Goal: Task Accomplishment & Management: Use online tool/utility

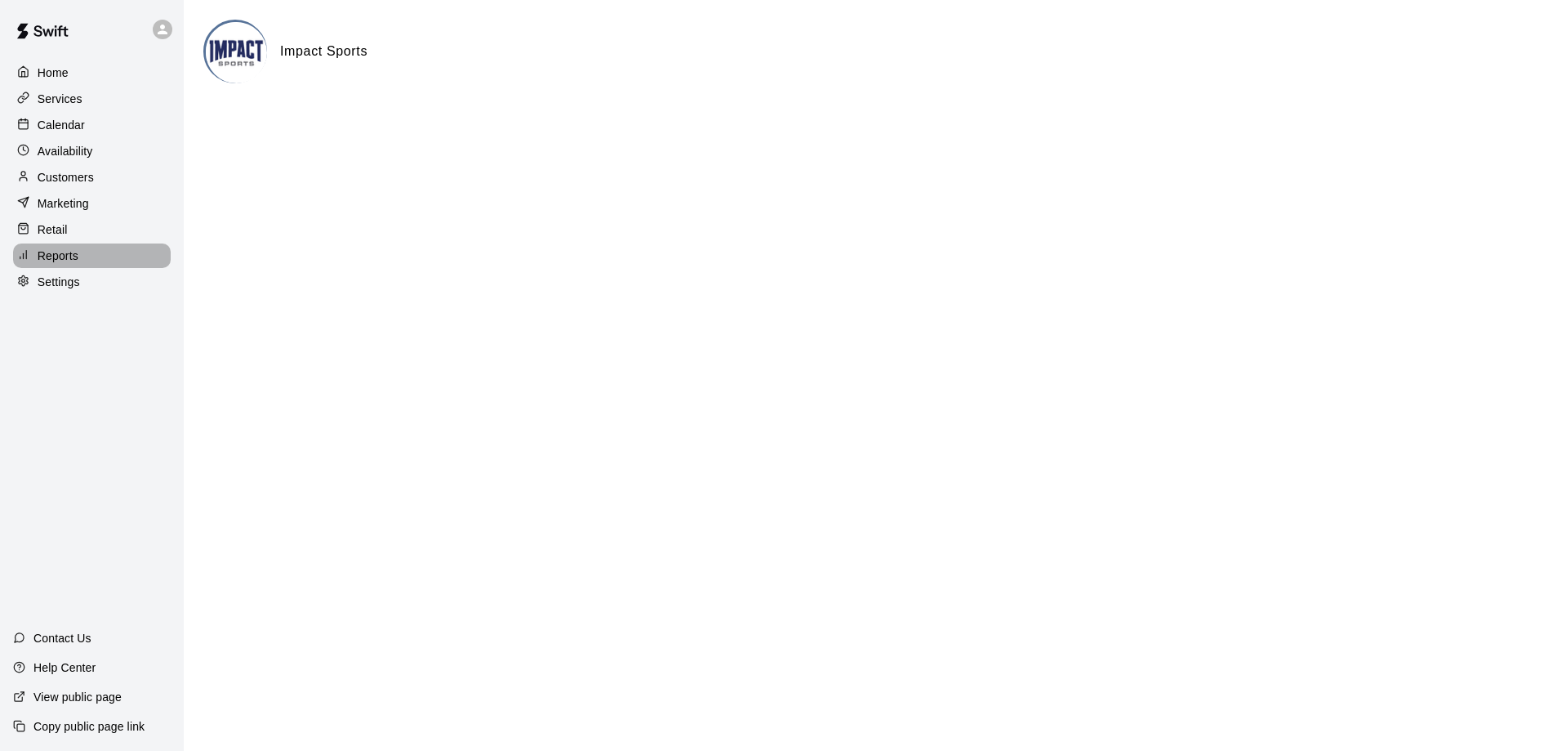
click at [66, 268] on div "Reports" at bounding box center [91, 255] width 158 height 25
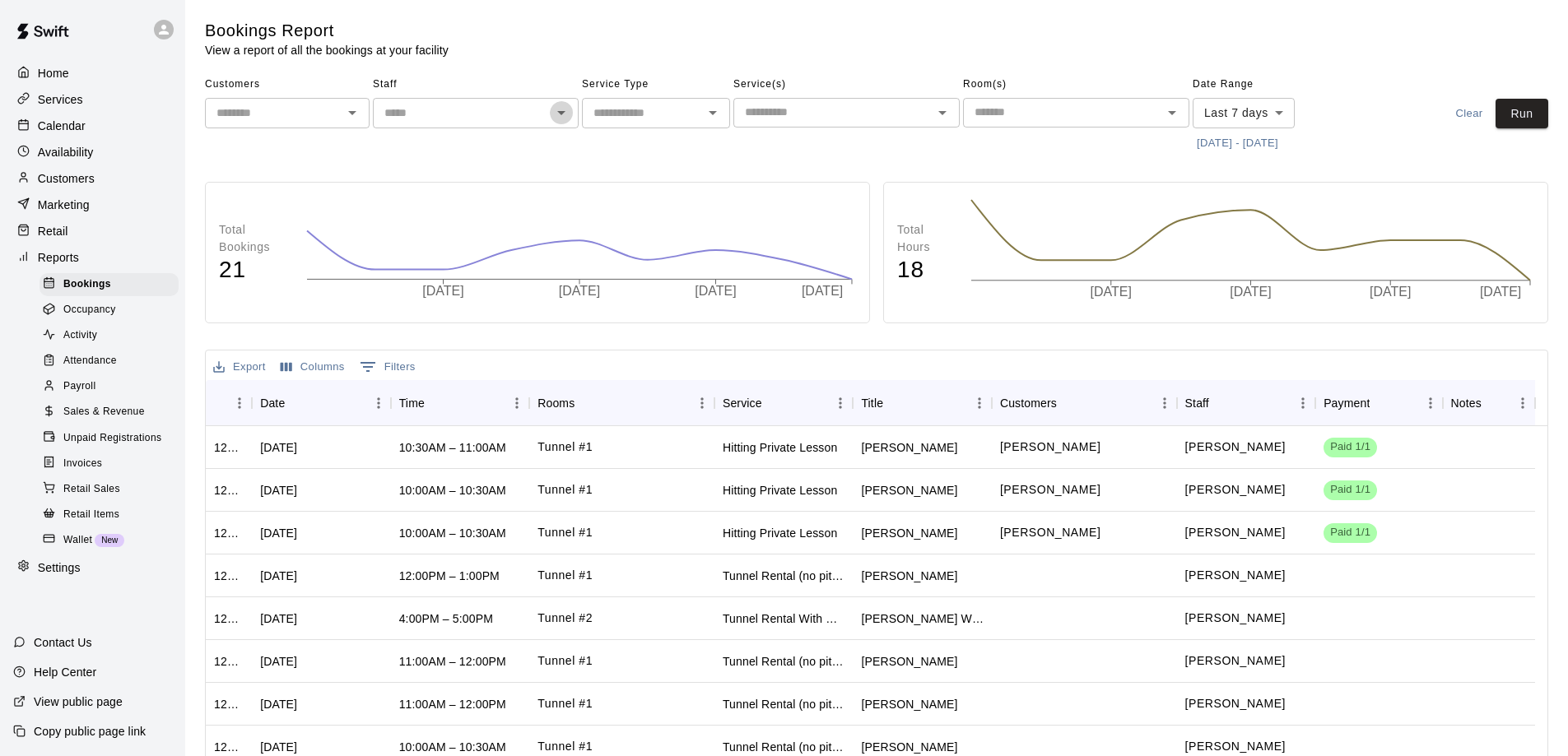
click at [563, 112] on icon "Open" at bounding box center [562, 113] width 9 height 4
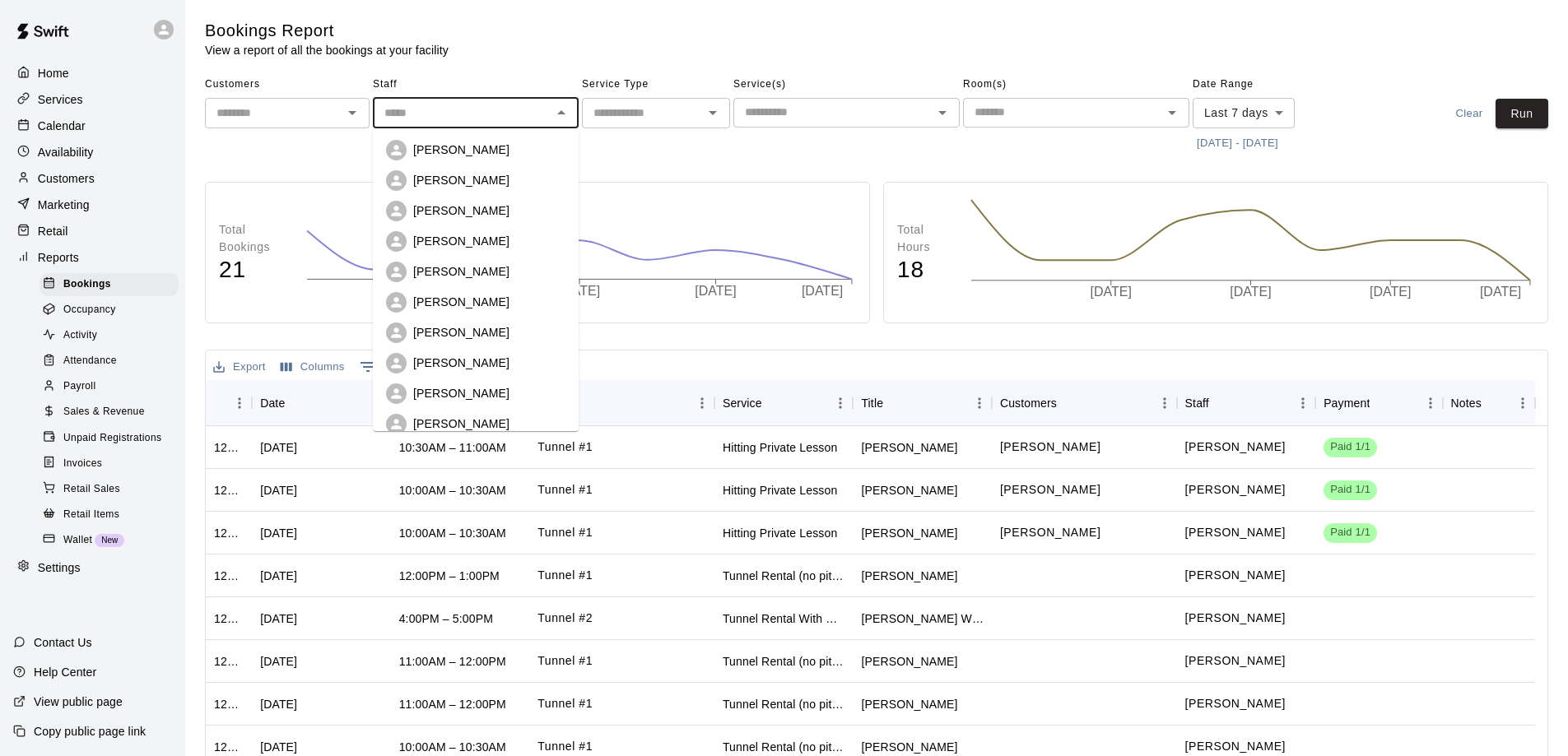
click at [484, 179] on div "[PERSON_NAME]" at bounding box center [489, 180] width 152 height 16
type input "**********"
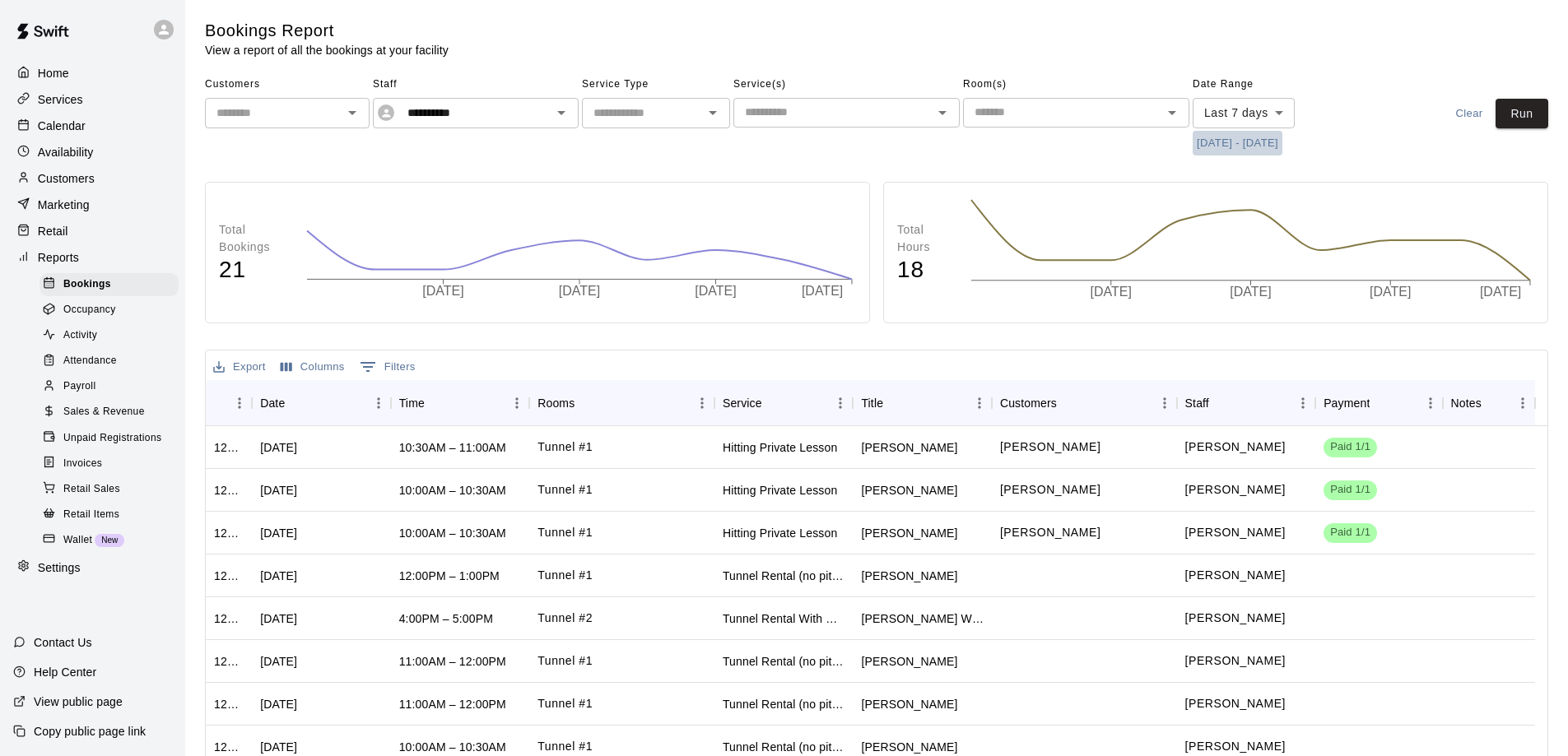
click at [1244, 145] on button "[DATE] - [DATE]" at bounding box center [1237, 143] width 90 height 26
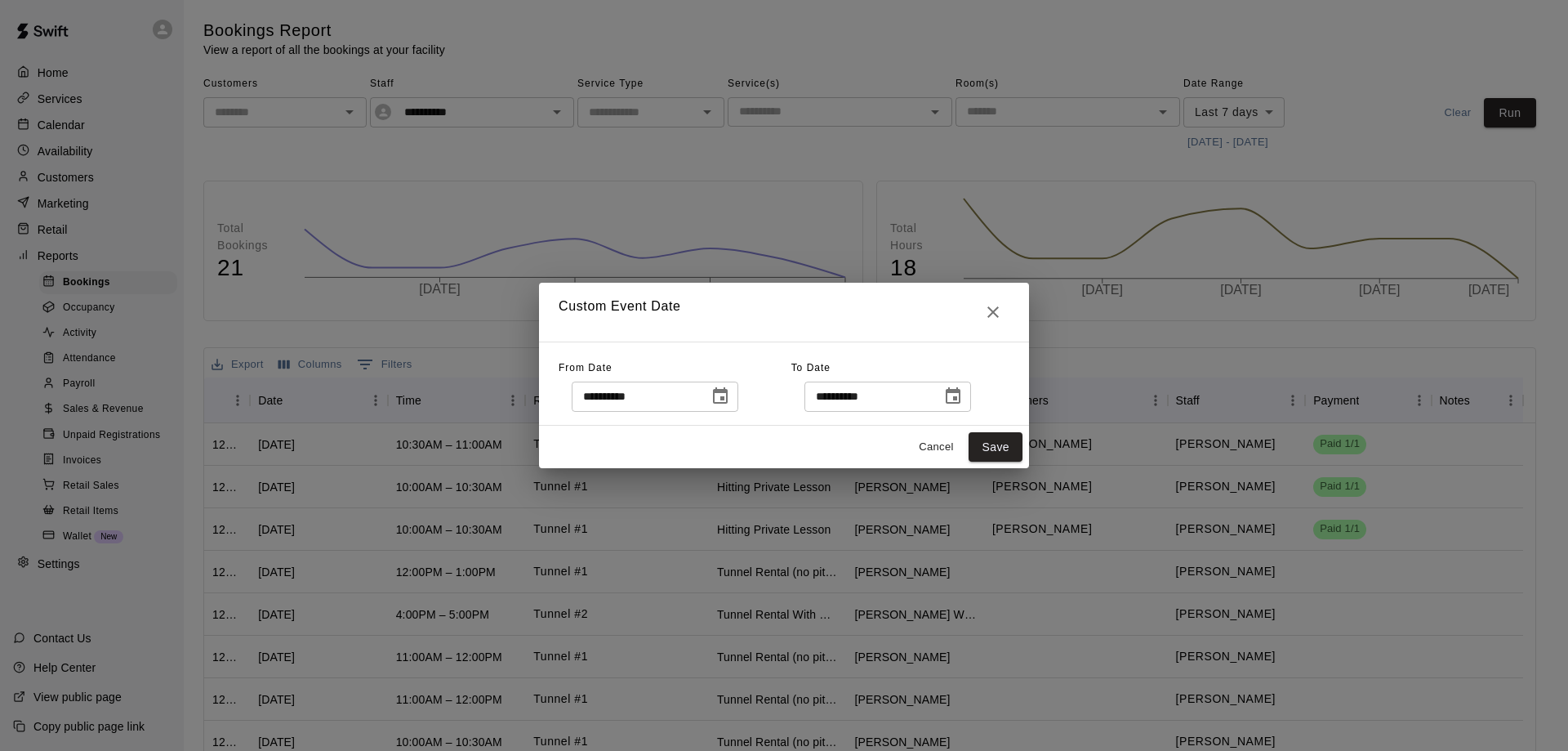
click at [730, 395] on icon "Choose date, selected date is Aug 8, 2025" at bounding box center [720, 396] width 19 height 19
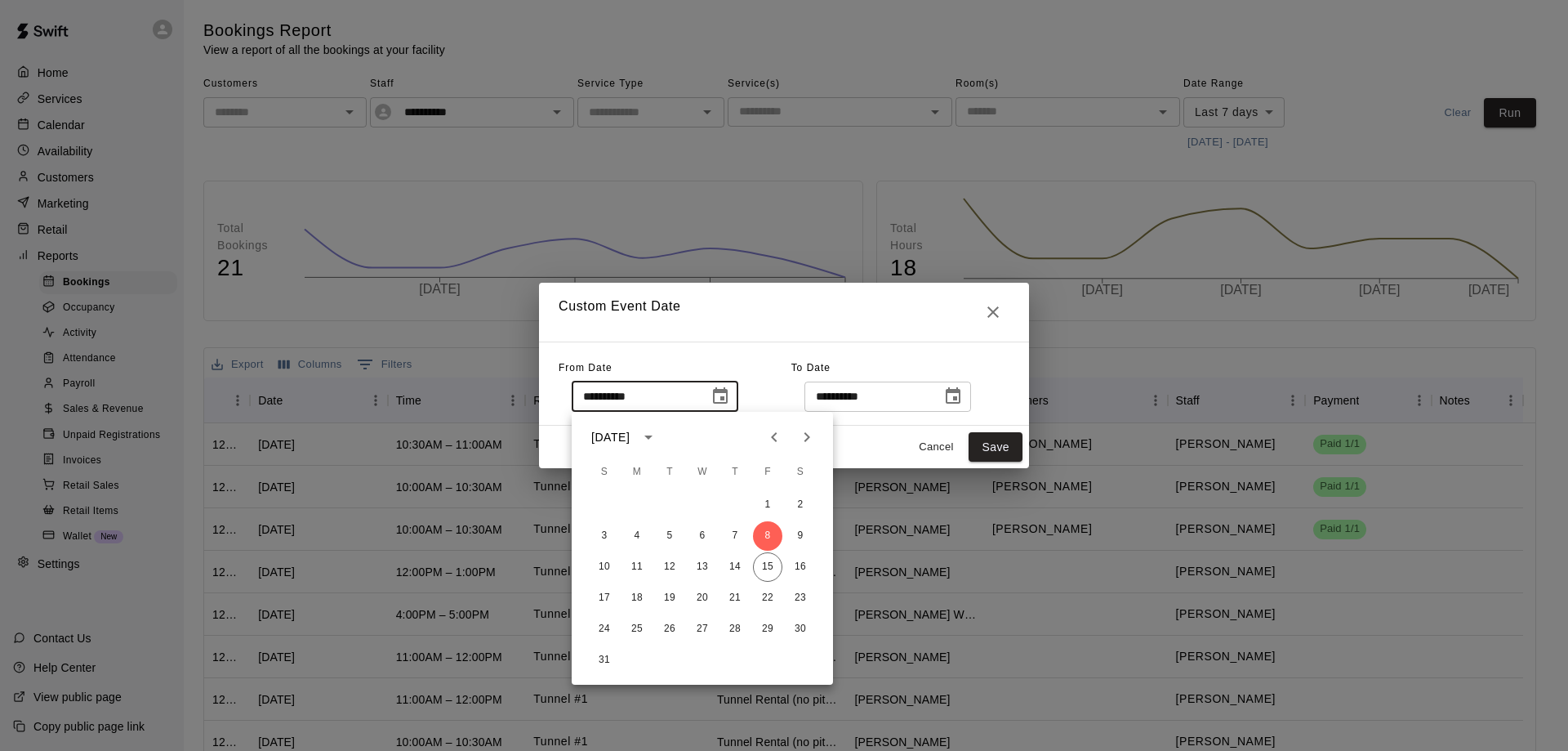
click at [778, 443] on icon "Previous month" at bounding box center [773, 437] width 19 height 19
click at [635, 603] on button "21" at bounding box center [637, 598] width 30 height 30
type input "**********"
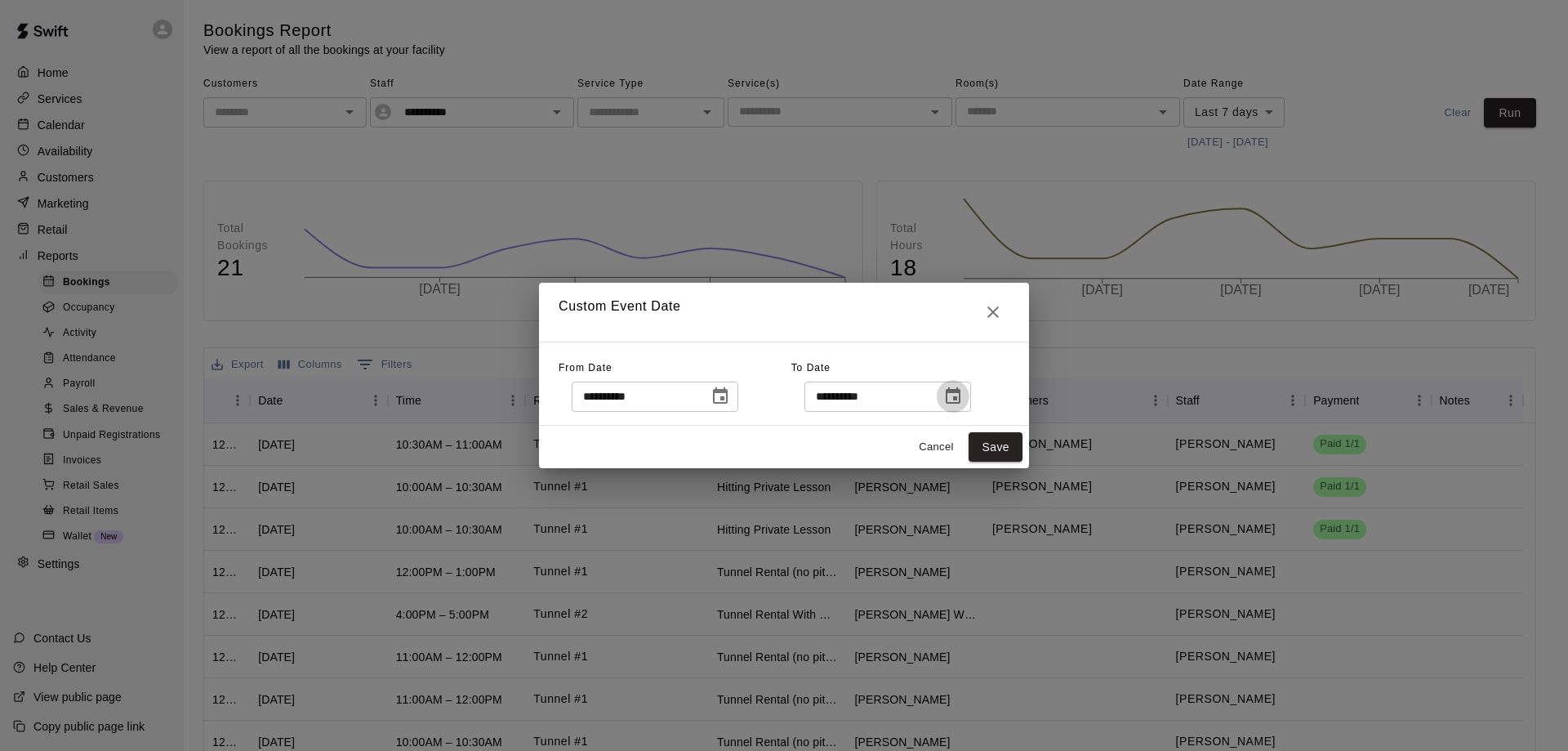
click at [963, 396] on icon "Choose date, selected date is Aug 15, 2025" at bounding box center [953, 396] width 19 height 19
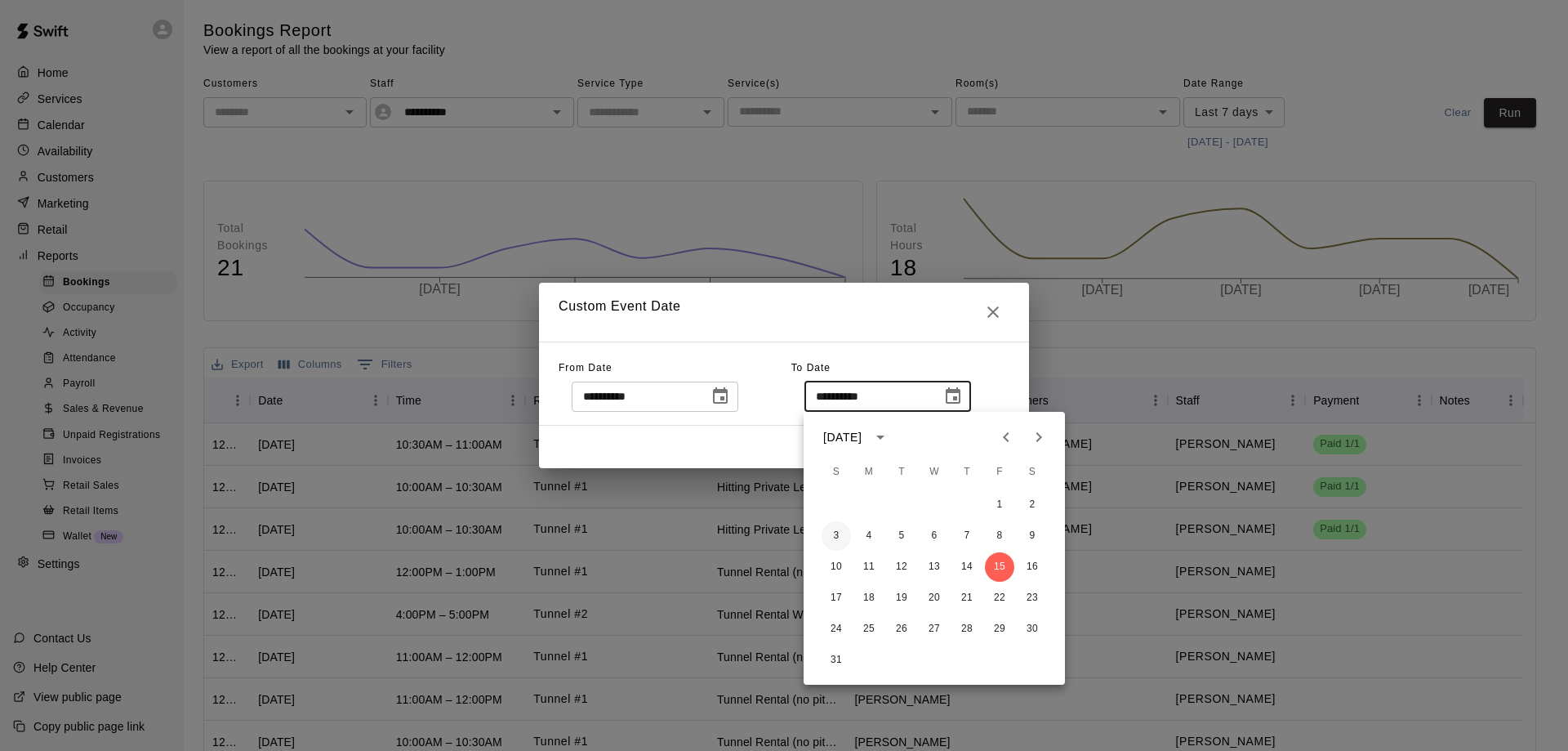
click at [834, 539] on button "3" at bounding box center [836, 536] width 30 height 30
type input "**********"
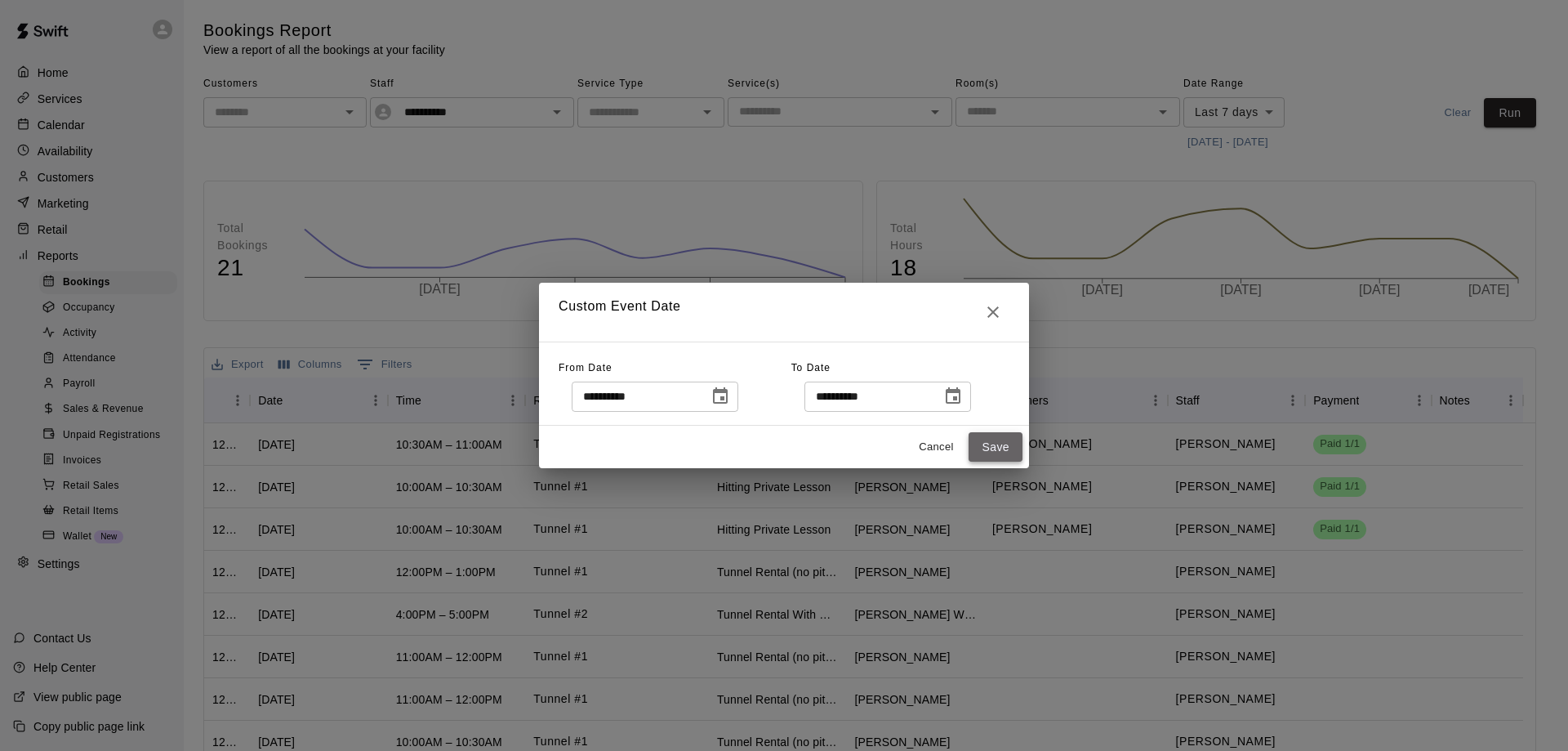
click at [995, 442] on button "Save" at bounding box center [996, 448] width 54 height 31
type input "******"
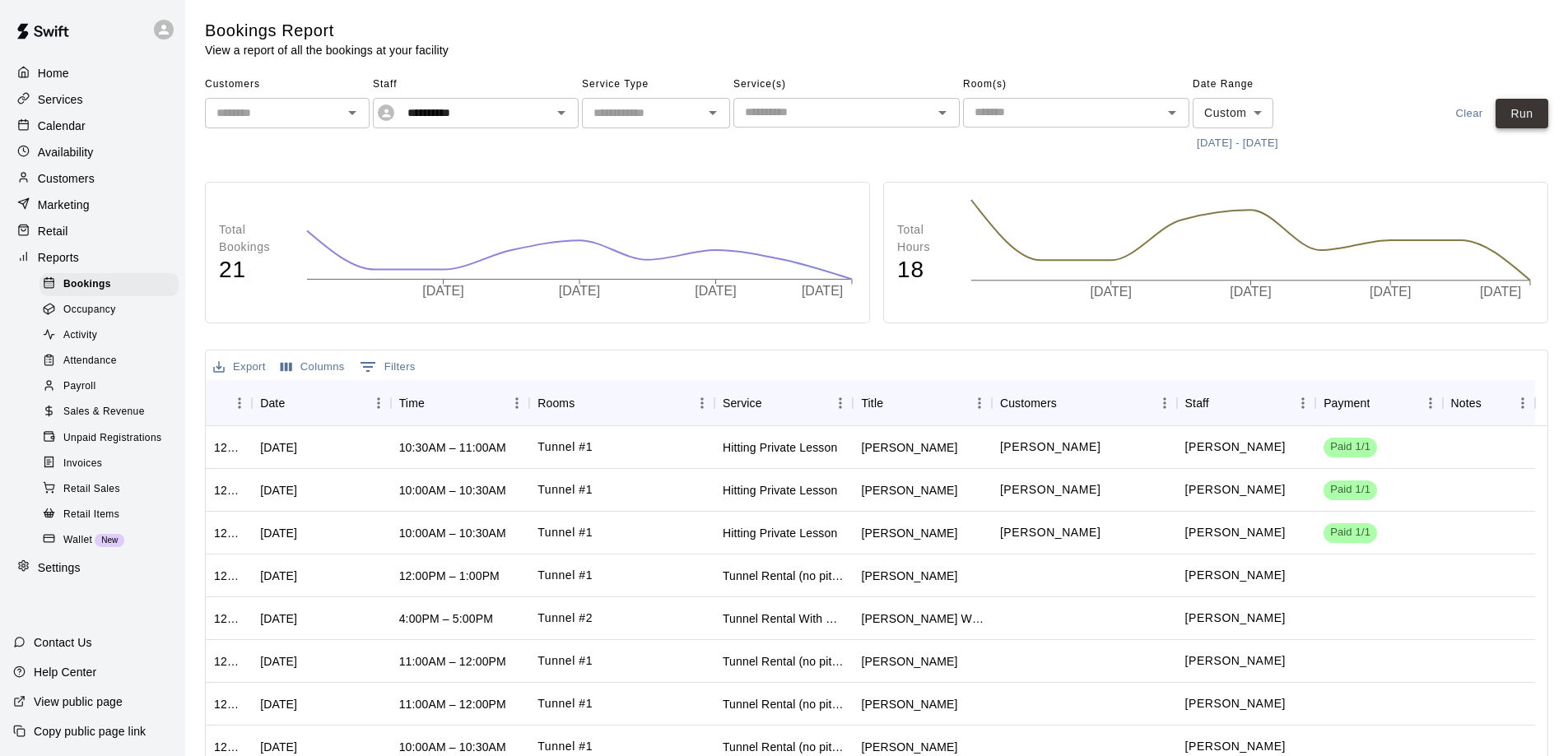
click at [1513, 104] on button "Run" at bounding box center [1522, 114] width 53 height 31
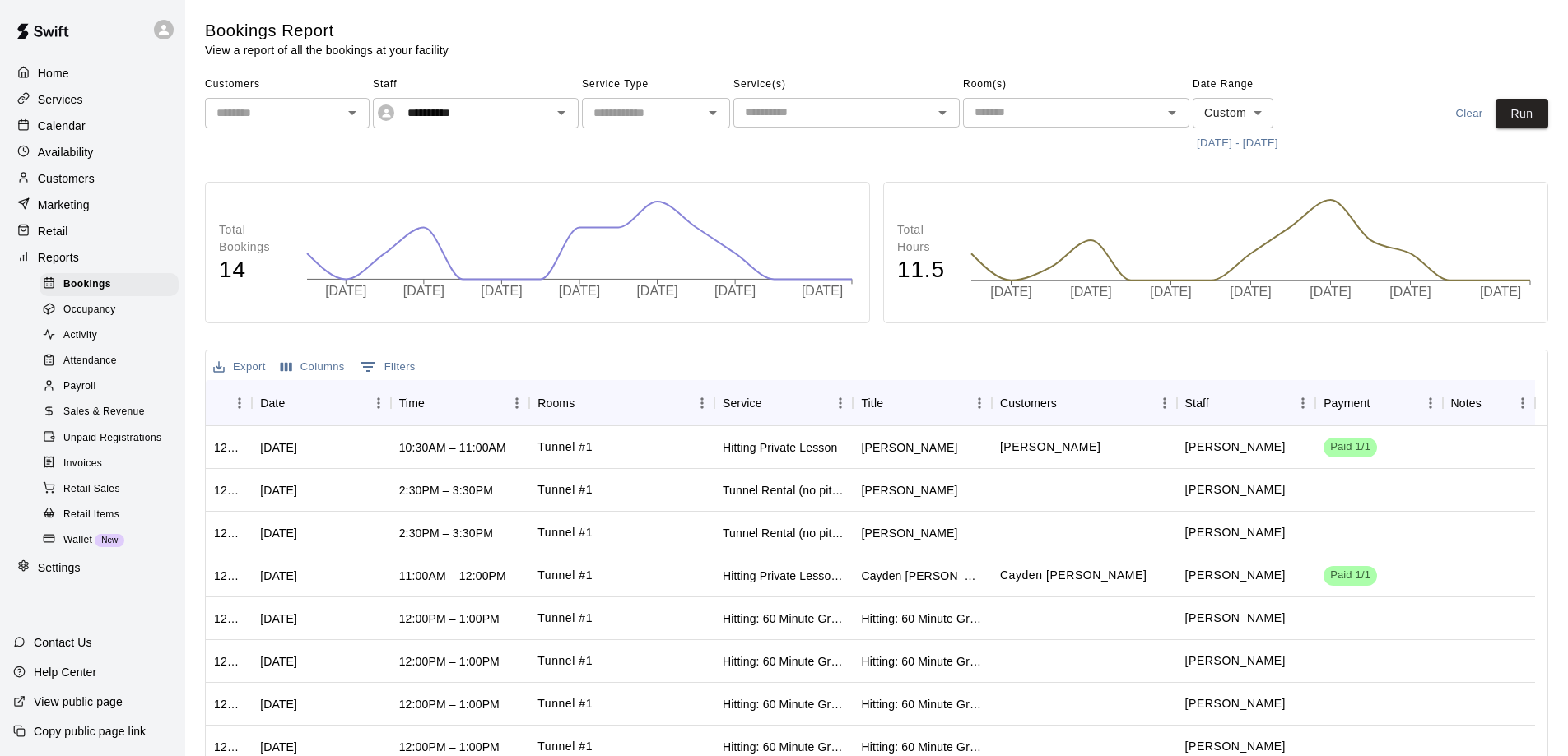
click at [254, 363] on button "Export" at bounding box center [239, 368] width 61 height 26
click at [256, 402] on li "Download as CSV" at bounding box center [272, 400] width 126 height 27
click at [66, 125] on p "Calendar" at bounding box center [61, 125] width 48 height 16
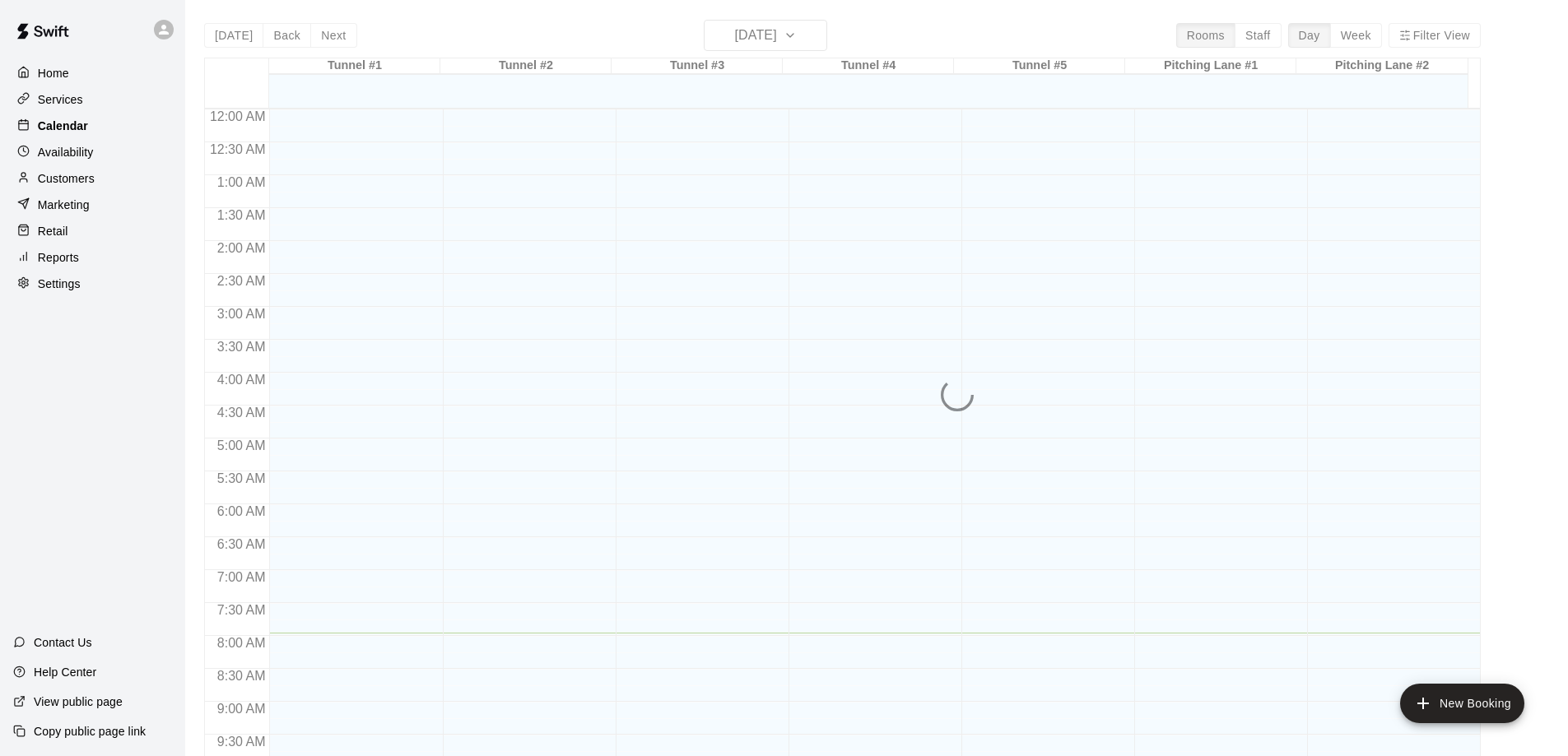
scroll to position [523, 0]
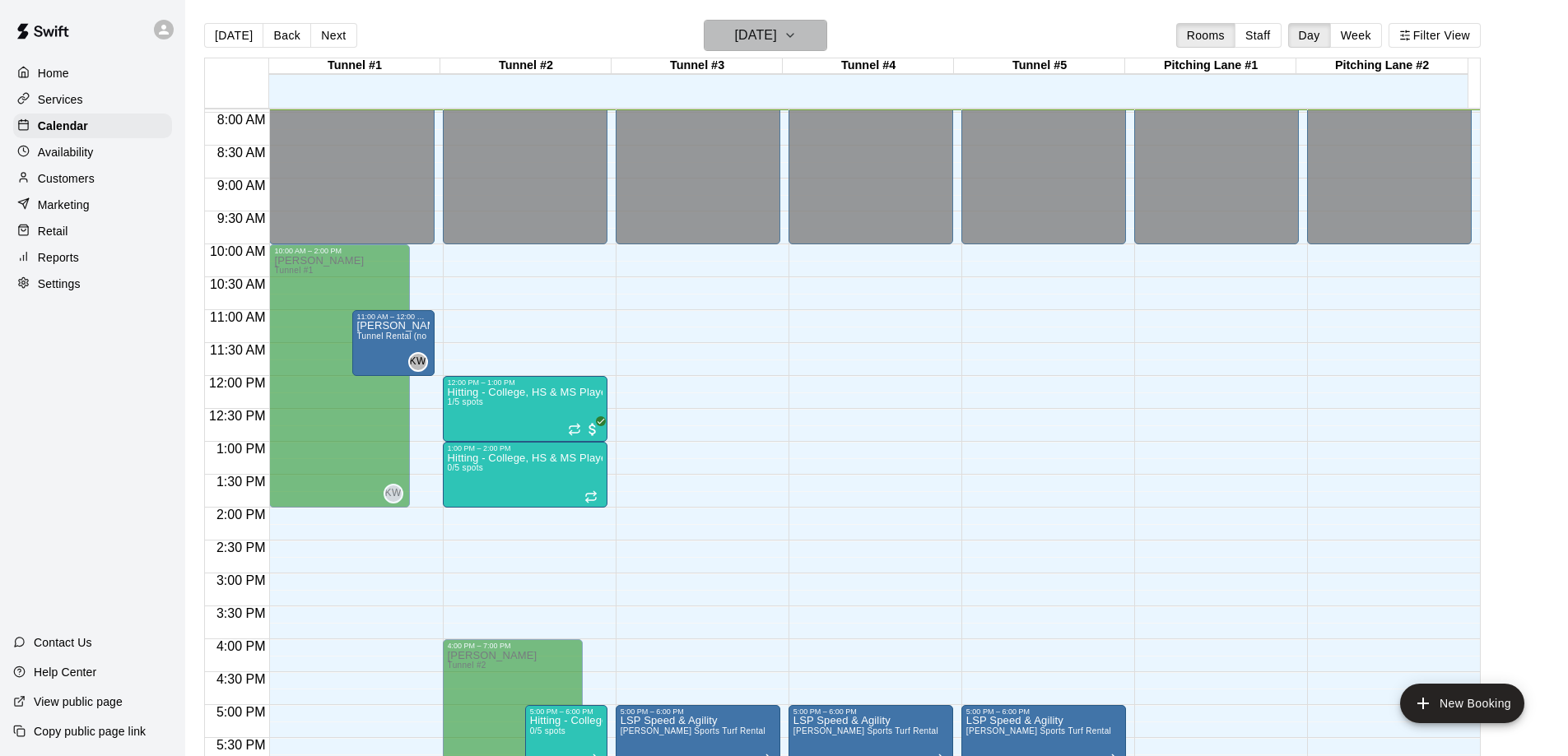
click at [796, 38] on icon "button" at bounding box center [790, 35] width 13 height 20
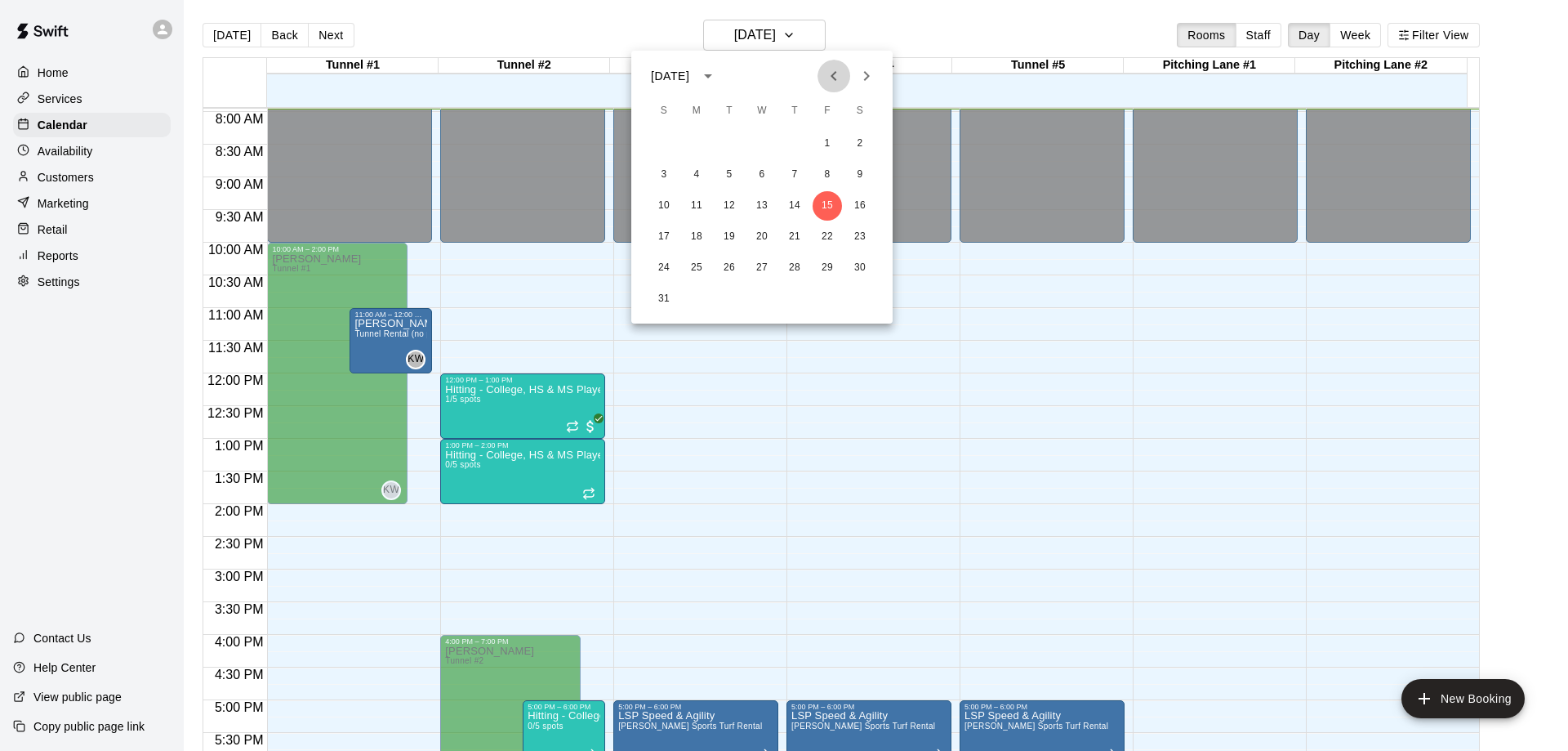
click at [835, 80] on icon "Previous month" at bounding box center [834, 76] width 6 height 10
click at [695, 236] on button "21" at bounding box center [696, 236] width 30 height 30
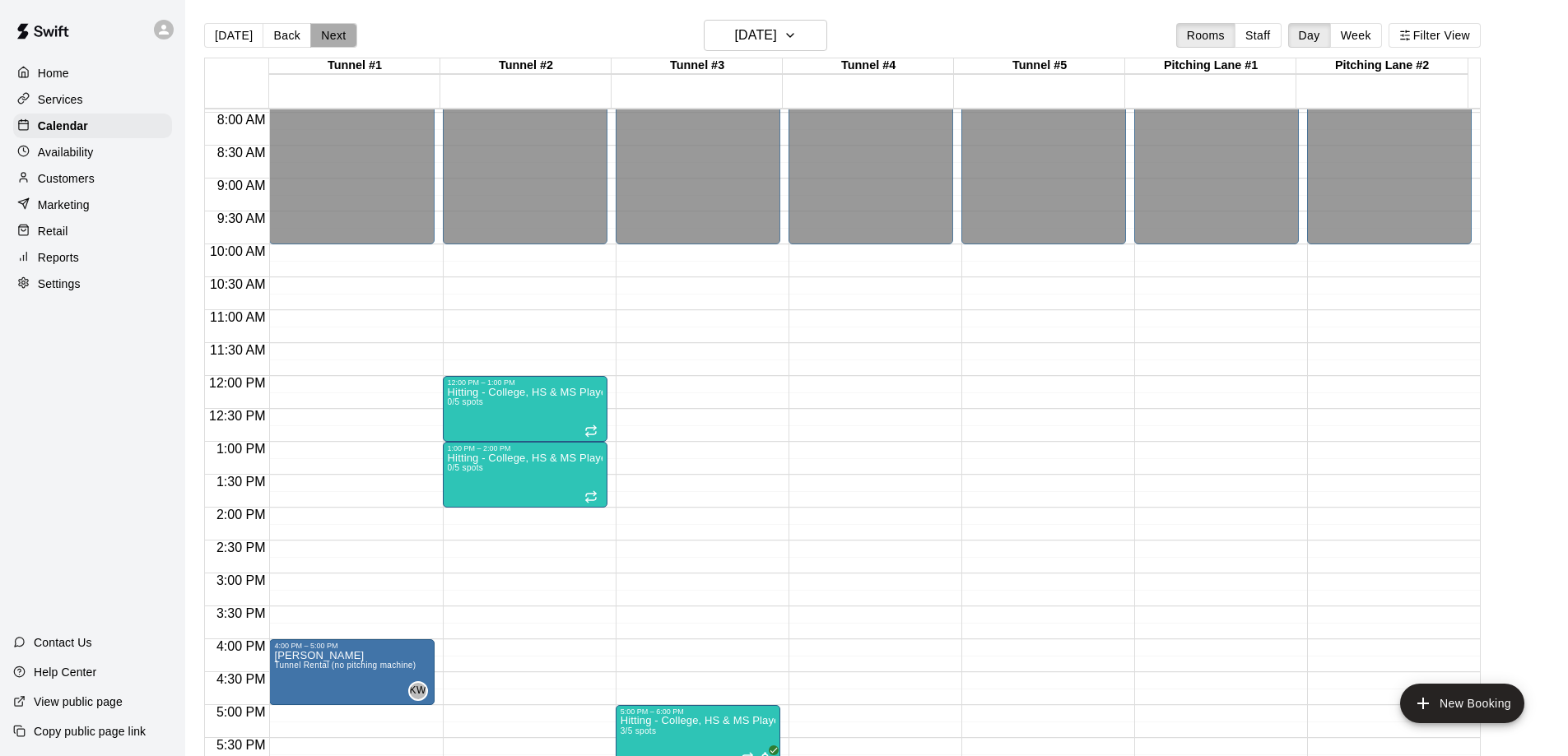
click at [323, 35] on button "Next" at bounding box center [333, 35] width 46 height 25
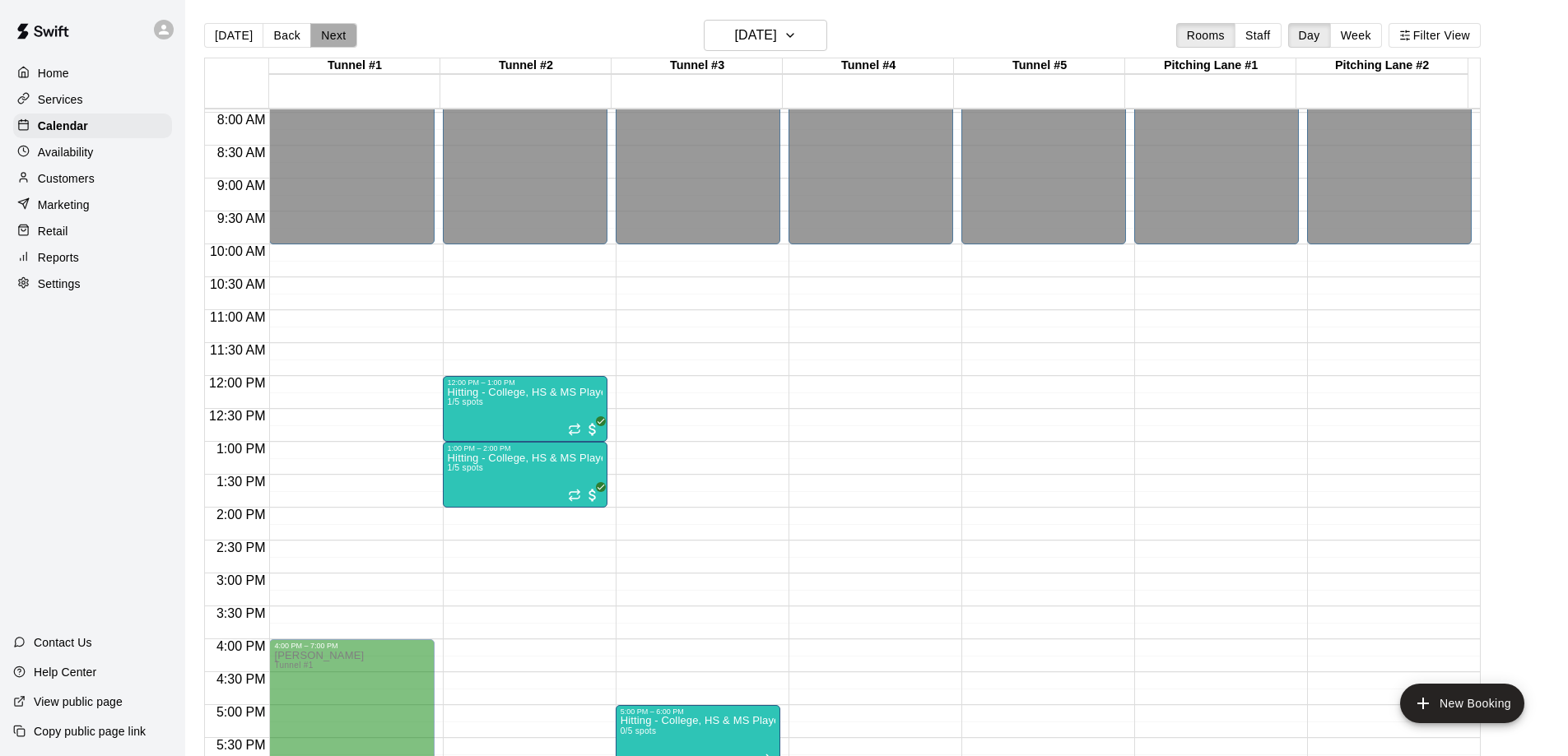
click at [323, 35] on button "Next" at bounding box center [333, 35] width 46 height 25
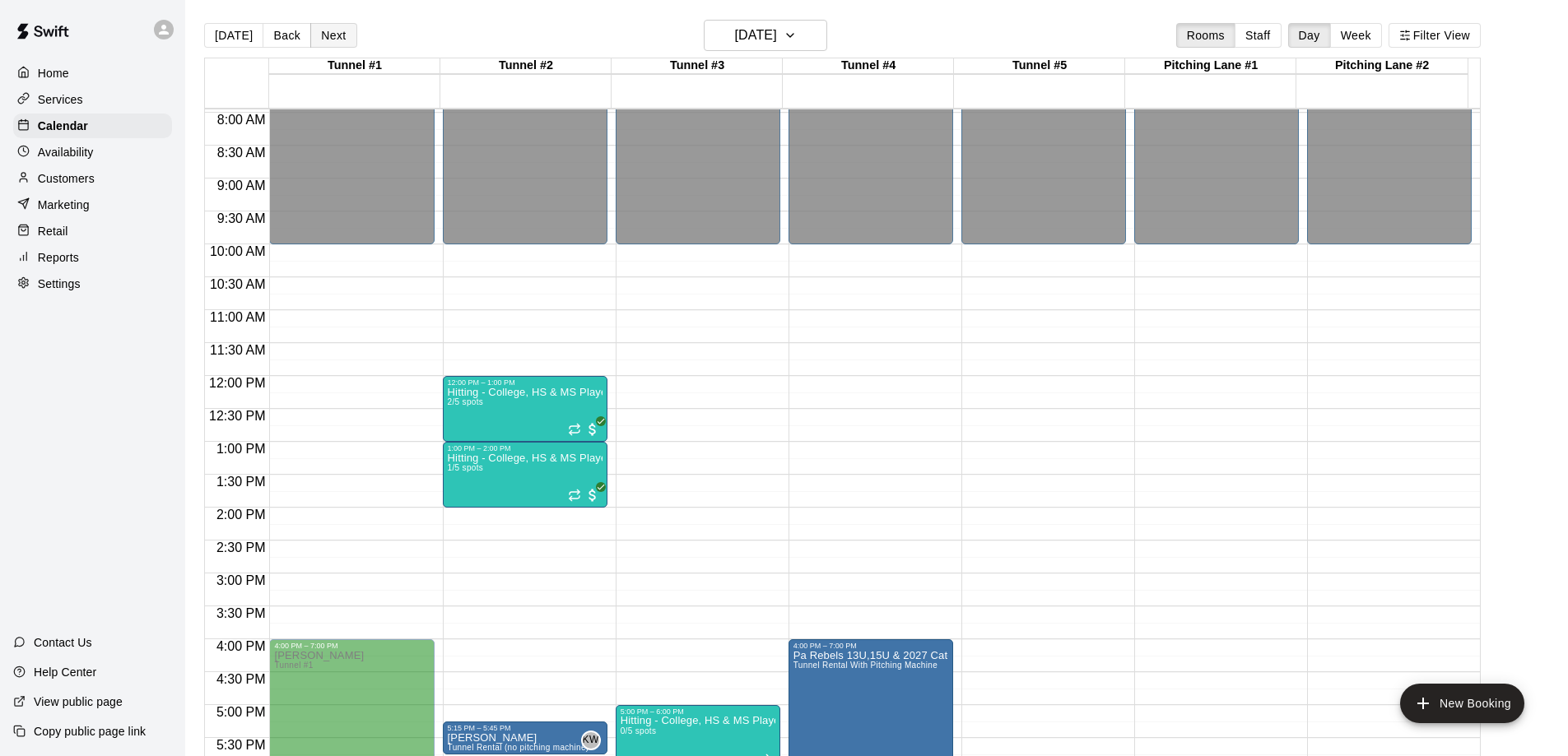
click at [323, 35] on button "Next" at bounding box center [333, 35] width 46 height 25
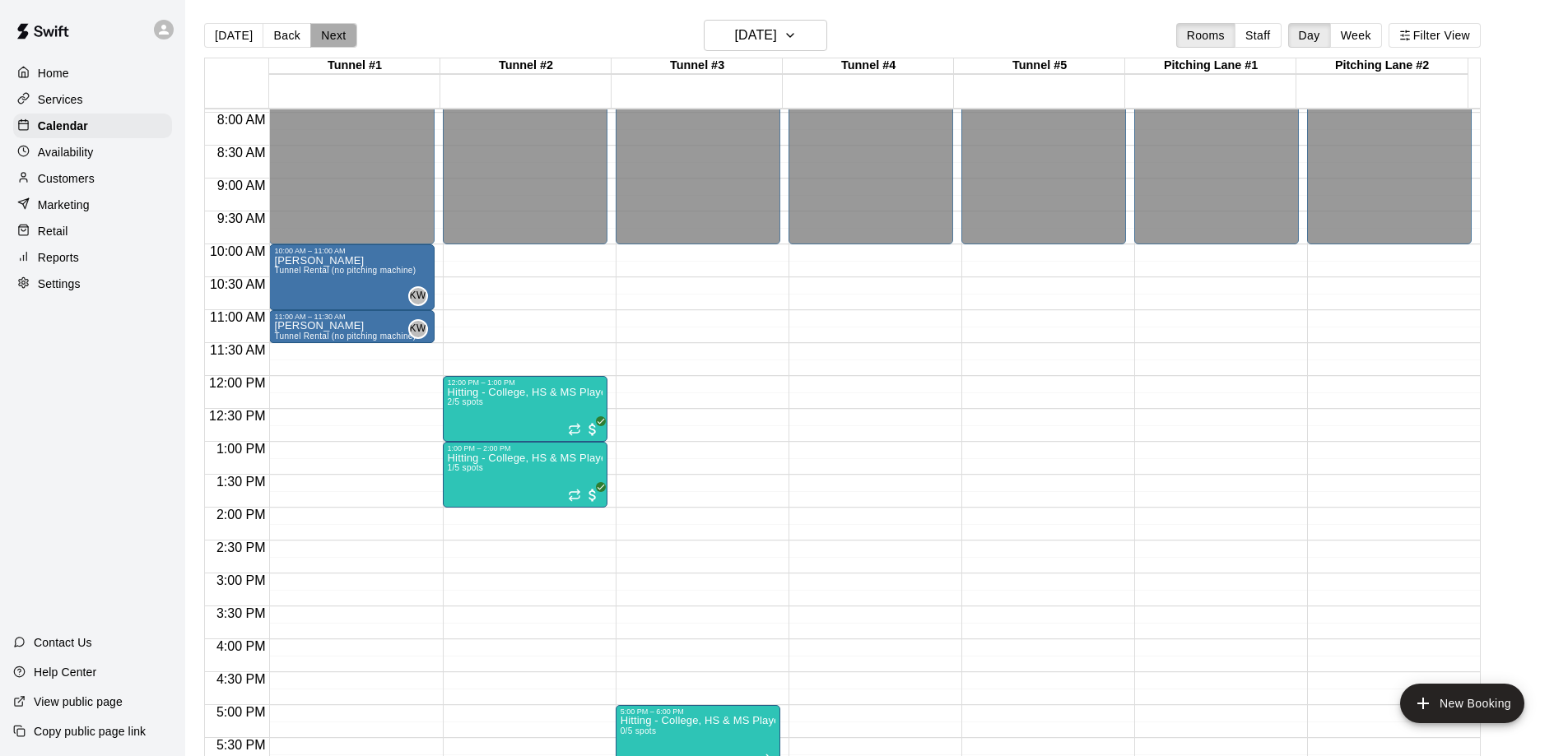
click at [323, 35] on button "Next" at bounding box center [333, 35] width 46 height 25
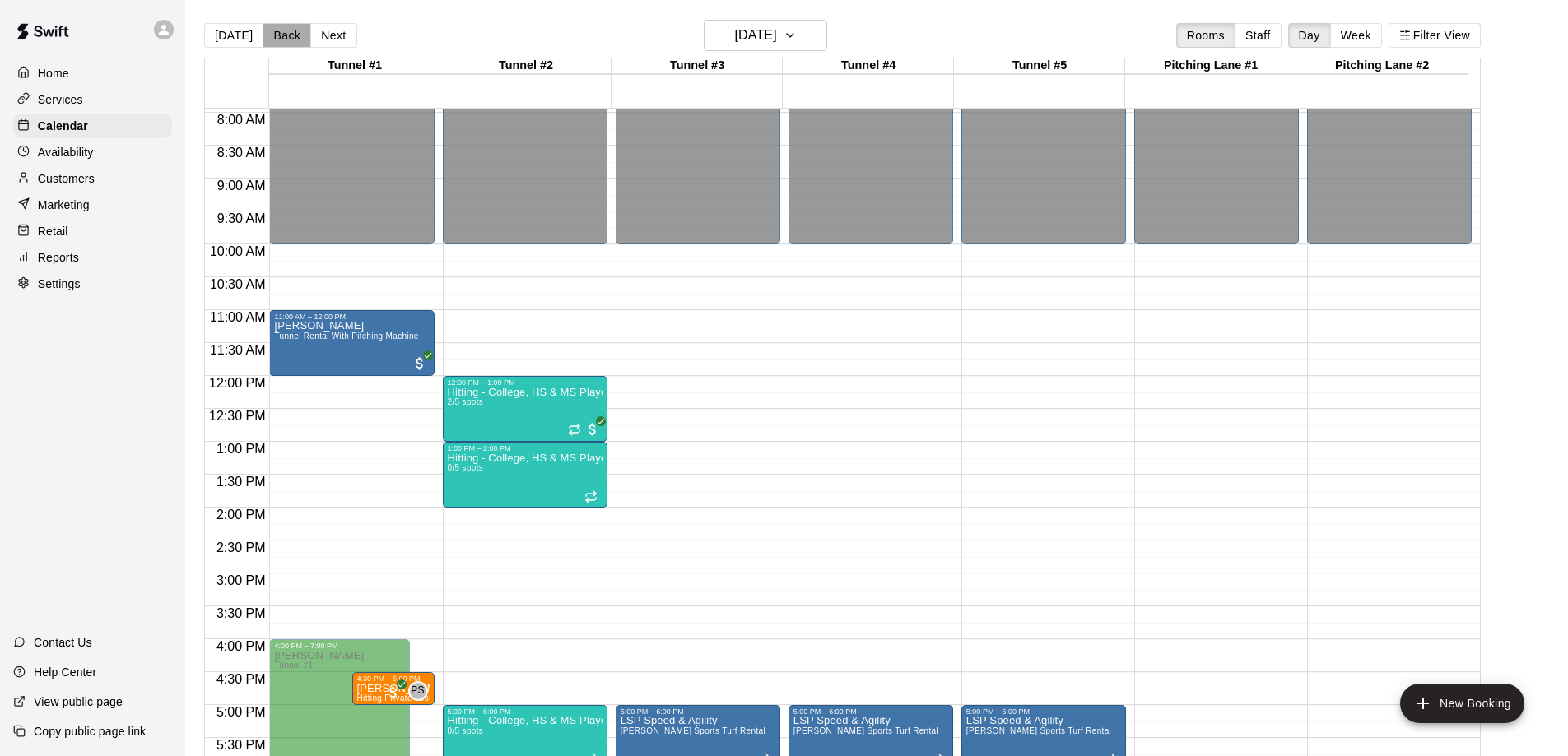
click at [291, 37] on button "Back" at bounding box center [287, 35] width 49 height 25
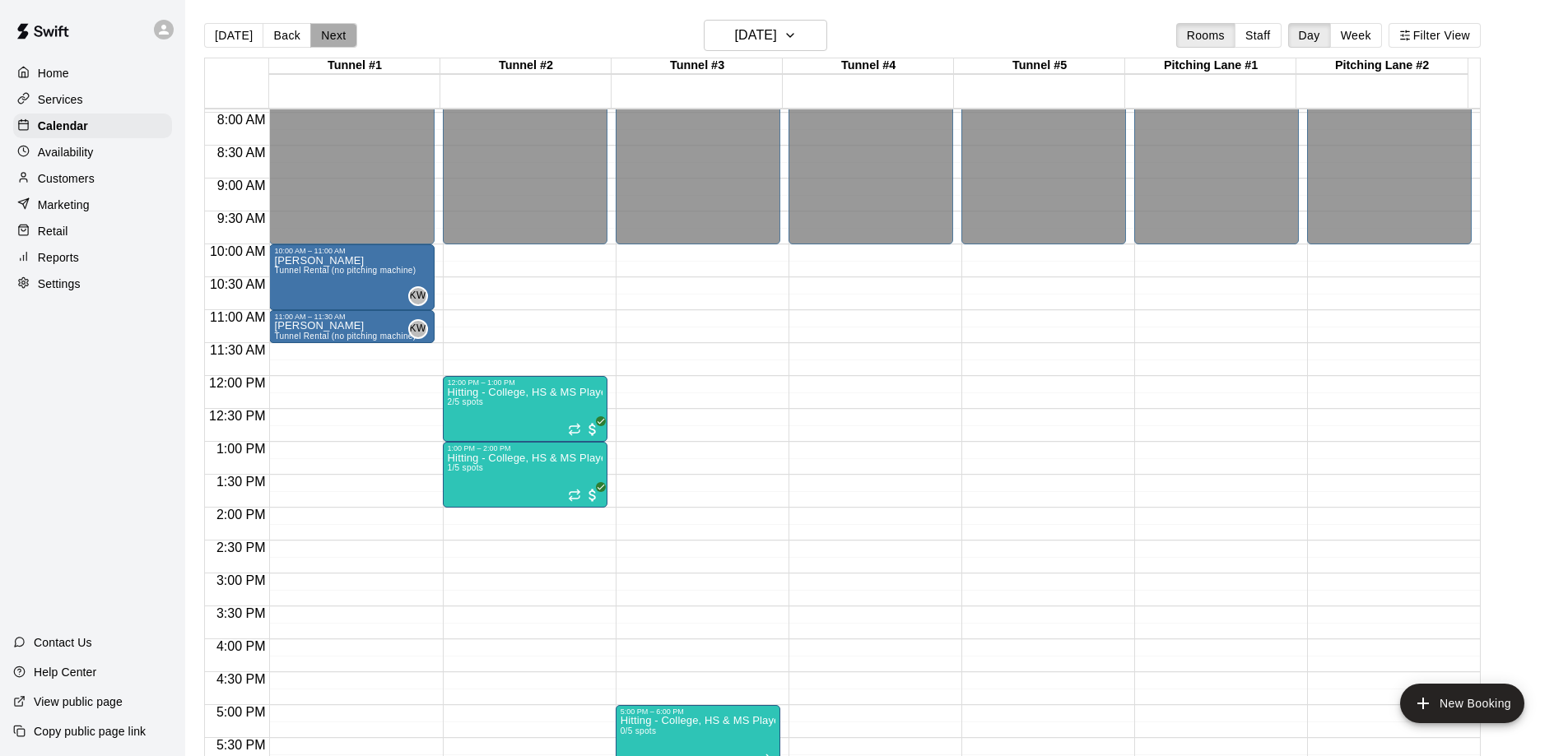
click at [319, 31] on button "Next" at bounding box center [333, 35] width 46 height 25
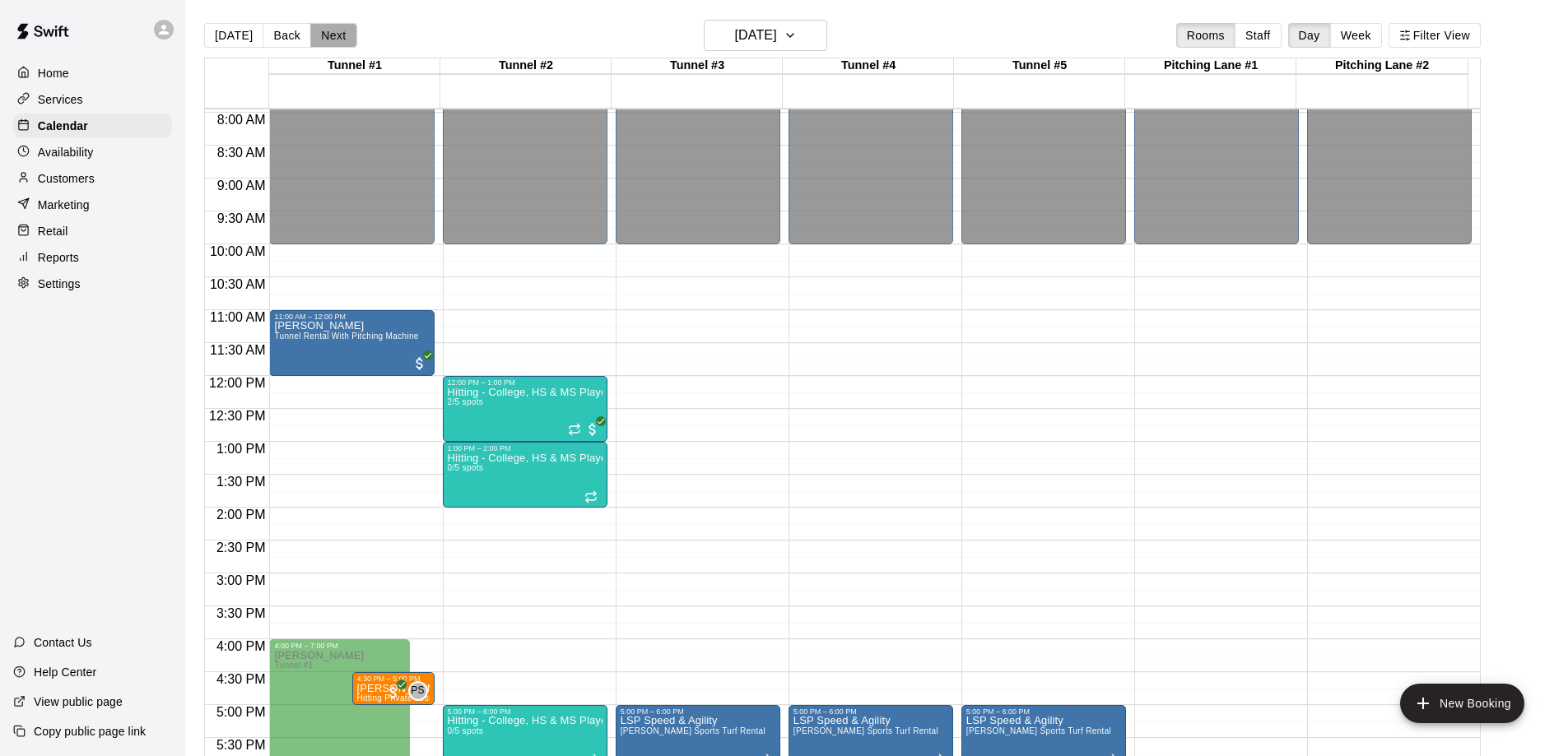
click at [319, 31] on button "Next" at bounding box center [333, 35] width 46 height 25
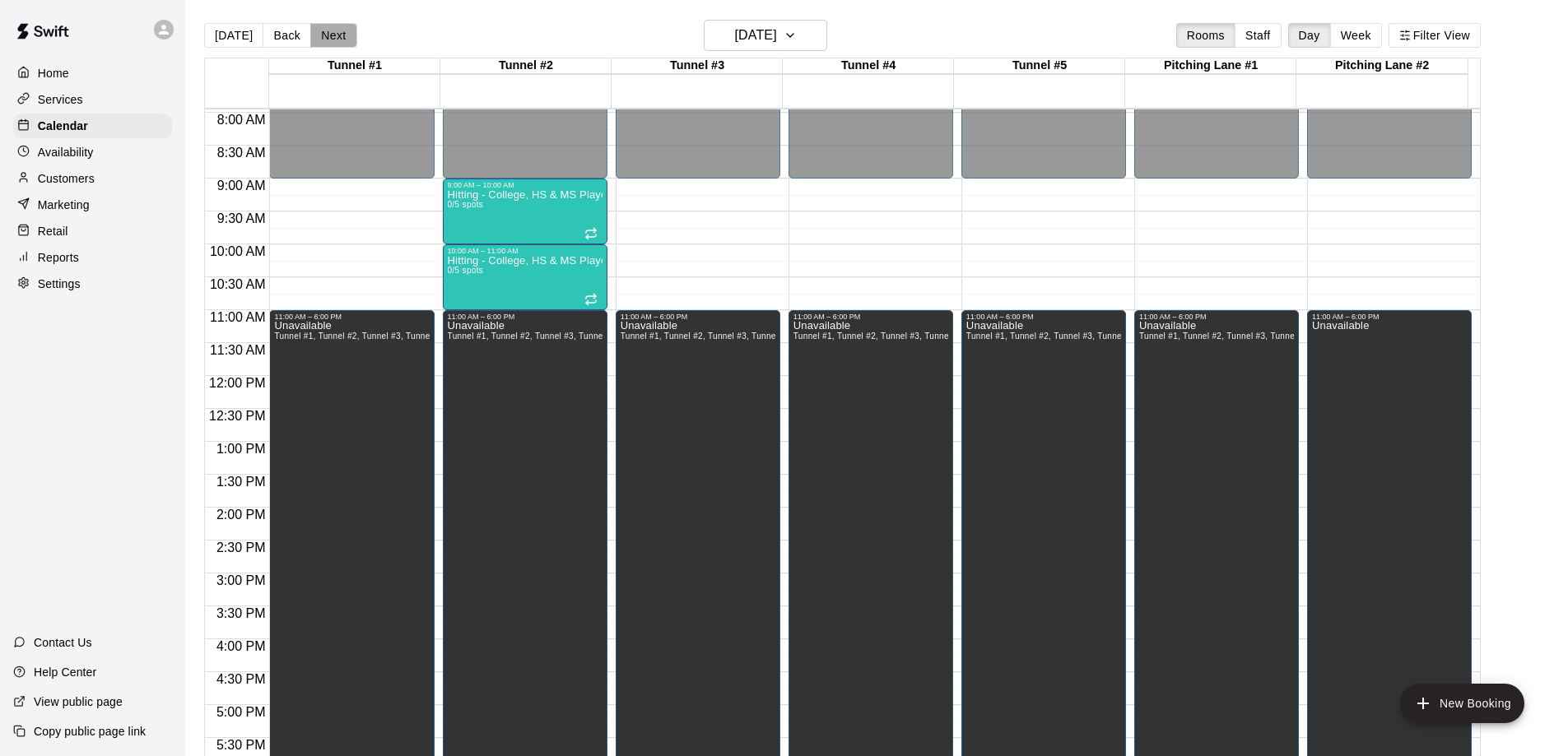
click at [319, 31] on button "Next" at bounding box center [333, 35] width 46 height 25
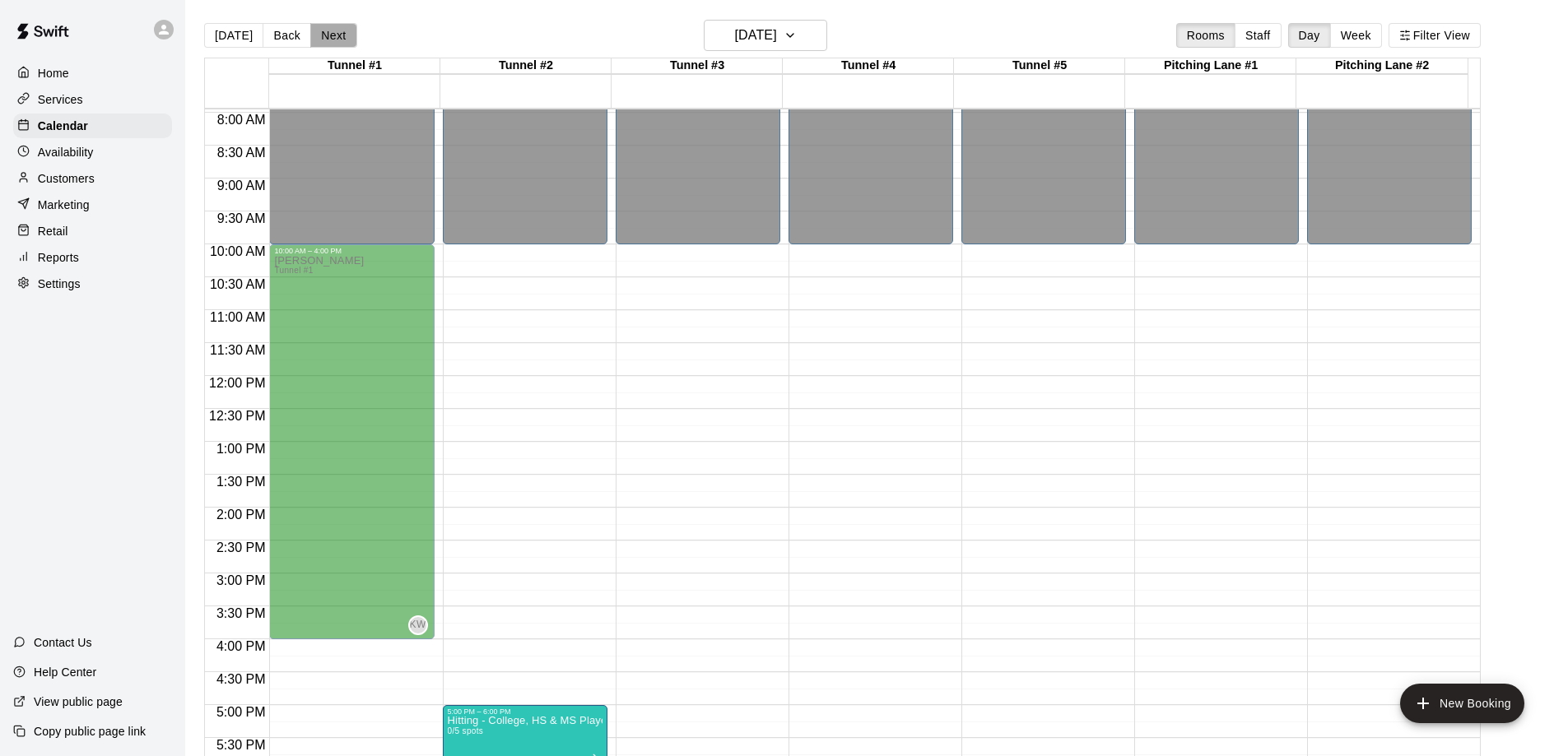
click at [319, 31] on button "Next" at bounding box center [333, 35] width 46 height 25
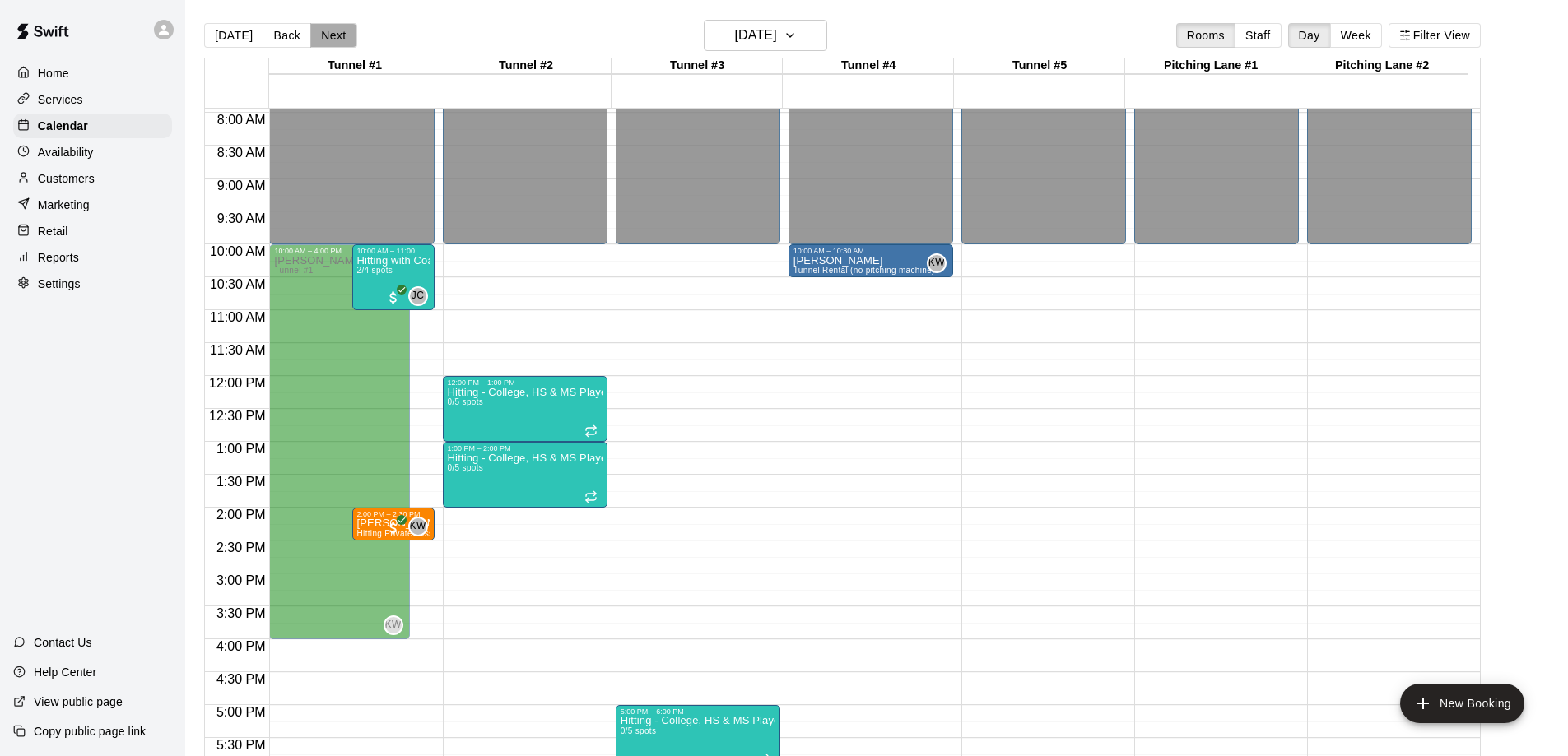
click at [319, 31] on button "Next" at bounding box center [333, 35] width 46 height 25
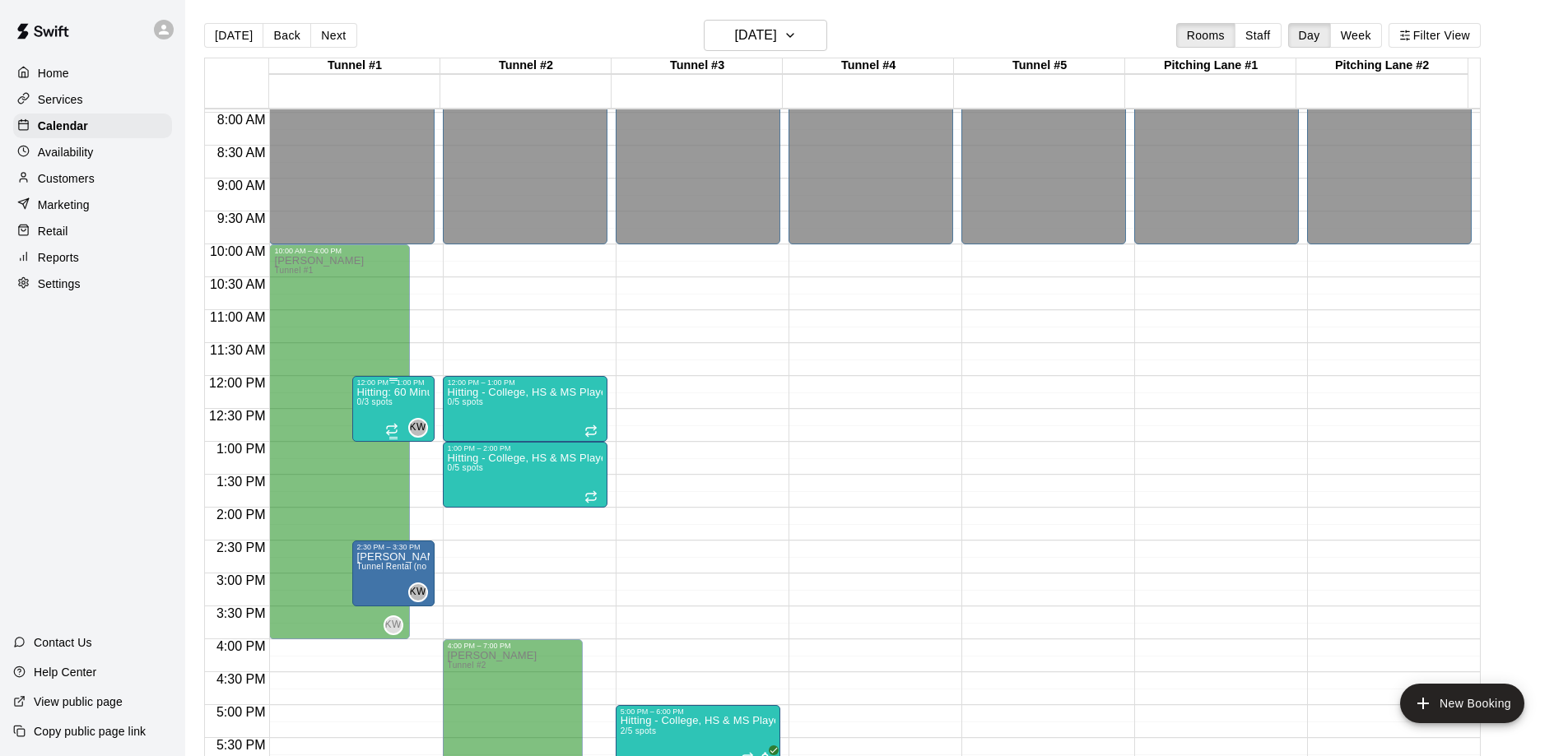
click at [423, 404] on div "Hitting: 60 Minute Group (9U-12U) 0/3 spots" at bounding box center [393, 765] width 73 height 756
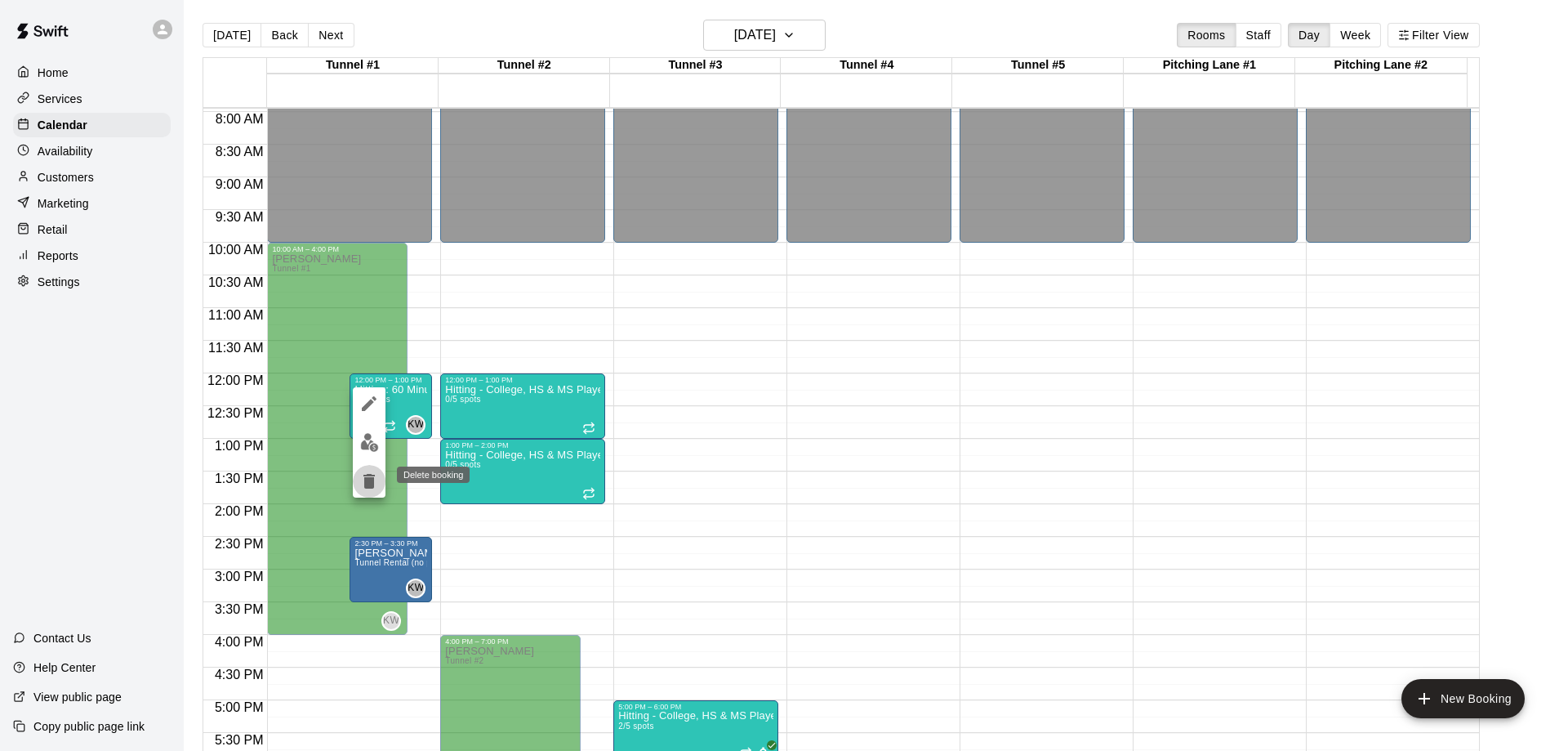
click at [365, 487] on icon "delete" at bounding box center [368, 481] width 11 height 14
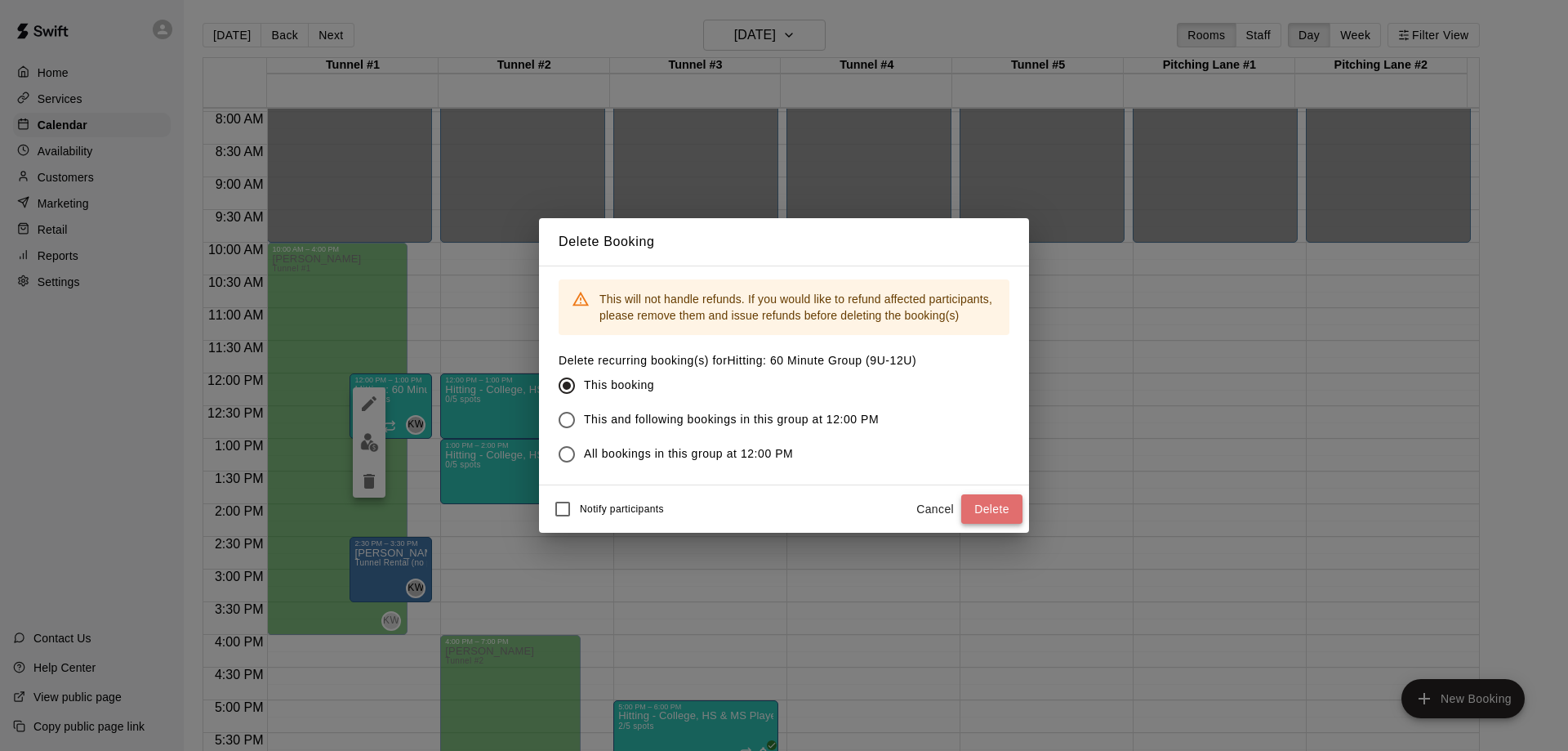
click at [1006, 507] on button "Delete" at bounding box center [992, 509] width 61 height 31
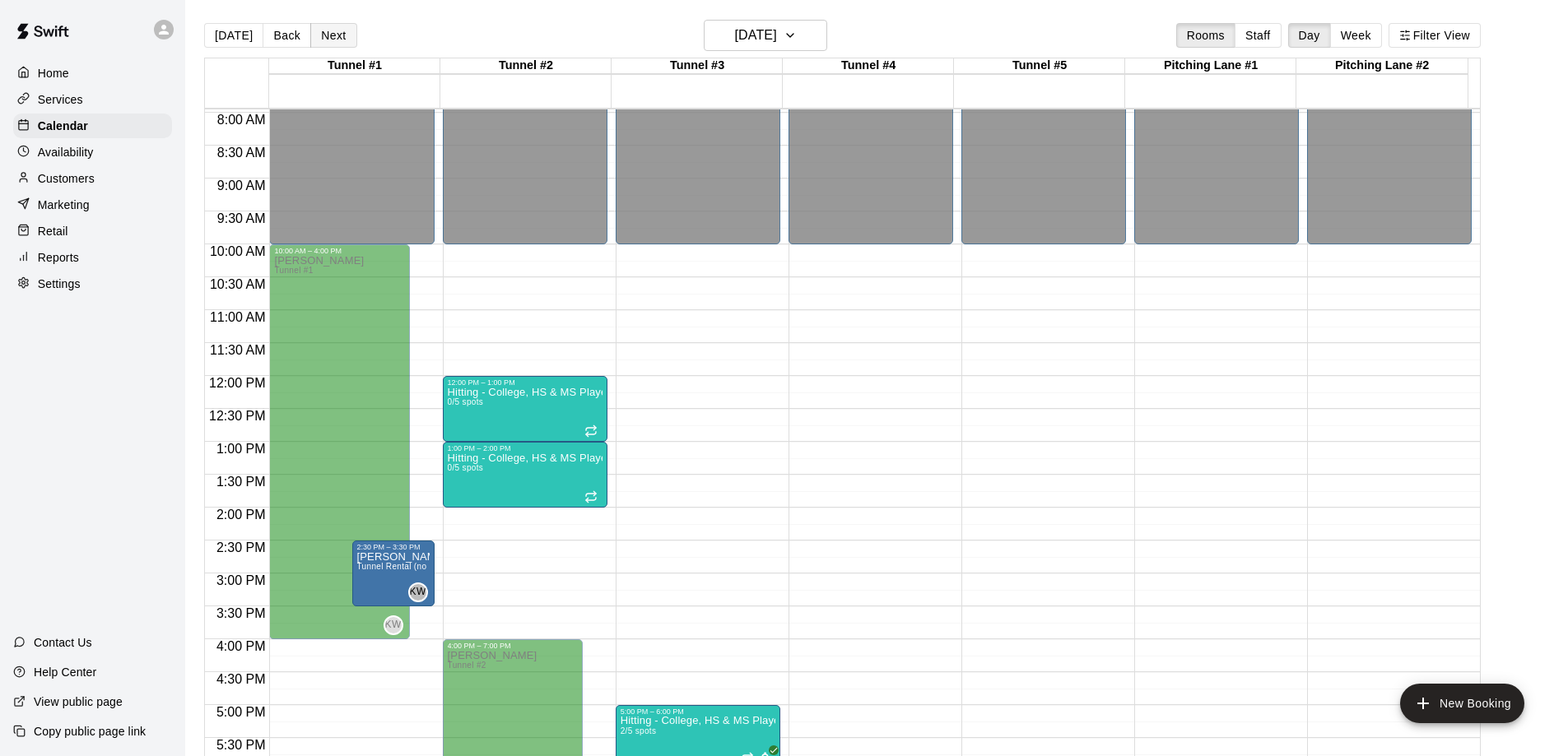
click at [323, 33] on button "Next" at bounding box center [333, 35] width 46 height 25
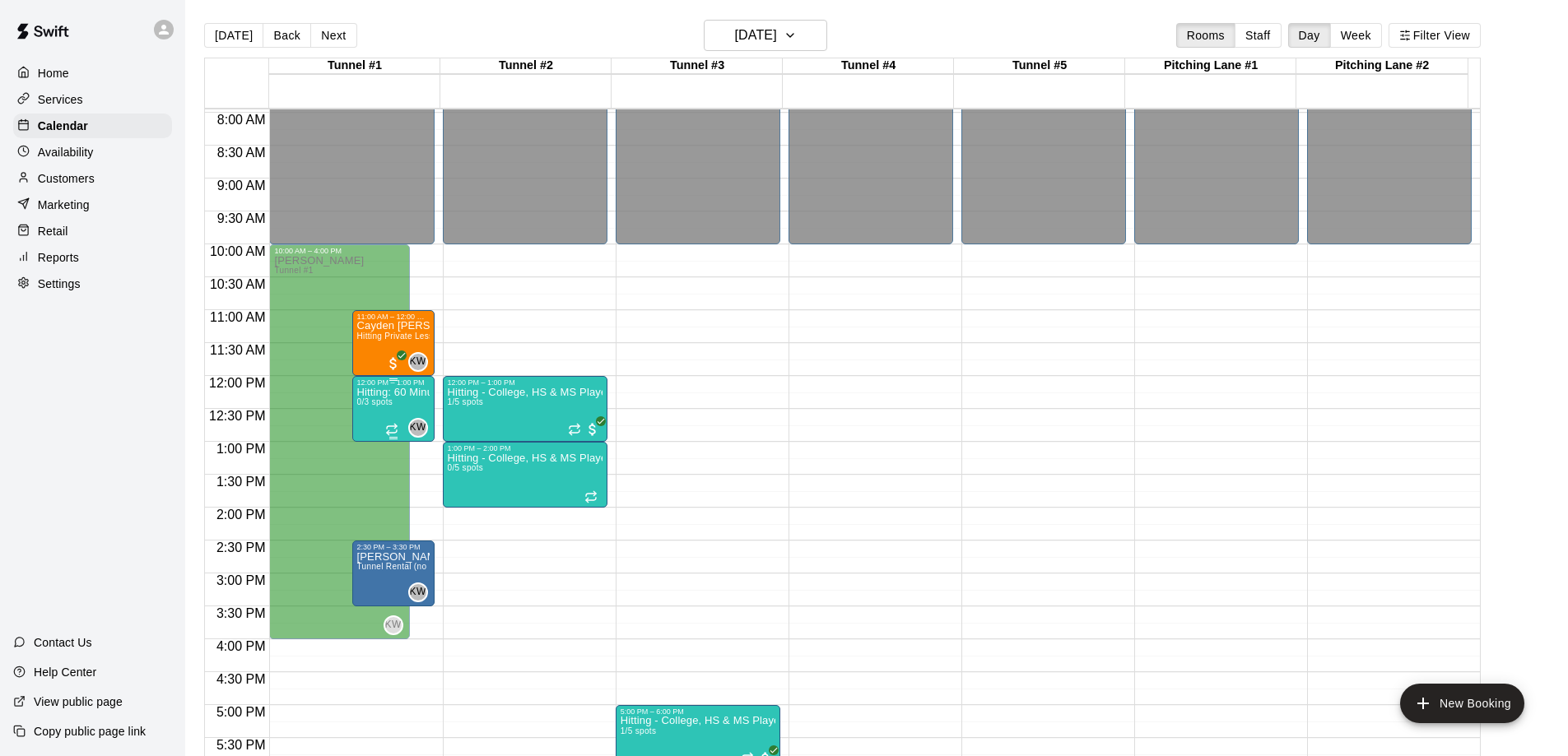
click at [423, 411] on div "Hitting: 60 Minute Group (9U-12U) 0/3 spots" at bounding box center [393, 765] width 73 height 756
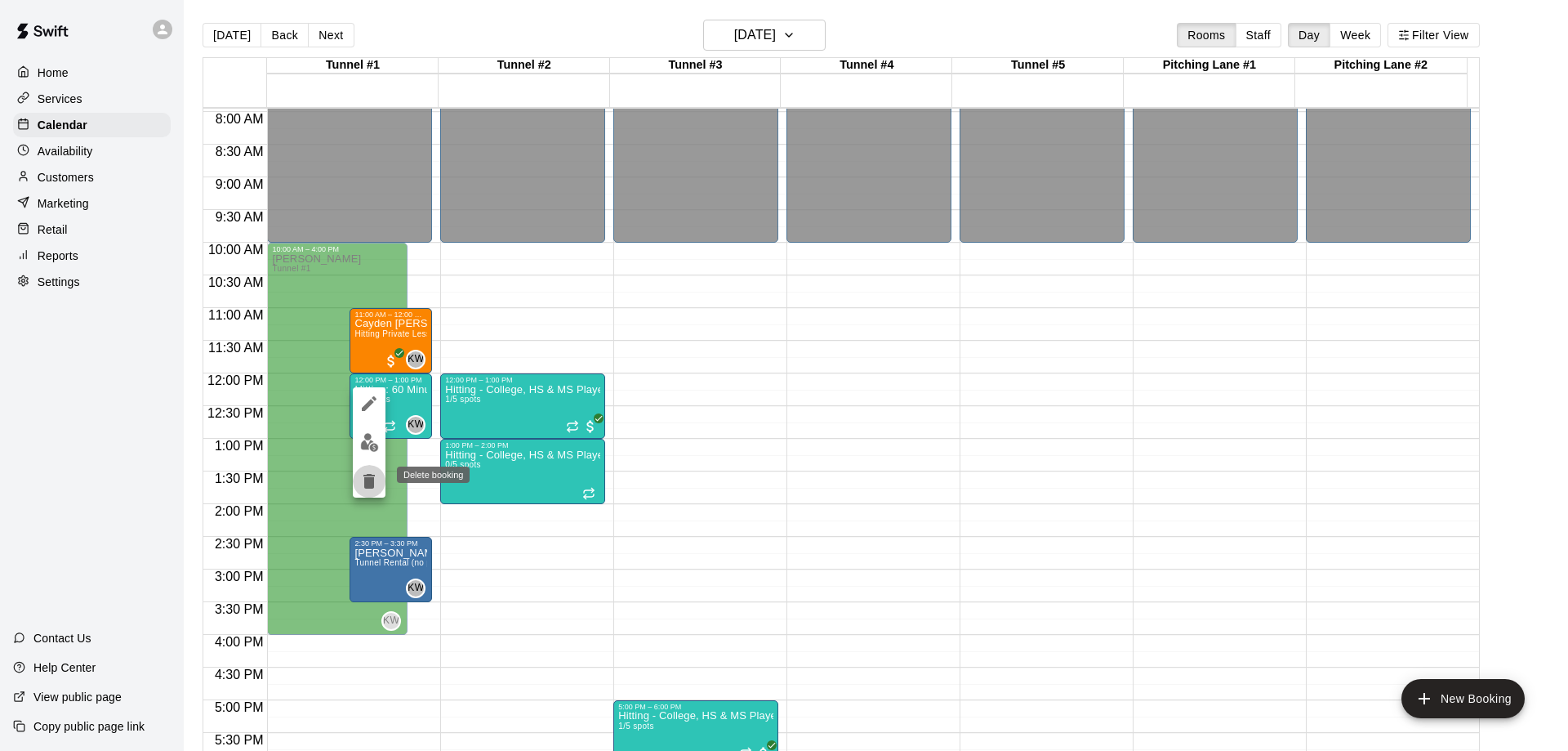
click at [363, 484] on icon "delete" at bounding box center [368, 481] width 19 height 19
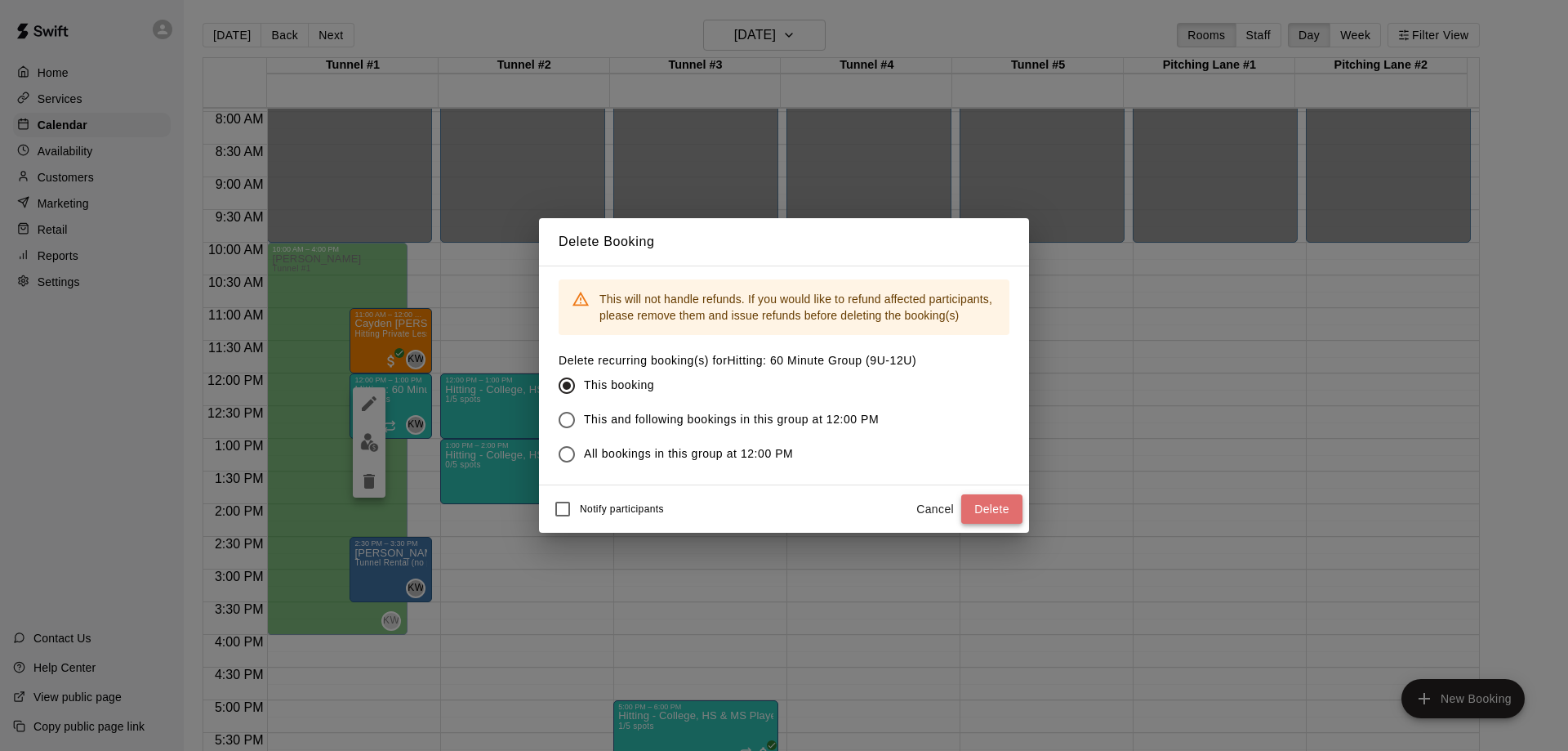
click at [1006, 514] on button "Delete" at bounding box center [992, 509] width 61 height 31
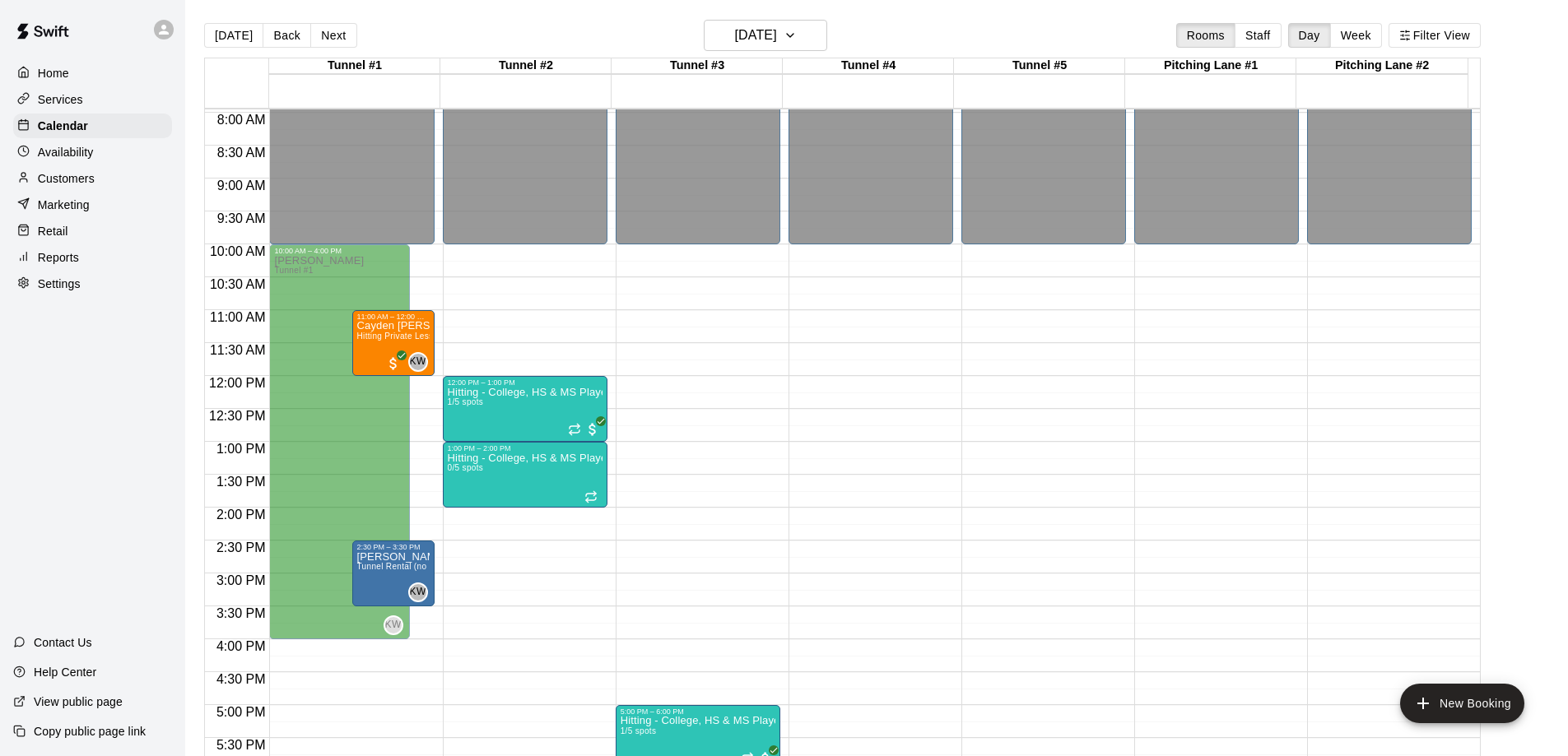
click at [329, 33] on button "Next" at bounding box center [333, 35] width 46 height 25
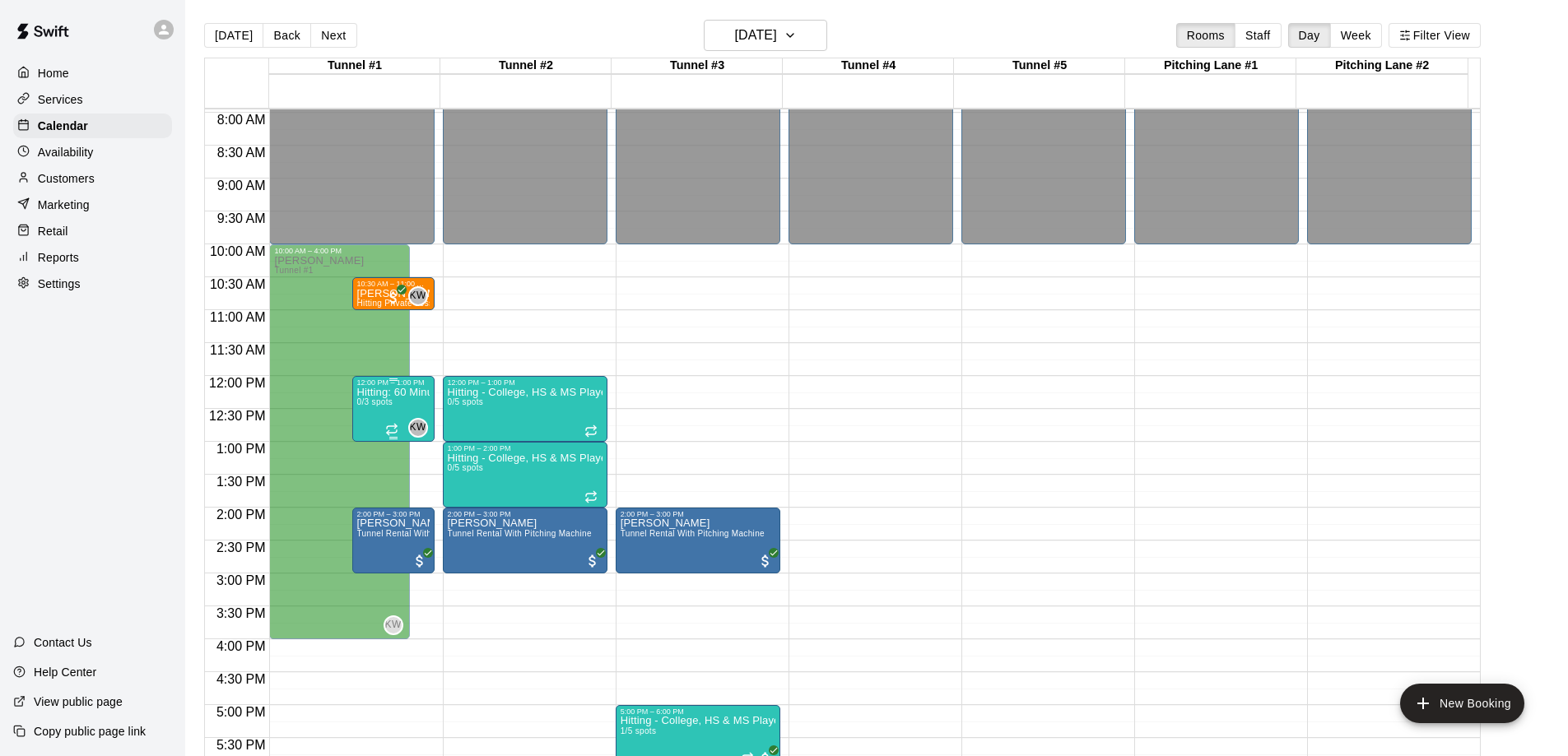
click at [412, 411] on div "Hitting: 60 Minute Group (9U-12U) 0/3 spots" at bounding box center [393, 765] width 73 height 756
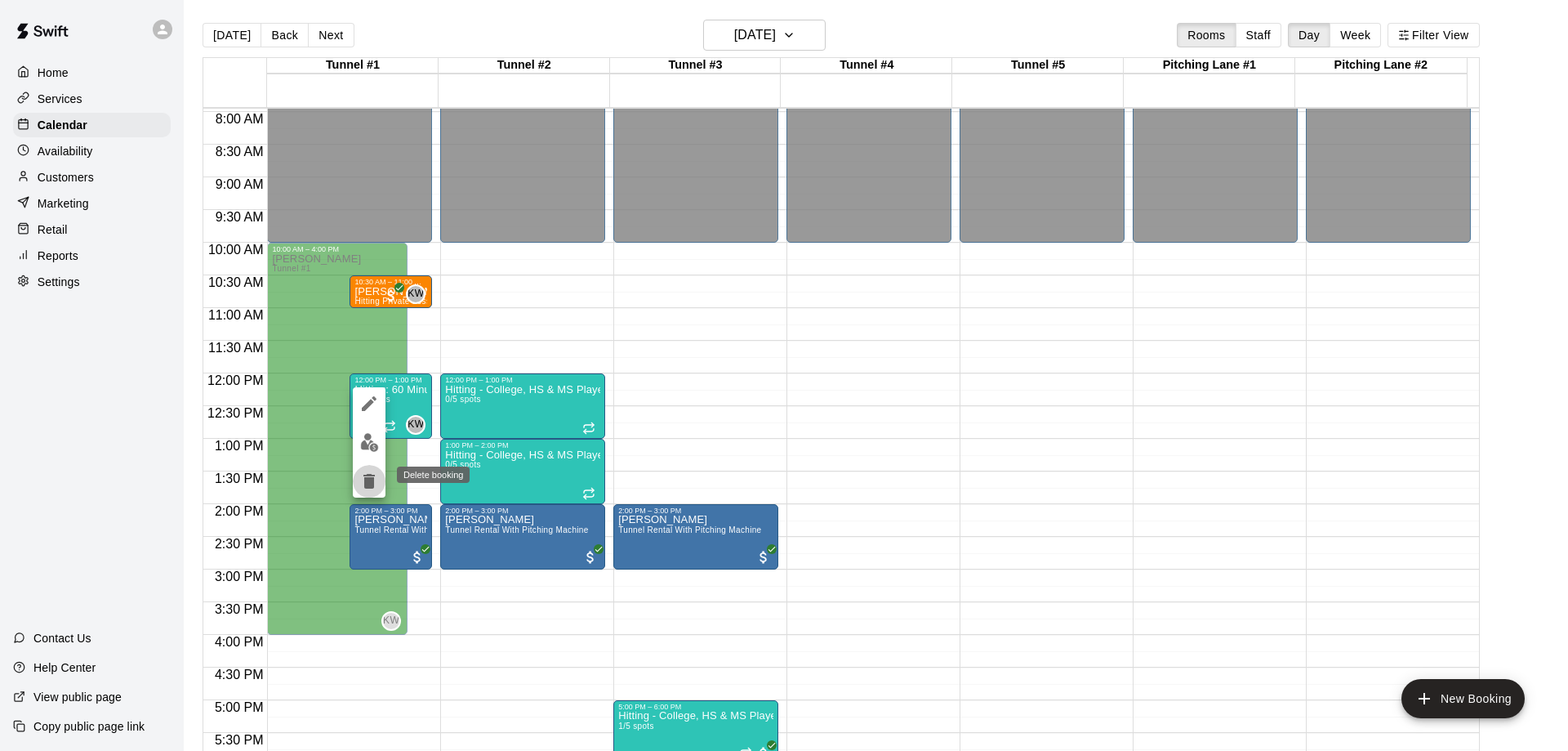
click at [367, 479] on icon "delete" at bounding box center [368, 481] width 11 height 14
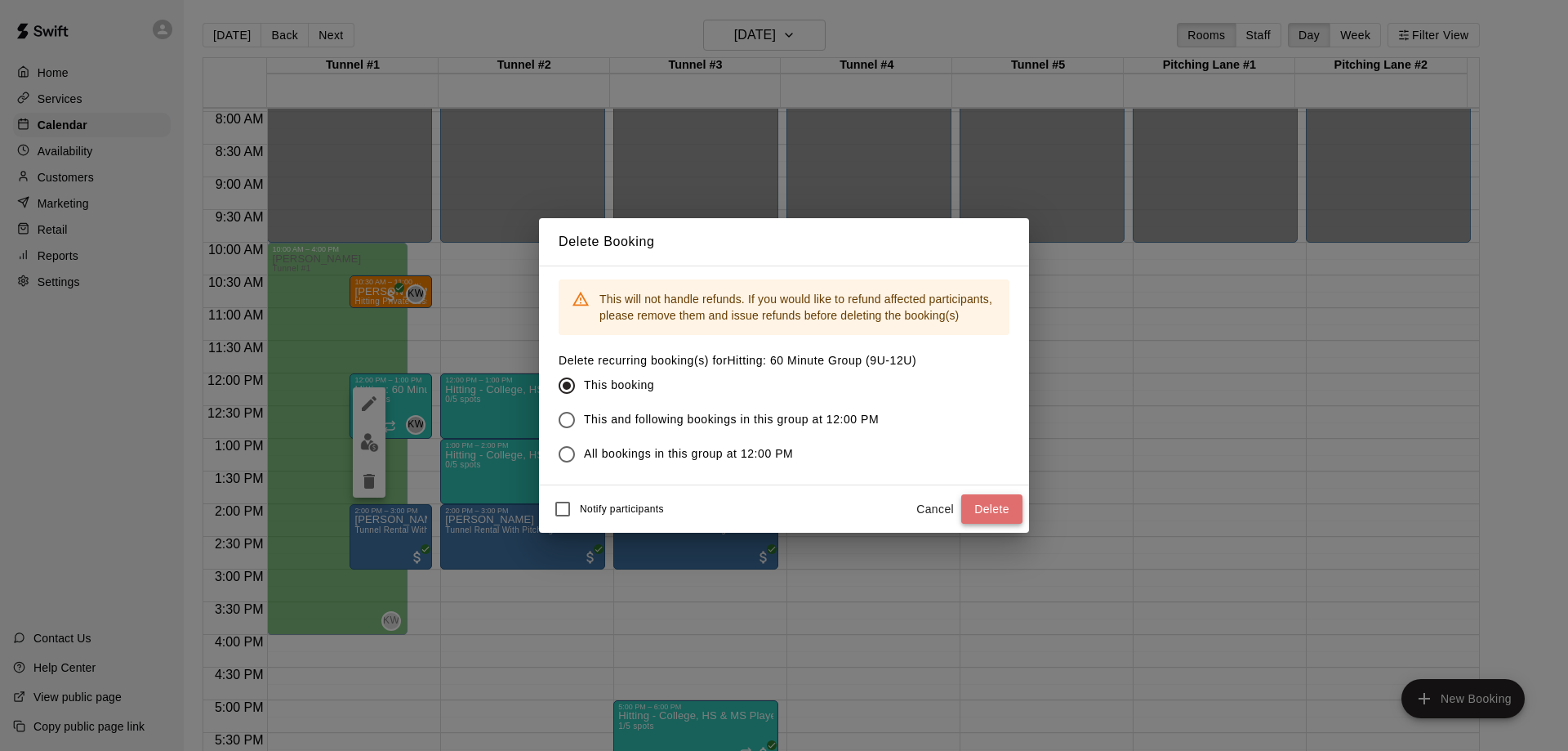
click at [979, 503] on button "Delete" at bounding box center [992, 509] width 61 height 31
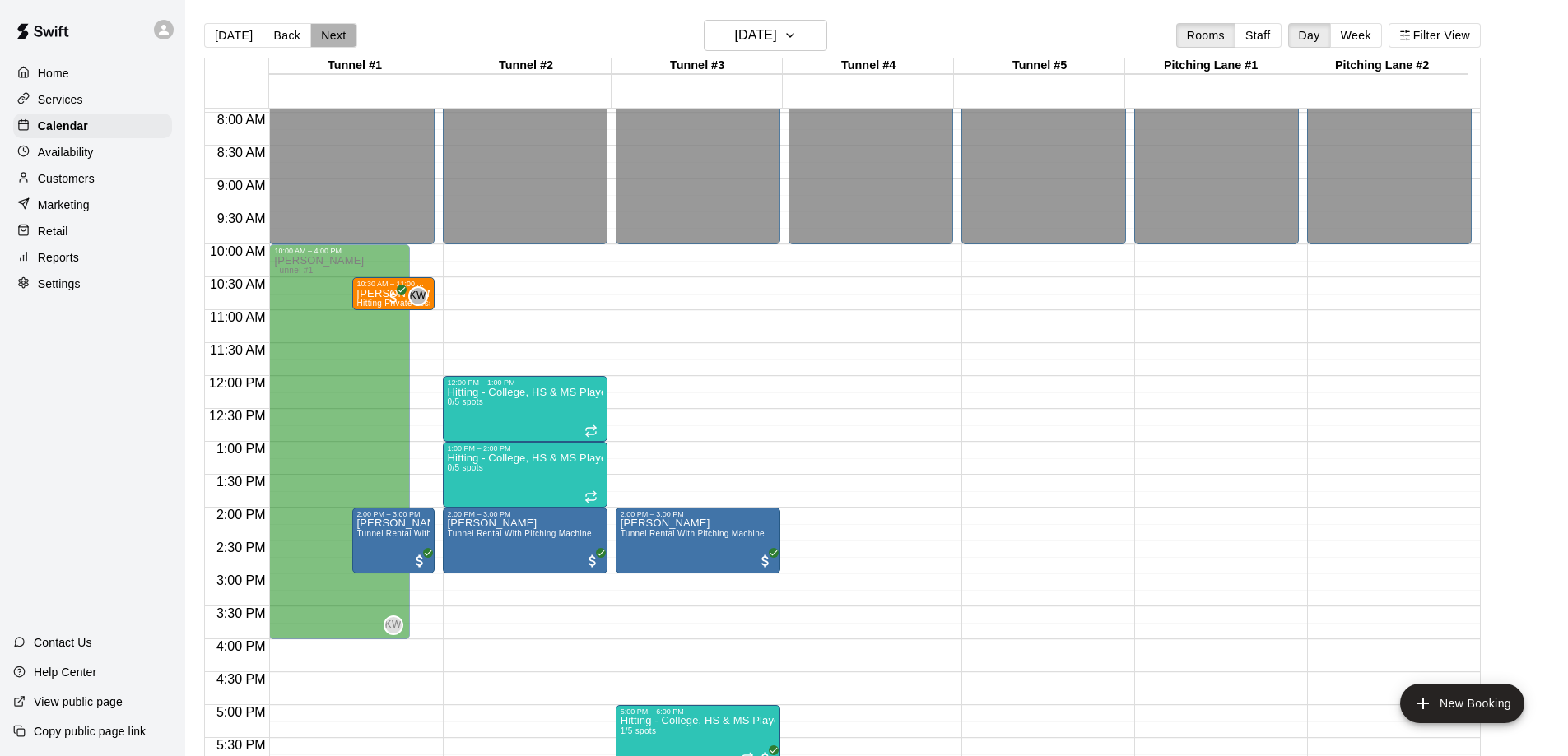
click at [322, 30] on button "Next" at bounding box center [333, 35] width 46 height 25
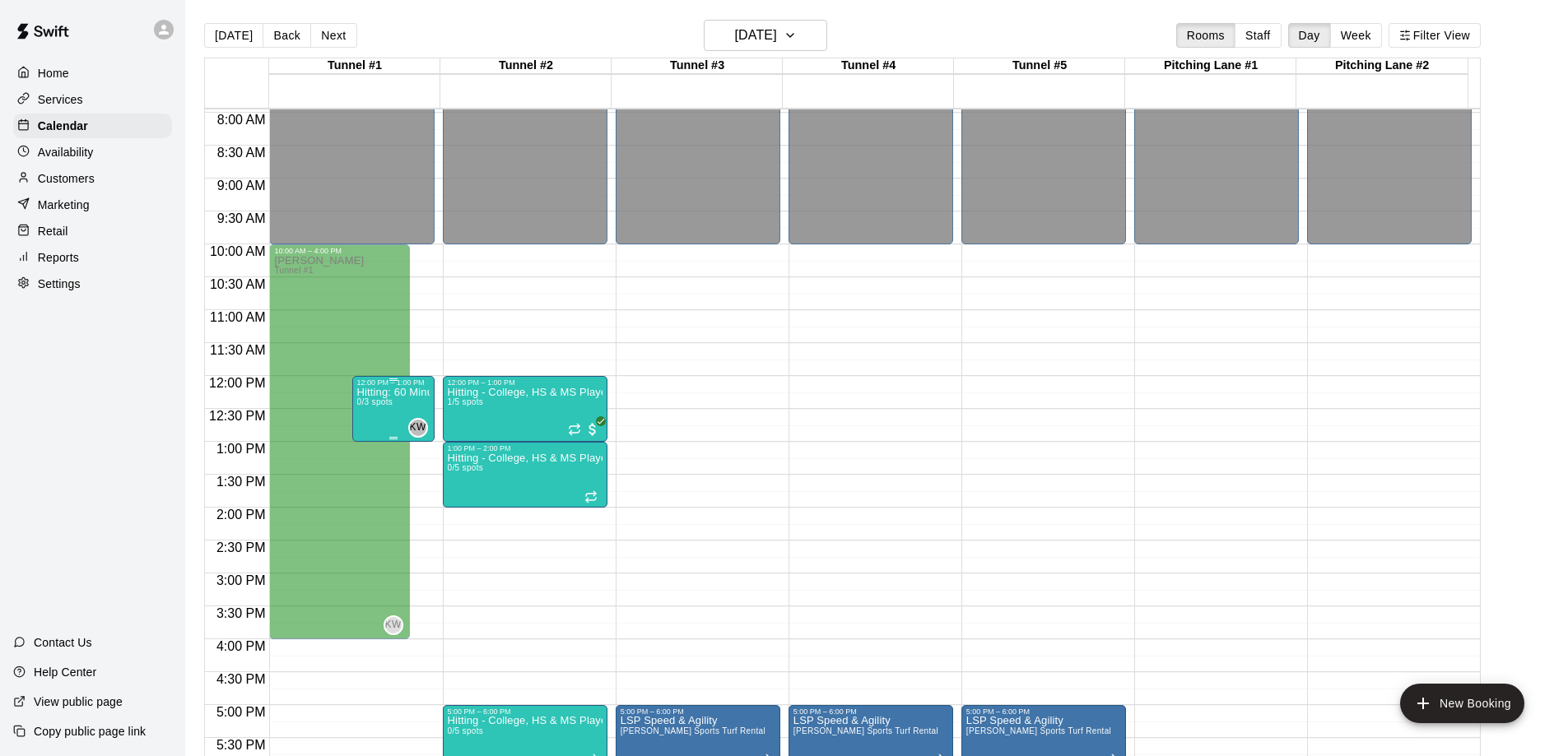
click at [417, 393] on p "Hitting: 60 Minute Group (9U-12U)" at bounding box center [393, 393] width 73 height 0
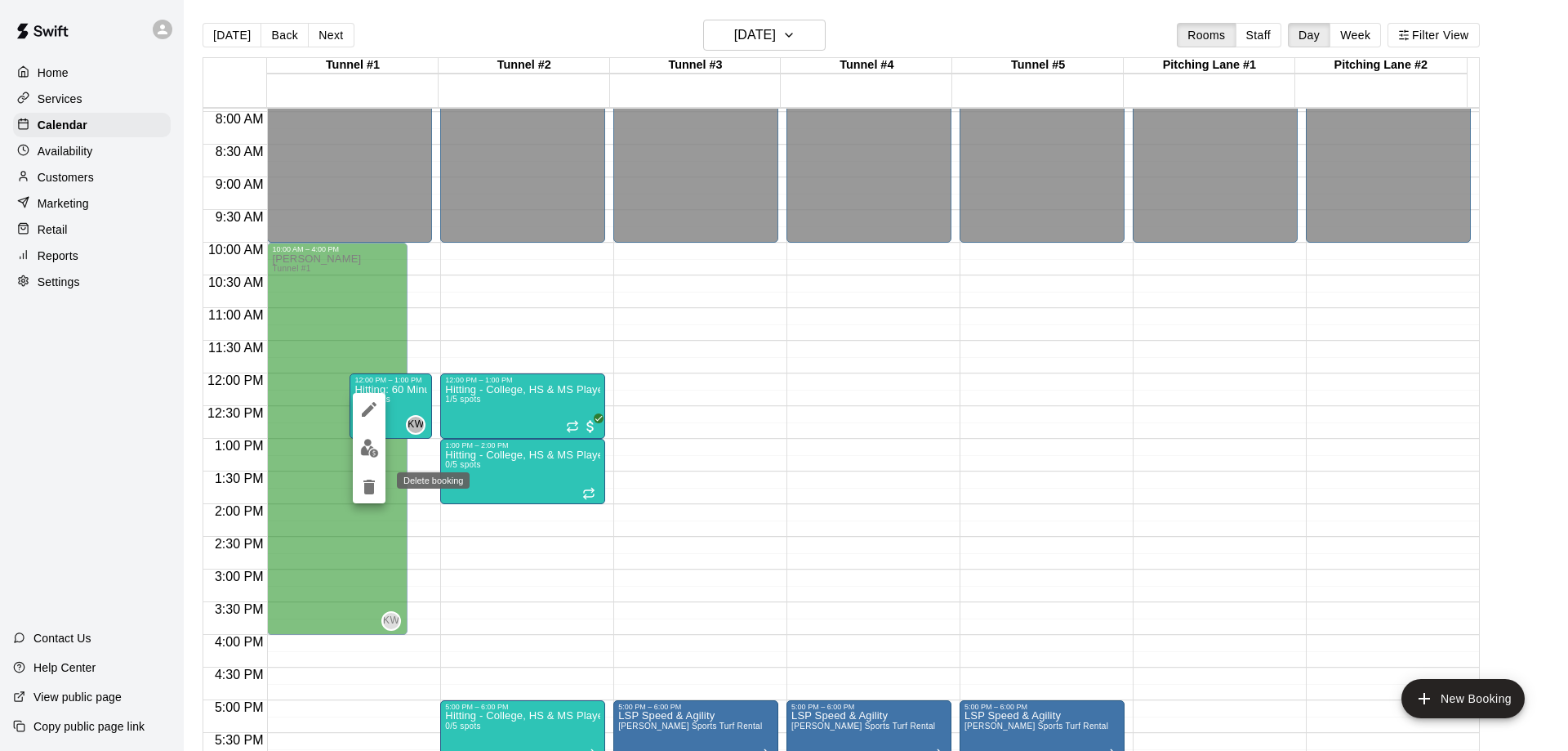
click at [368, 493] on icon "delete" at bounding box center [368, 487] width 11 height 14
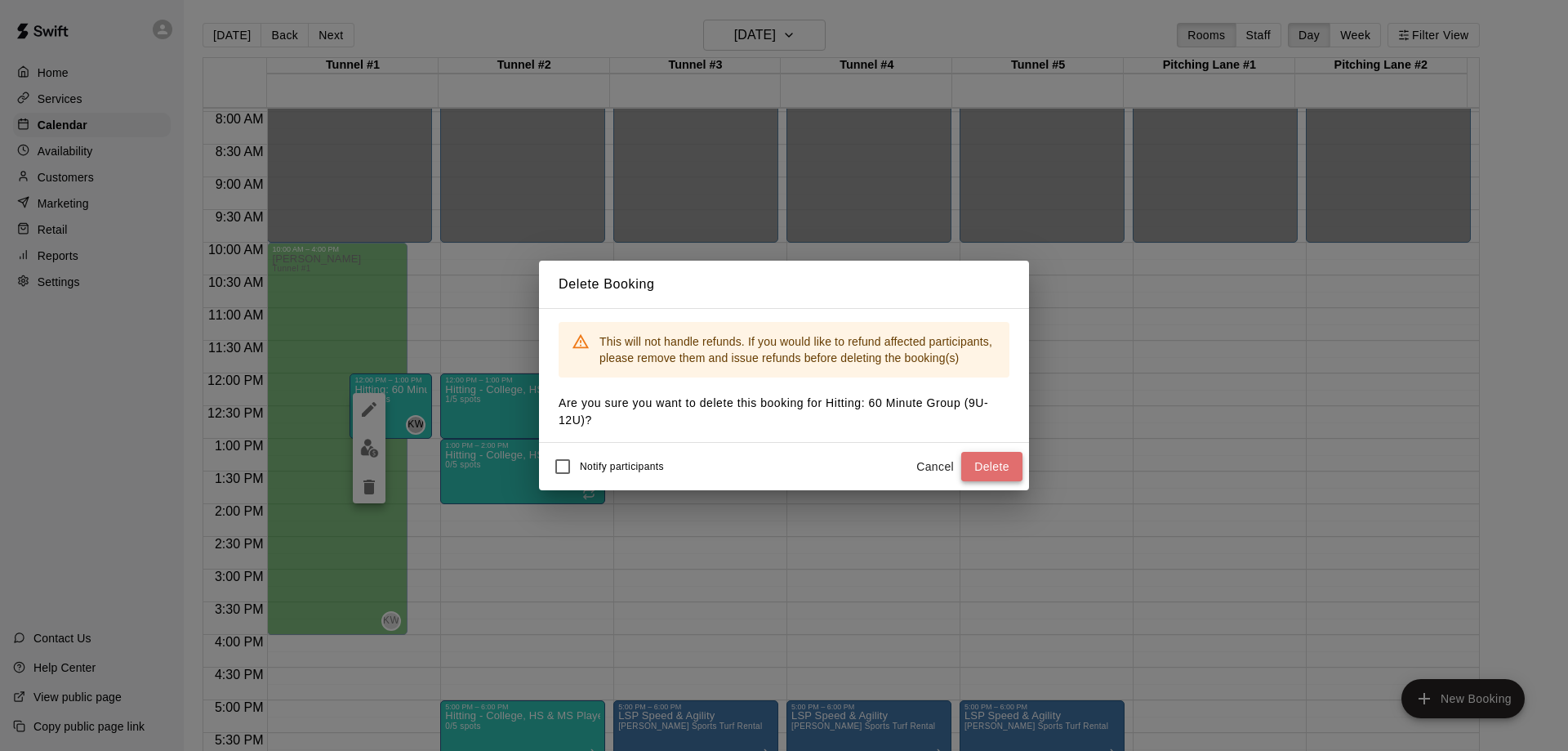
click at [982, 459] on button "Delete" at bounding box center [992, 467] width 61 height 31
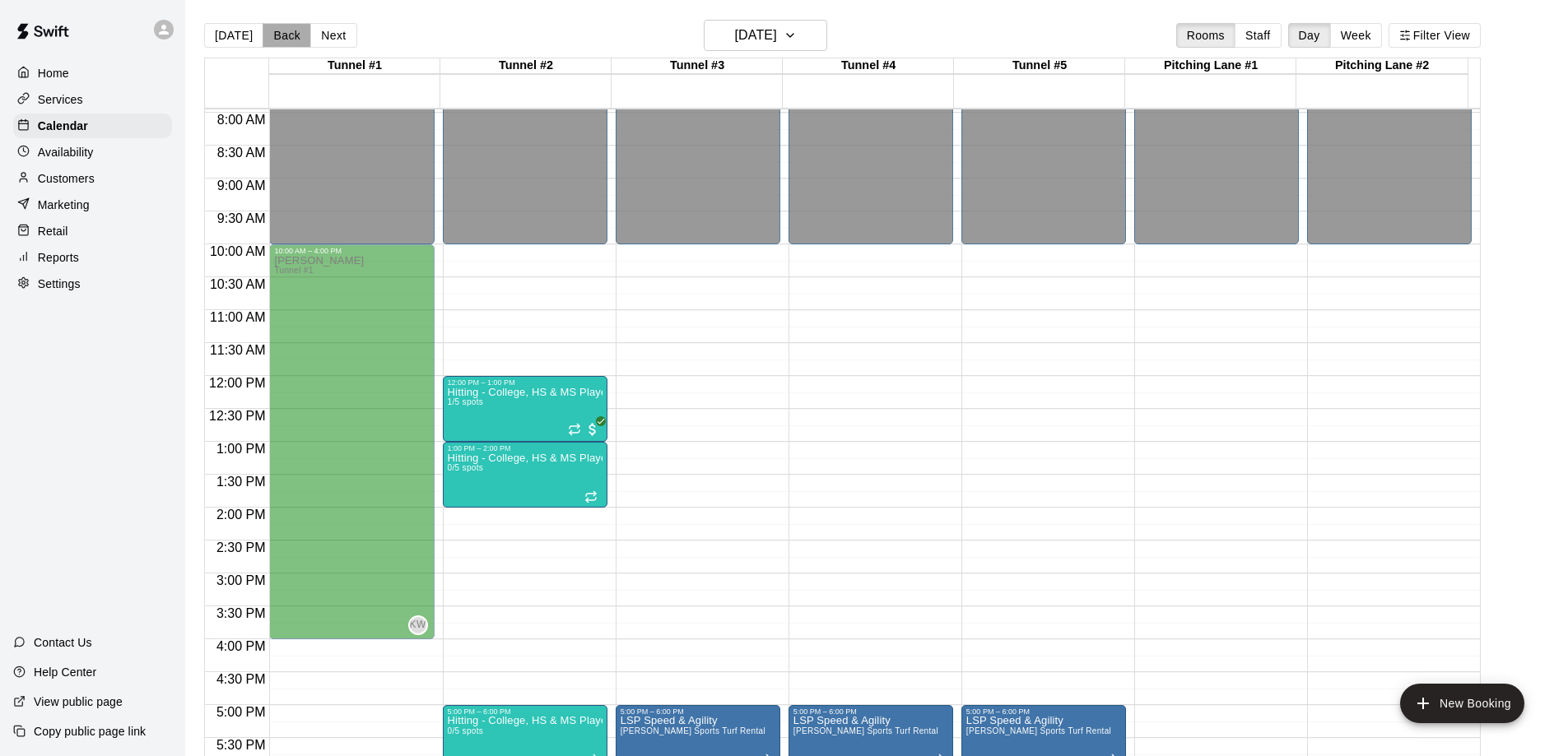
click at [282, 32] on button "Back" at bounding box center [287, 35] width 49 height 25
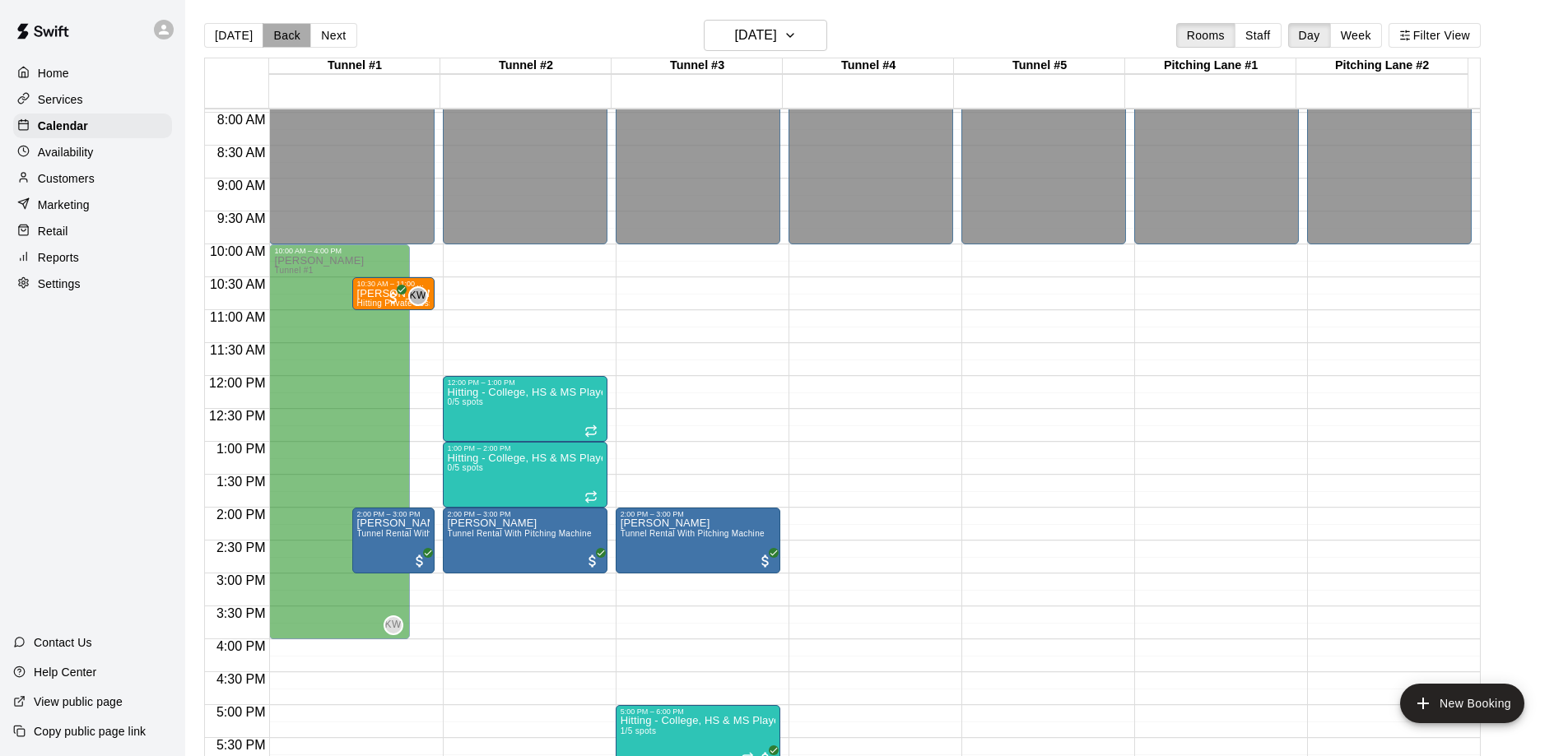
click at [282, 32] on button "Back" at bounding box center [287, 35] width 49 height 25
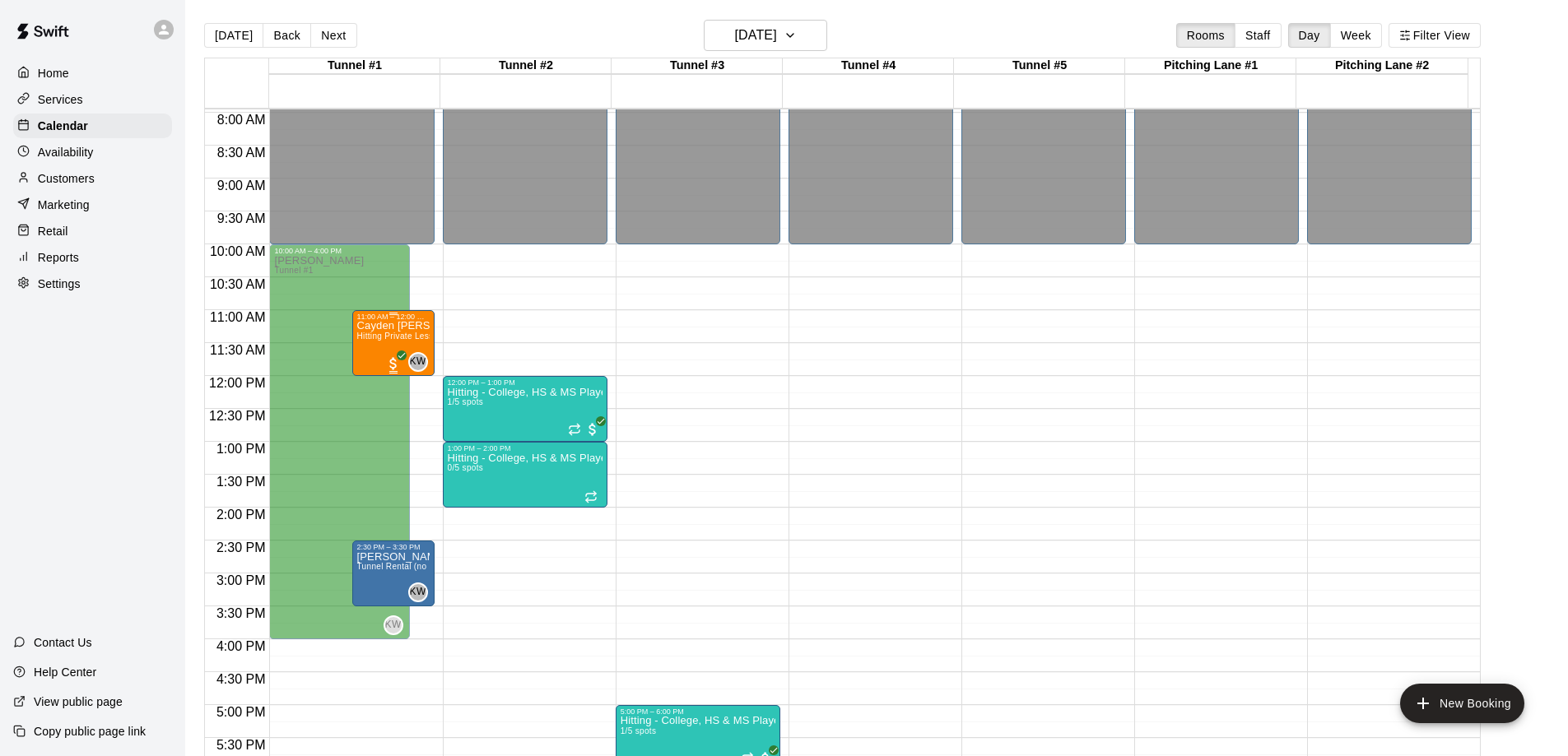
drag, startPoint x: 387, startPoint y: 331, endPoint x: 373, endPoint y: 341, distance: 17.2
click at [373, 340] on span "Hitting Private Lesson (1 hr)" at bounding box center [411, 336] width 110 height 9
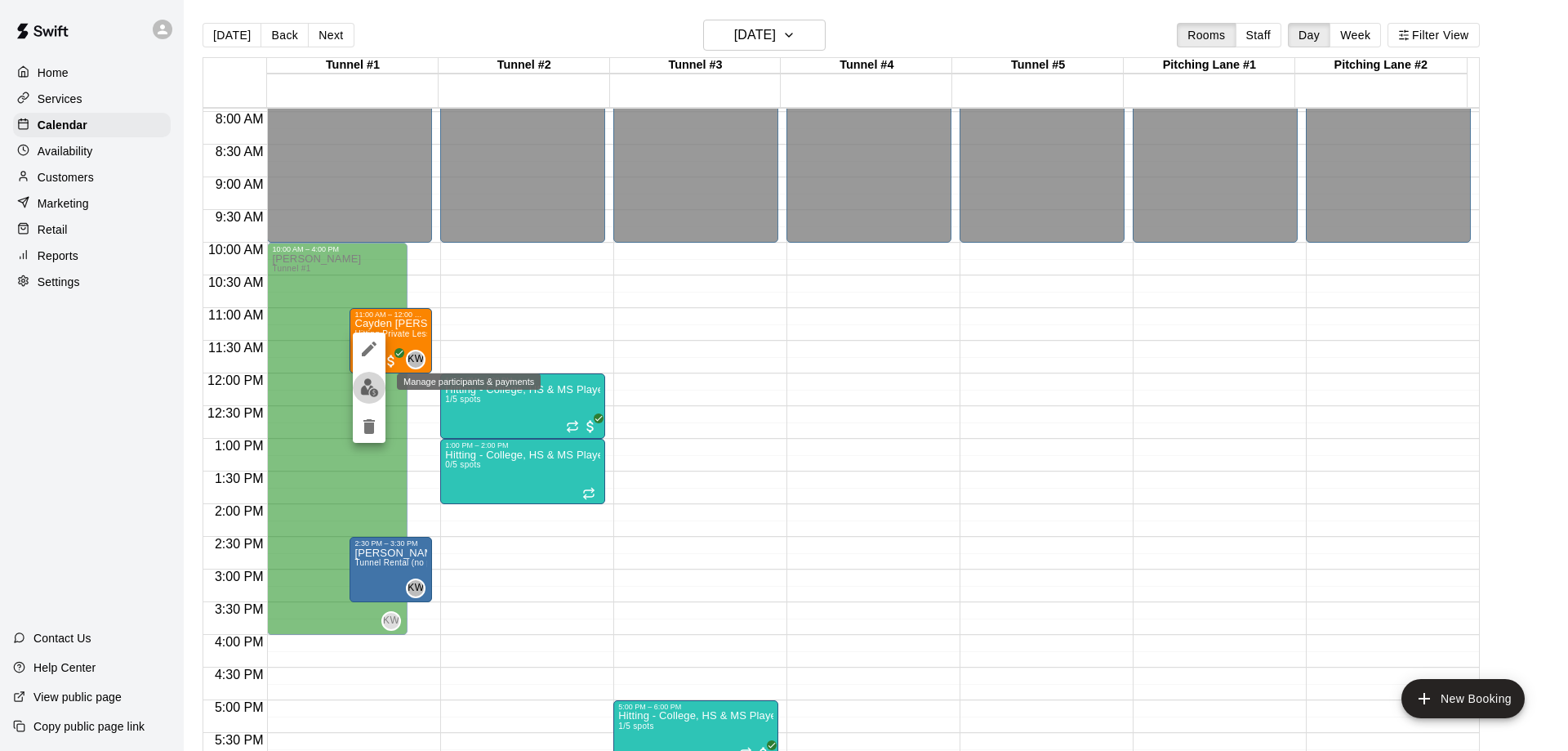
click at [375, 390] on img "edit" at bounding box center [369, 387] width 19 height 19
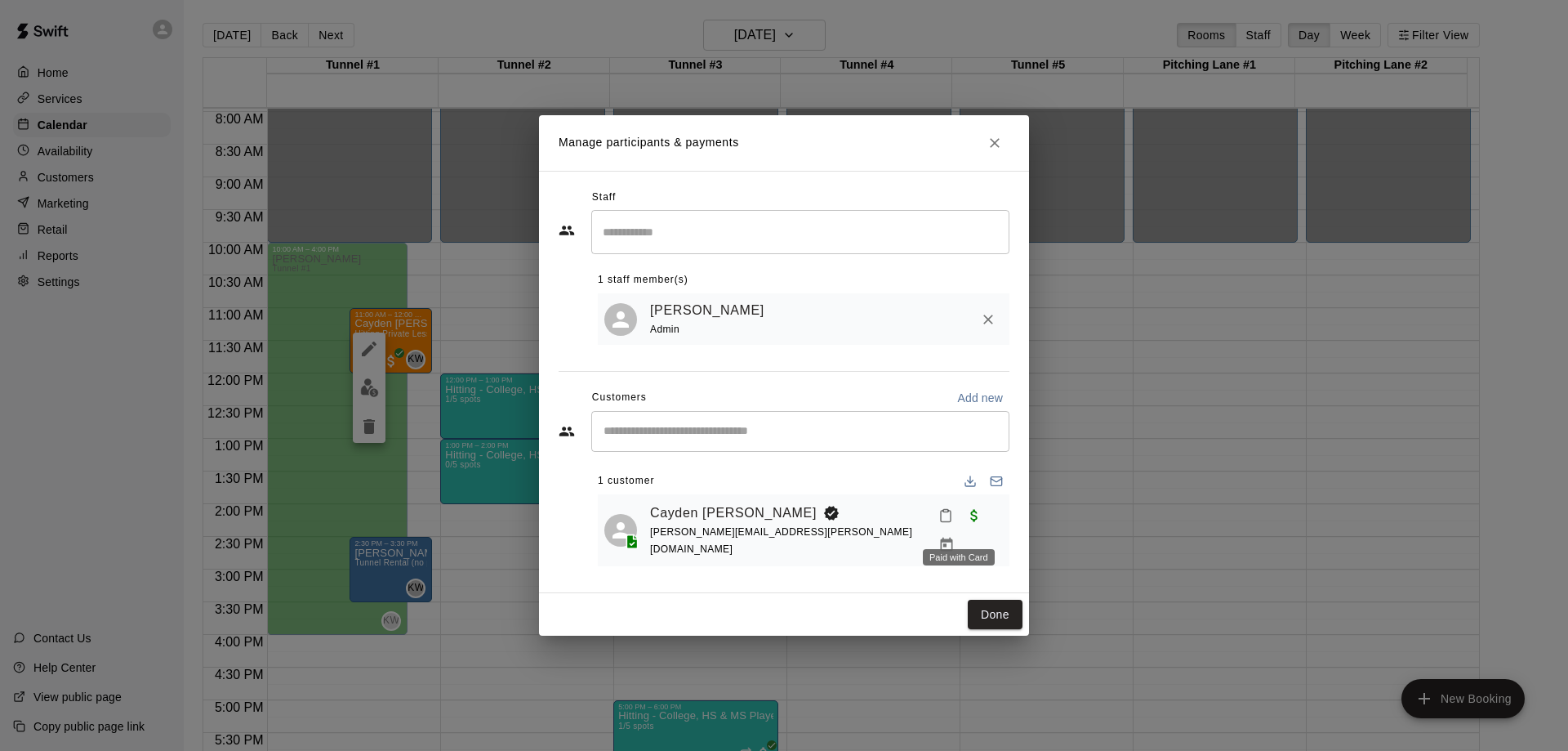
click at [960, 521] on span "Paid with Card" at bounding box center [974, 515] width 30 height 14
click at [955, 537] on icon "Manage bookings & payment" at bounding box center [946, 544] width 16 height 16
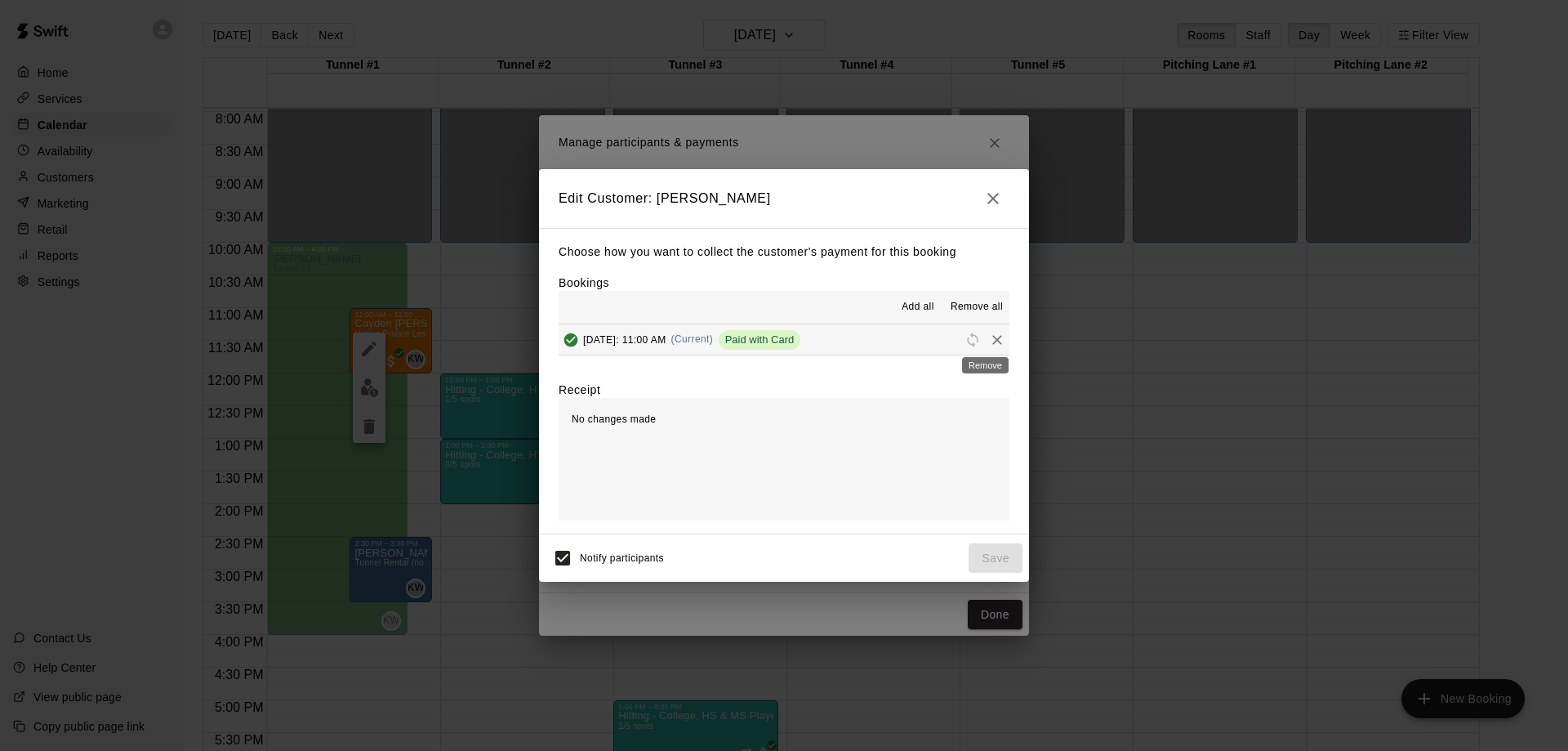
click at [992, 338] on icon "Remove" at bounding box center [997, 340] width 10 height 10
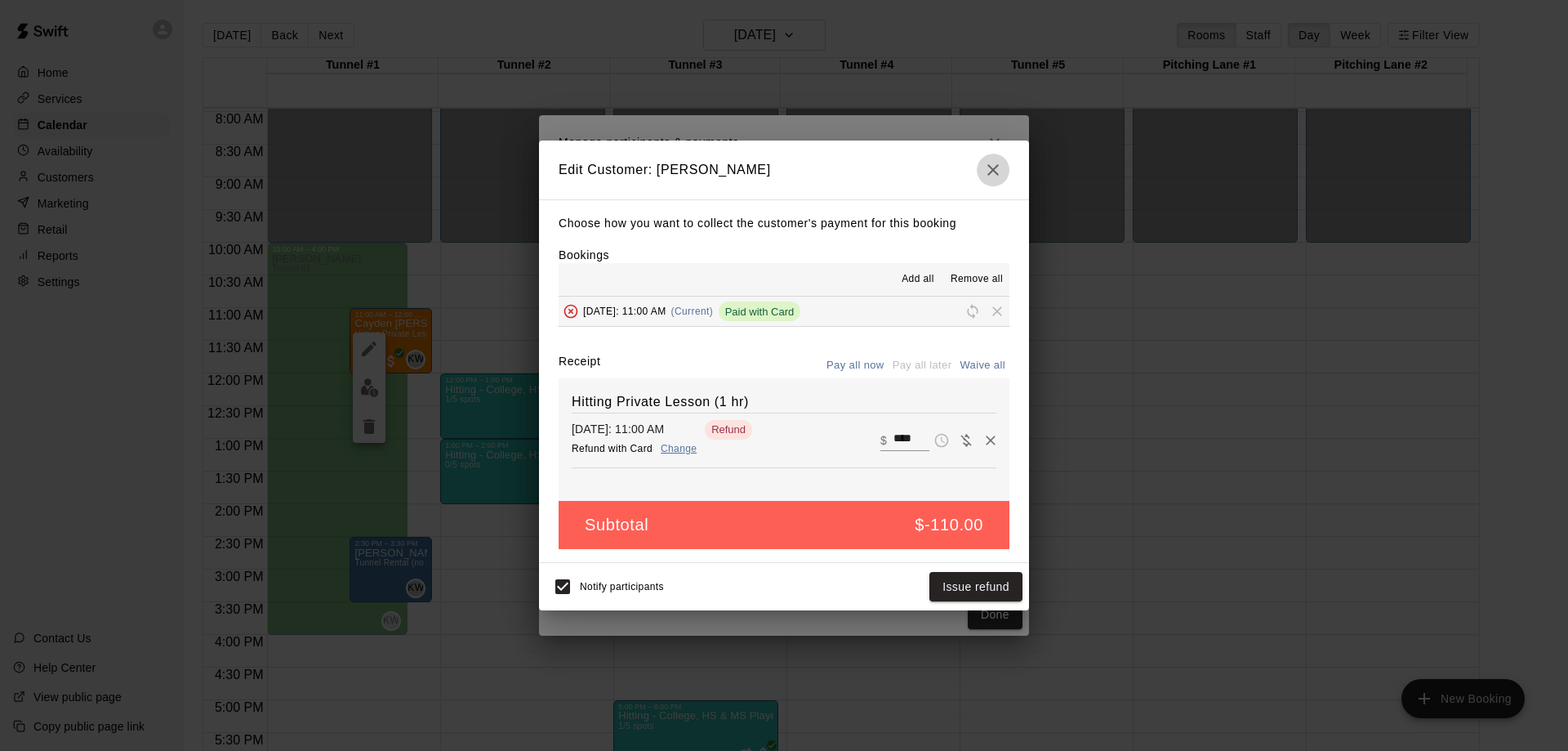
click at [992, 163] on icon "button" at bounding box center [993, 170] width 19 height 19
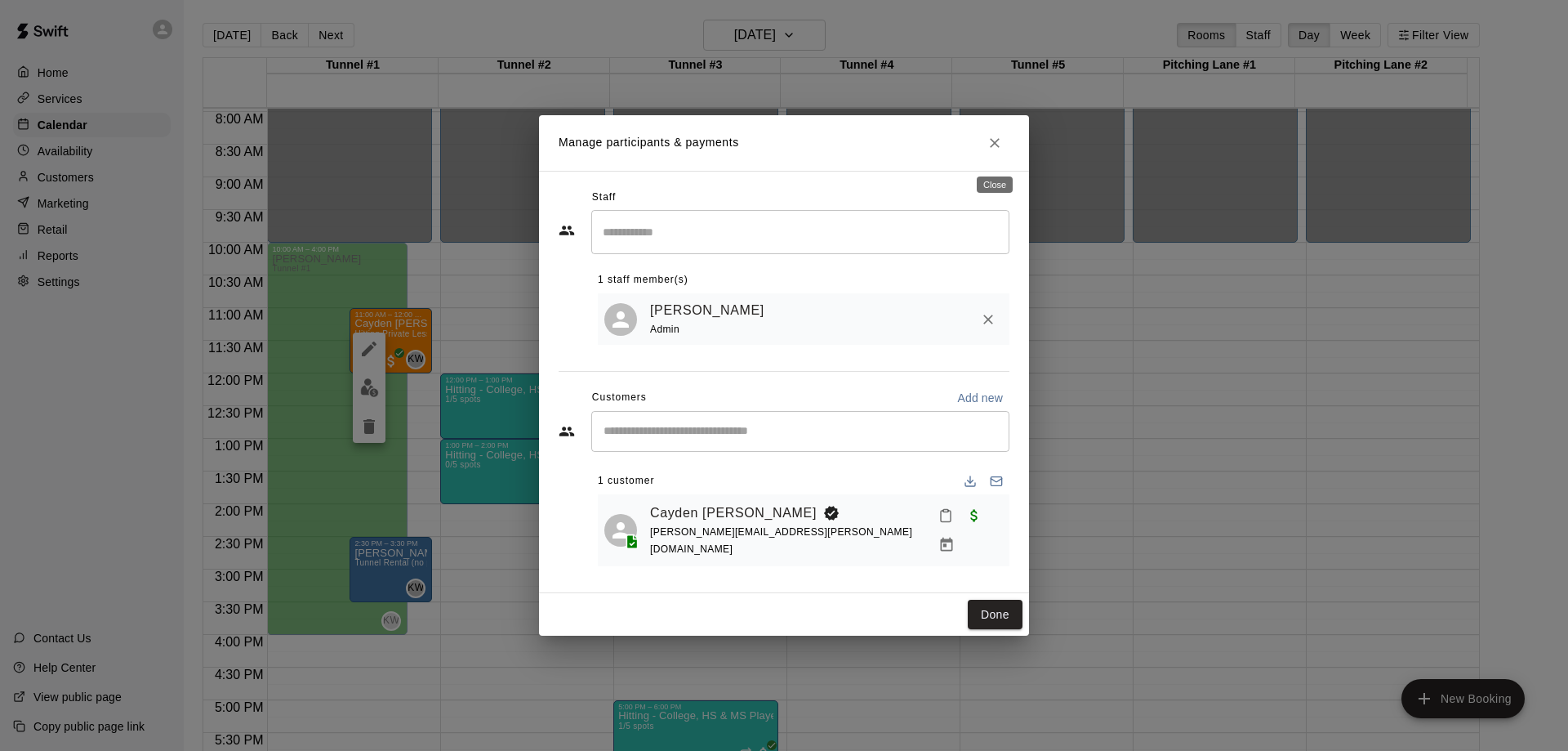
click at [998, 148] on icon "Close" at bounding box center [995, 143] width 10 height 10
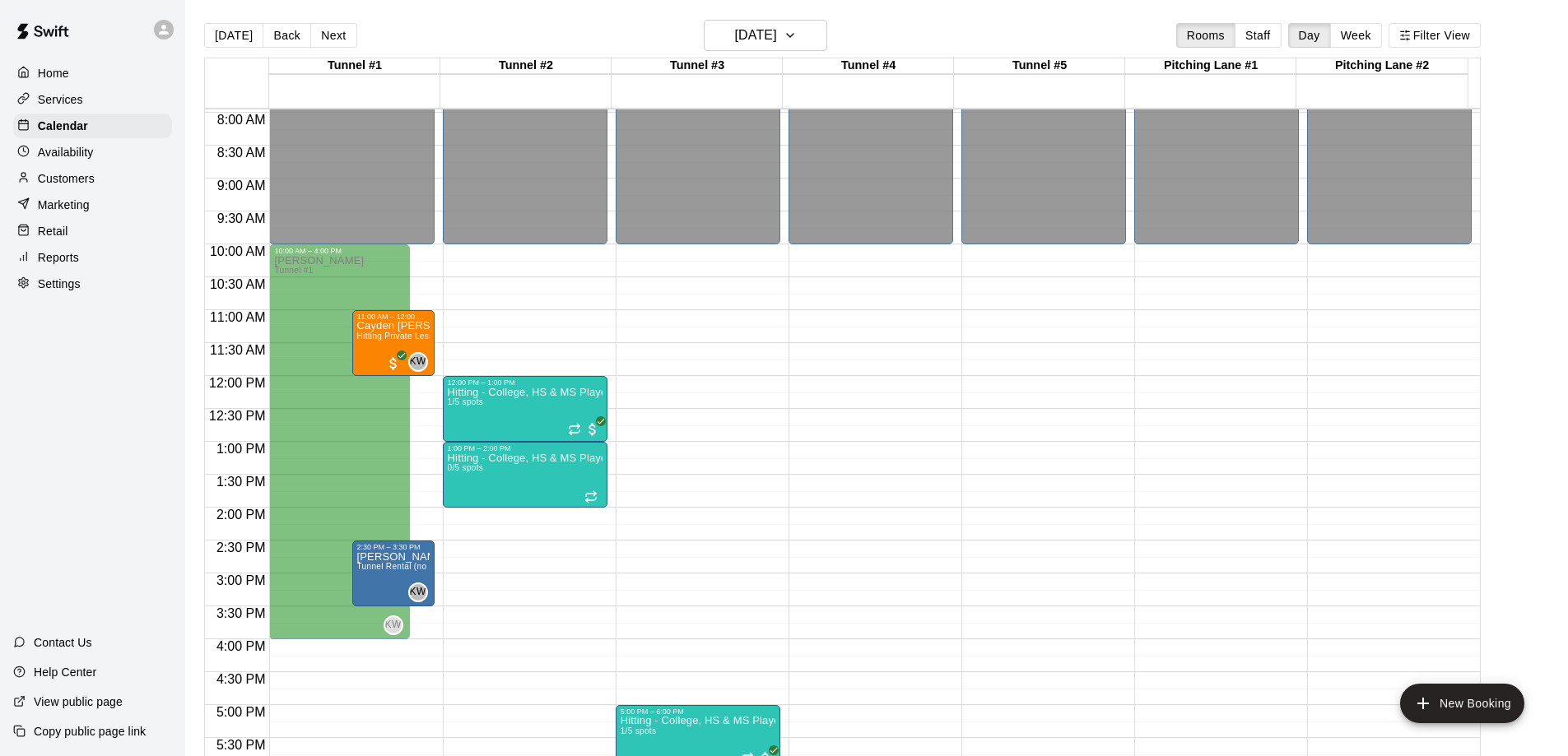
click at [62, 265] on p "Reports" at bounding box center [58, 257] width 41 height 16
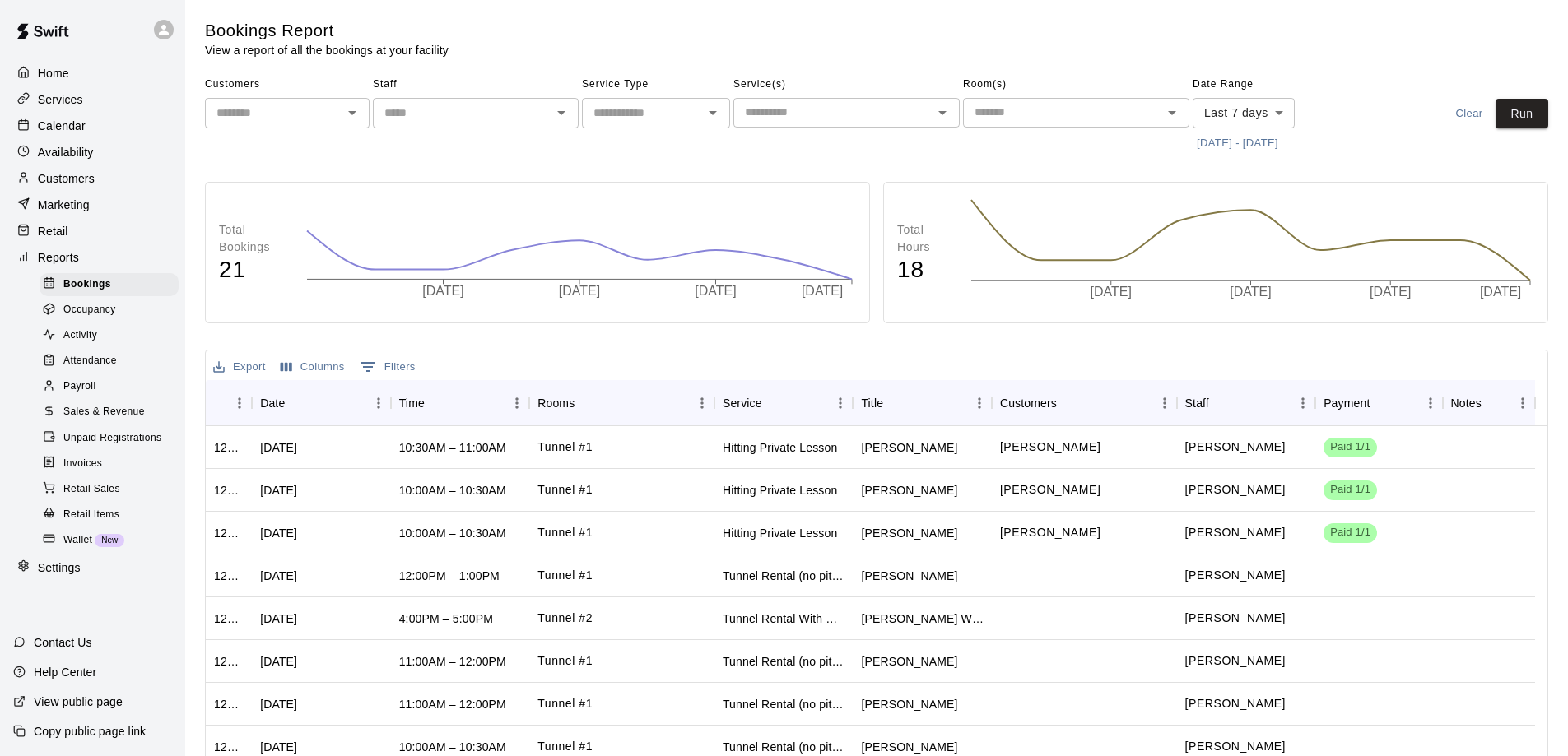
click at [75, 393] on span "Payroll" at bounding box center [79, 387] width 32 height 16
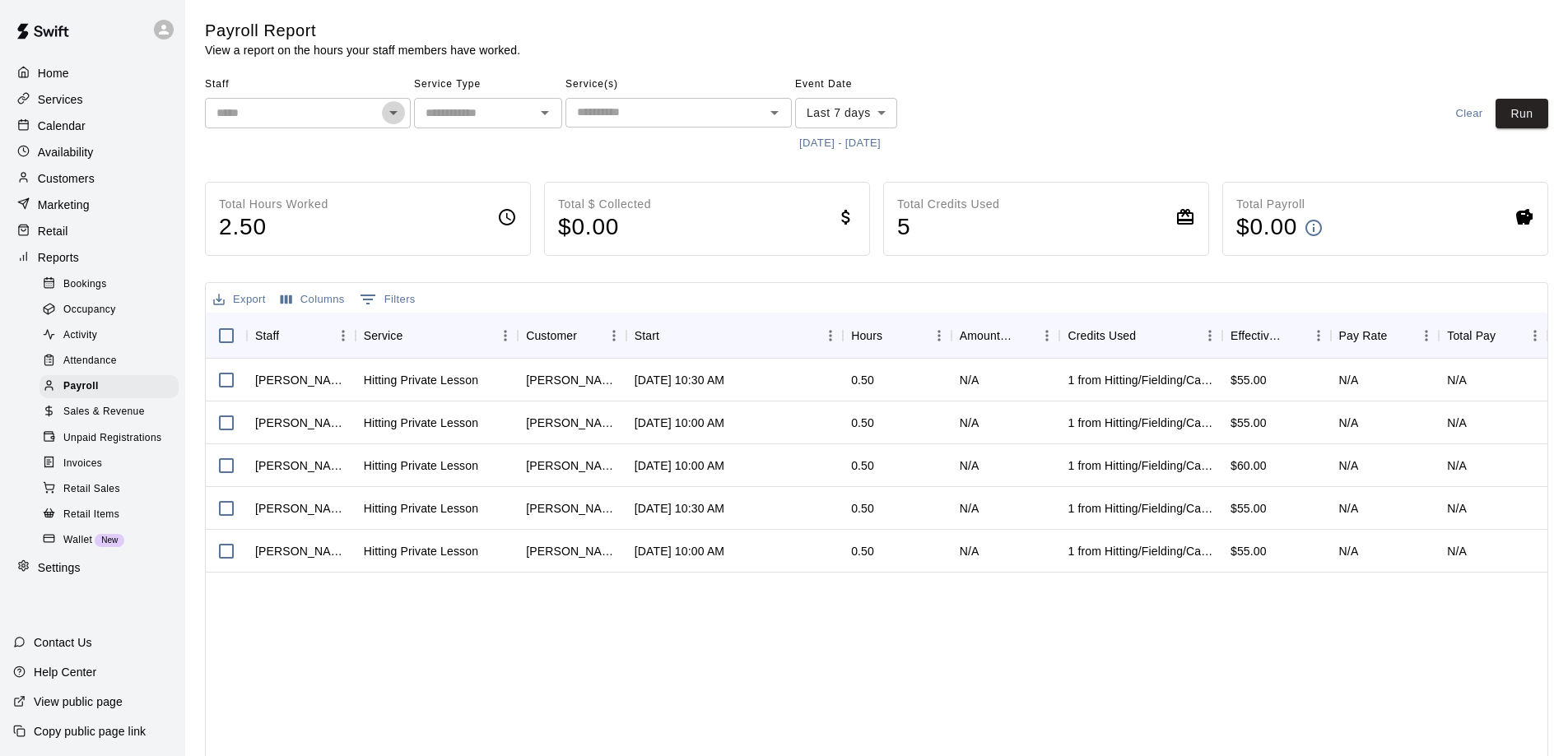
click at [393, 113] on icon "Open" at bounding box center [393, 113] width 9 height 4
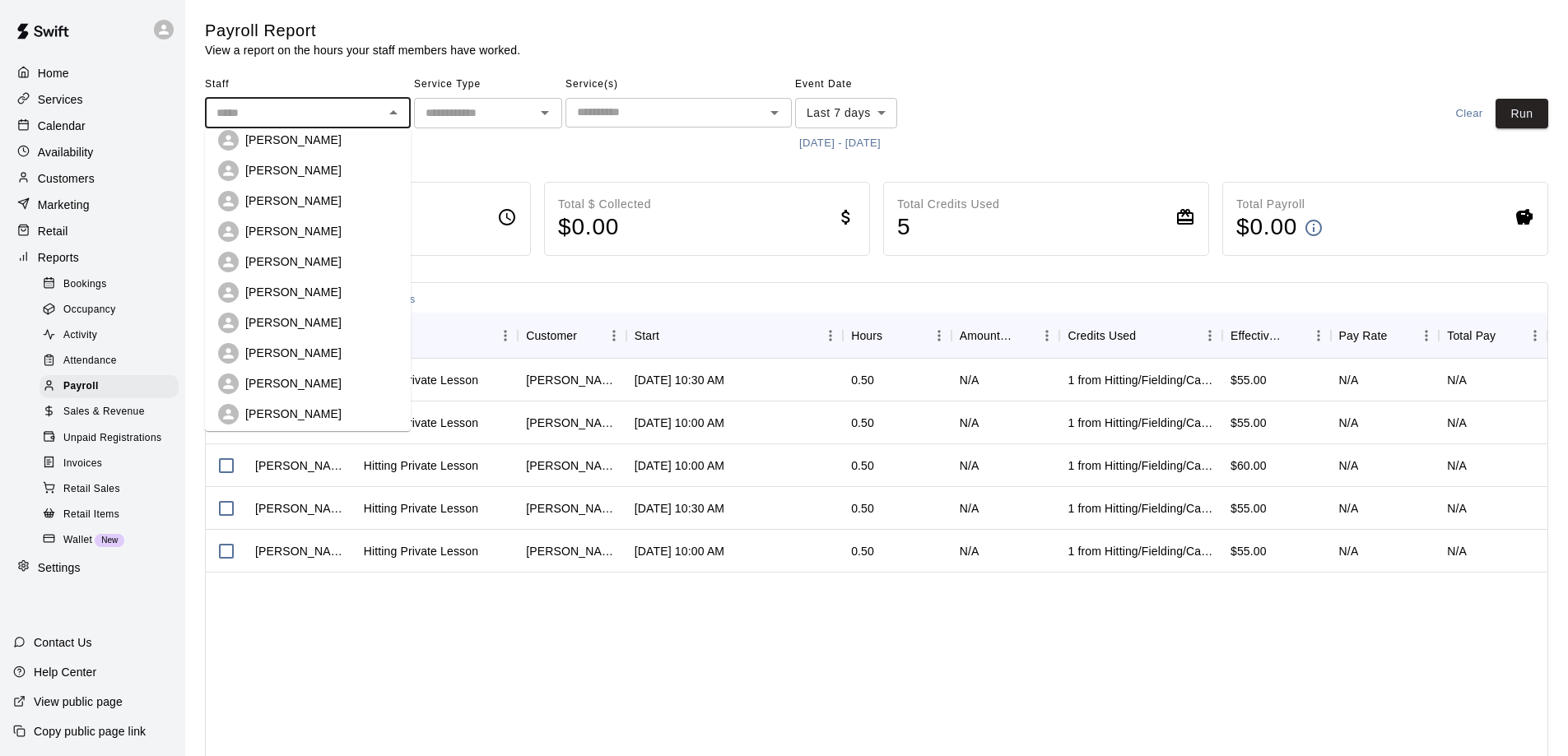
scroll to position [298, 0]
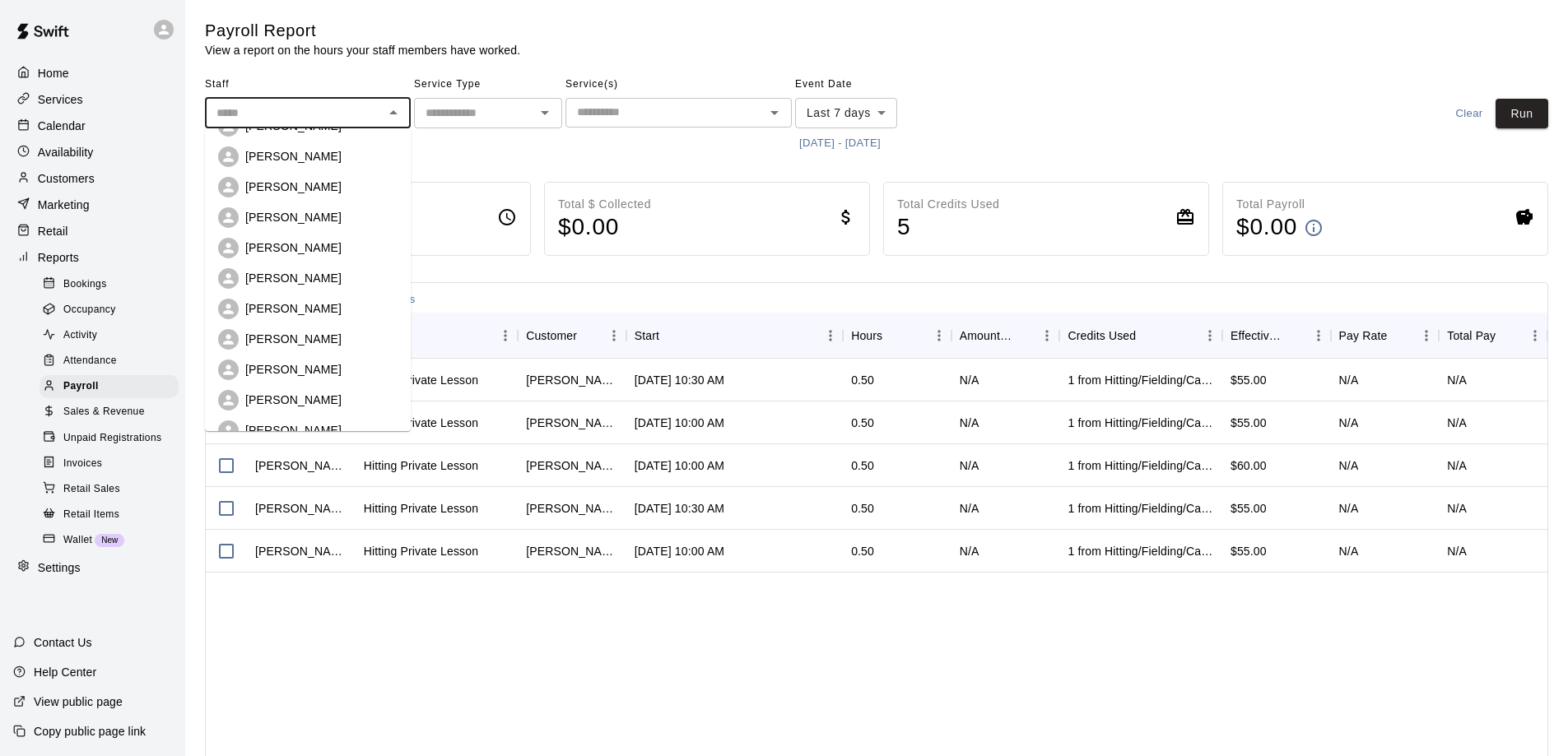
click at [295, 222] on p "[PERSON_NAME]" at bounding box center [293, 217] width 96 height 16
type input "**********"
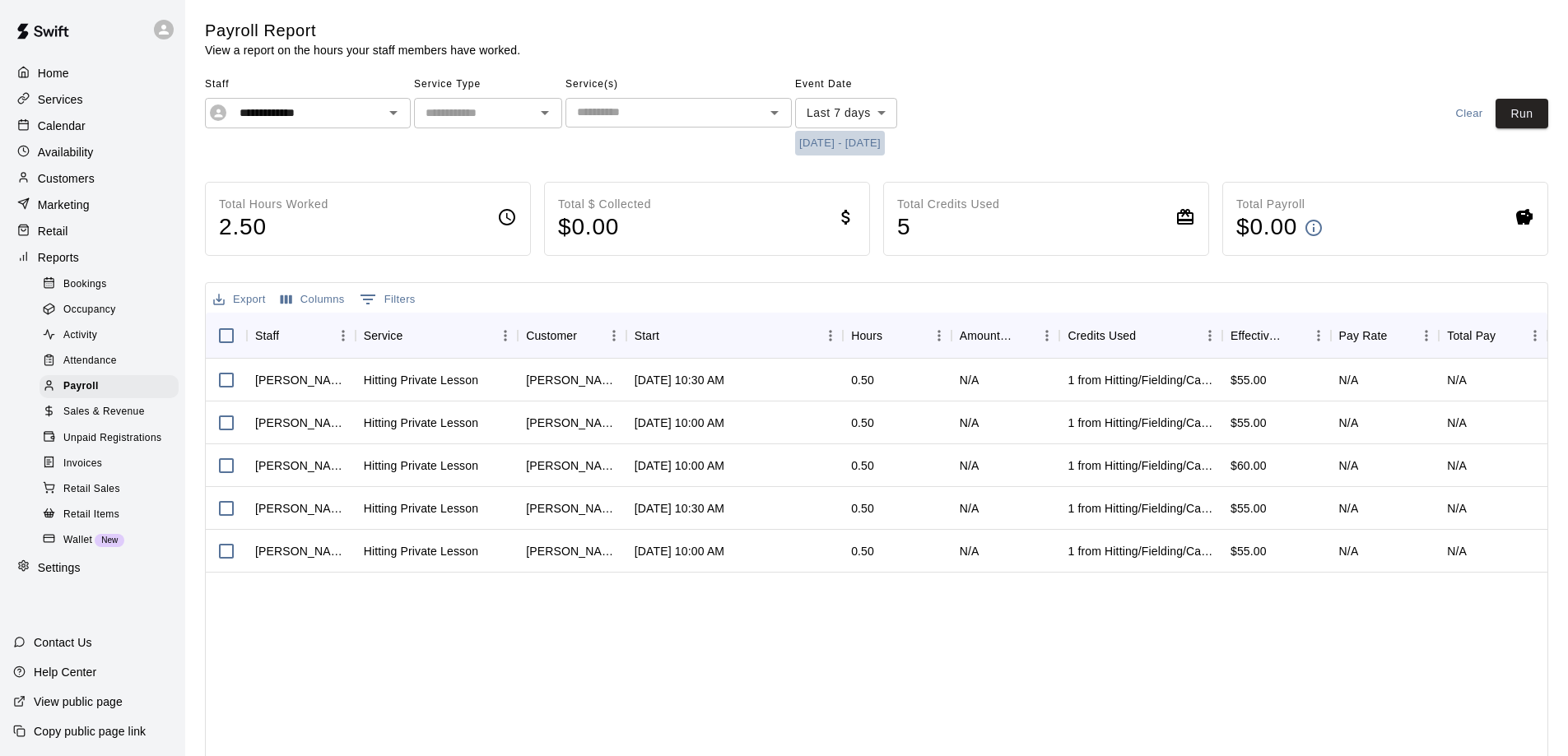
click at [852, 142] on button "[DATE] - [DATE]" at bounding box center [839, 143] width 90 height 26
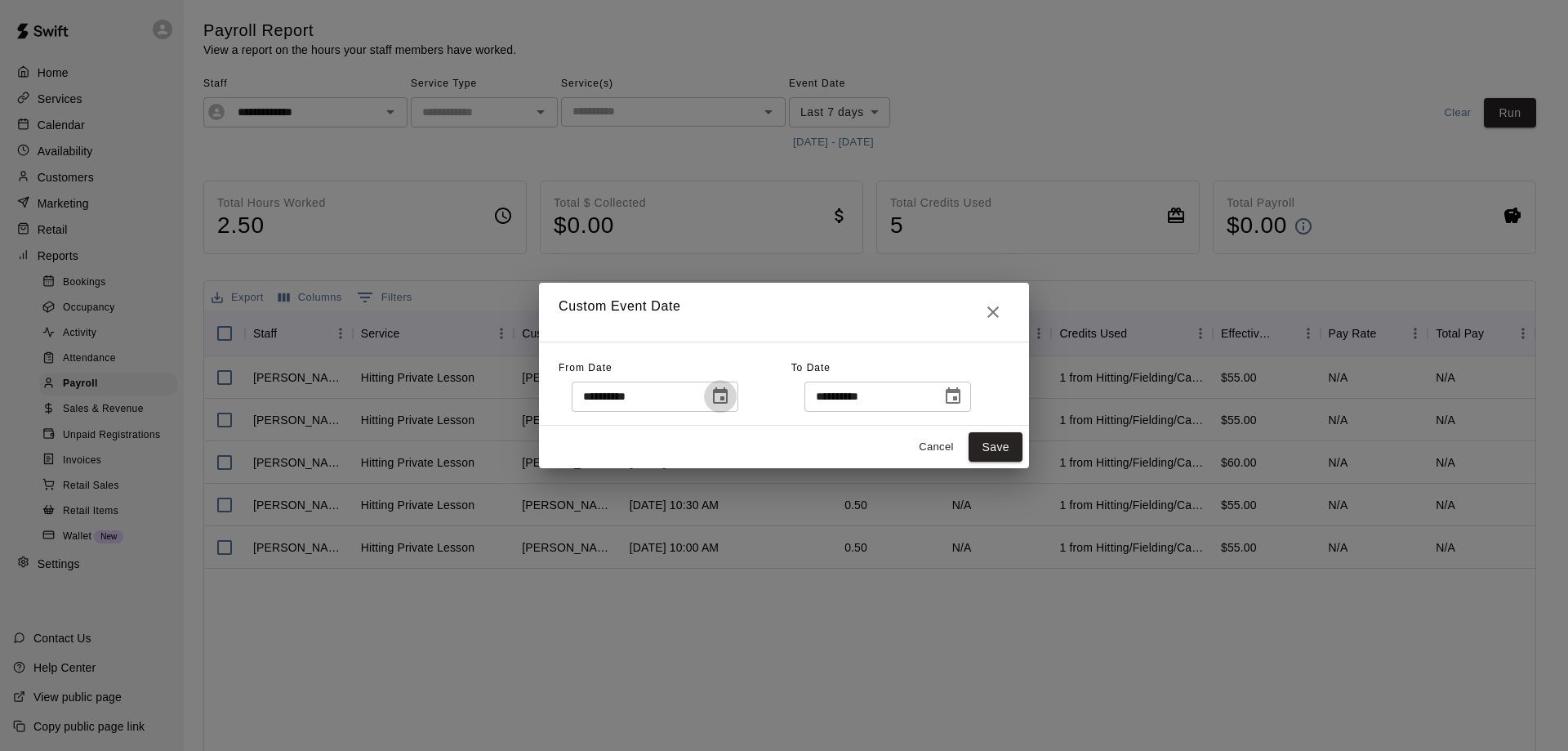
click at [730, 401] on icon "Choose date, selected date is Aug 8, 2025" at bounding box center [720, 396] width 19 height 19
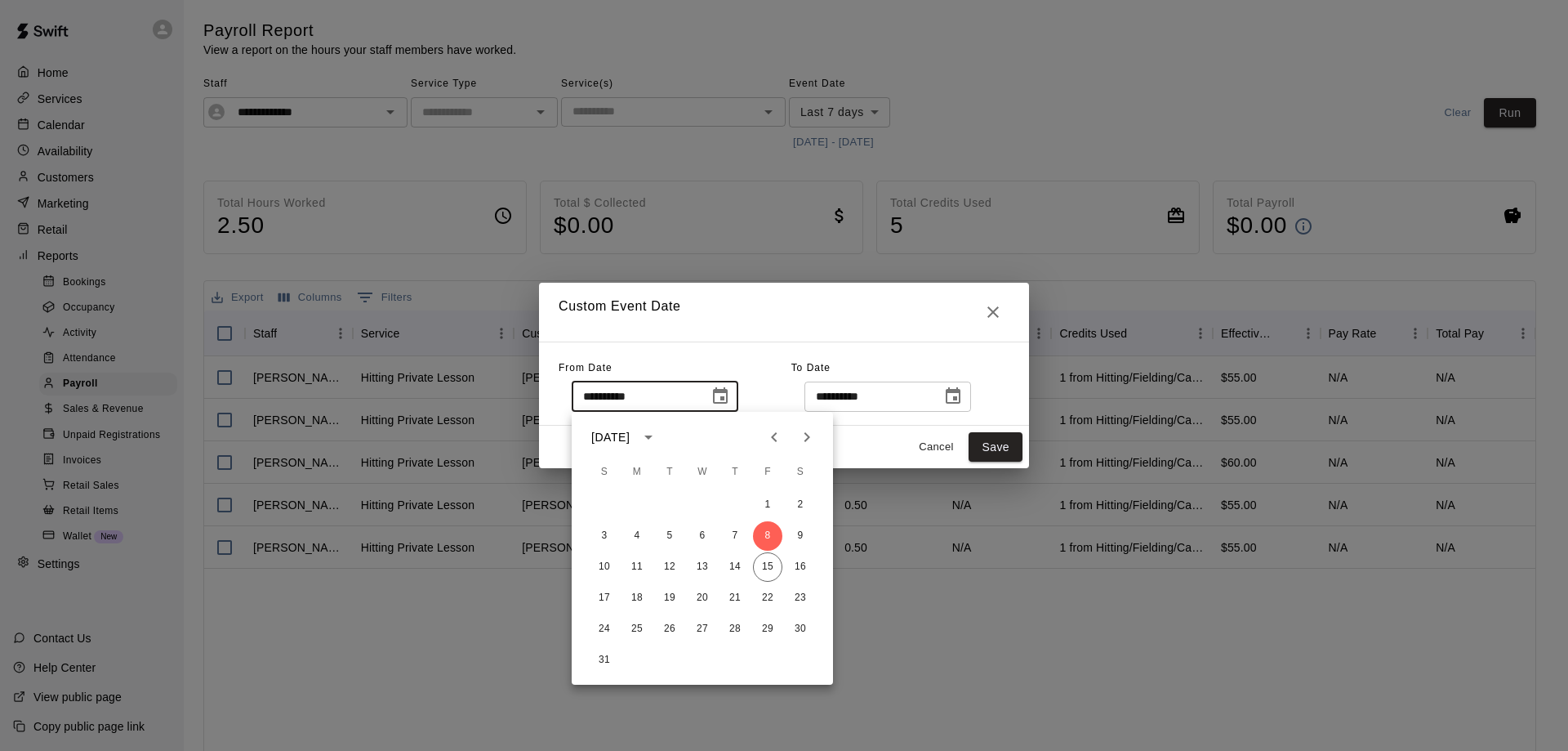
click at [772, 439] on icon "Previous month" at bounding box center [773, 437] width 19 height 19
click at [631, 626] on button "28" at bounding box center [637, 629] width 30 height 30
type input "**********"
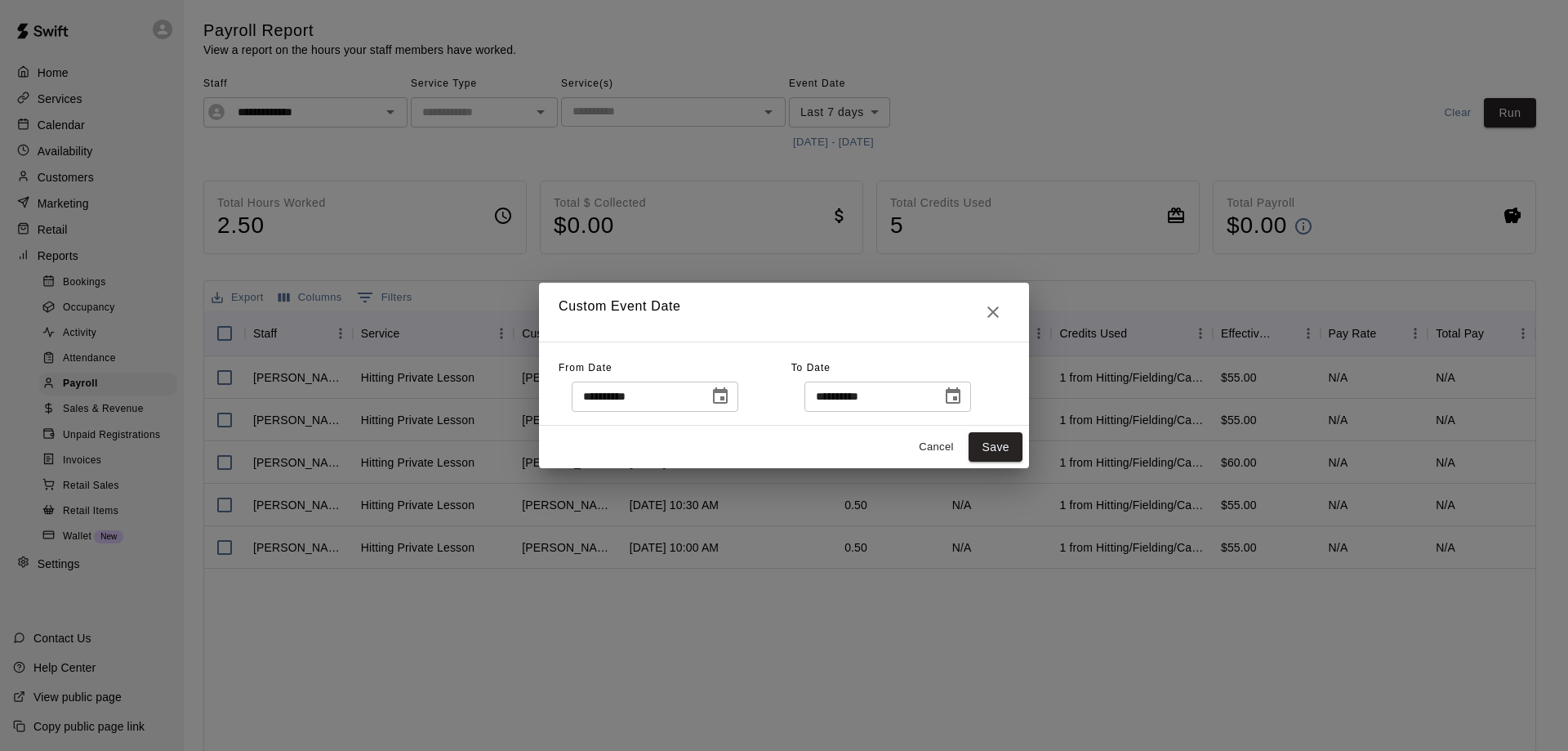
click at [961, 396] on icon "Choose date, selected date is Aug 15, 2025" at bounding box center [953, 395] width 14 height 16
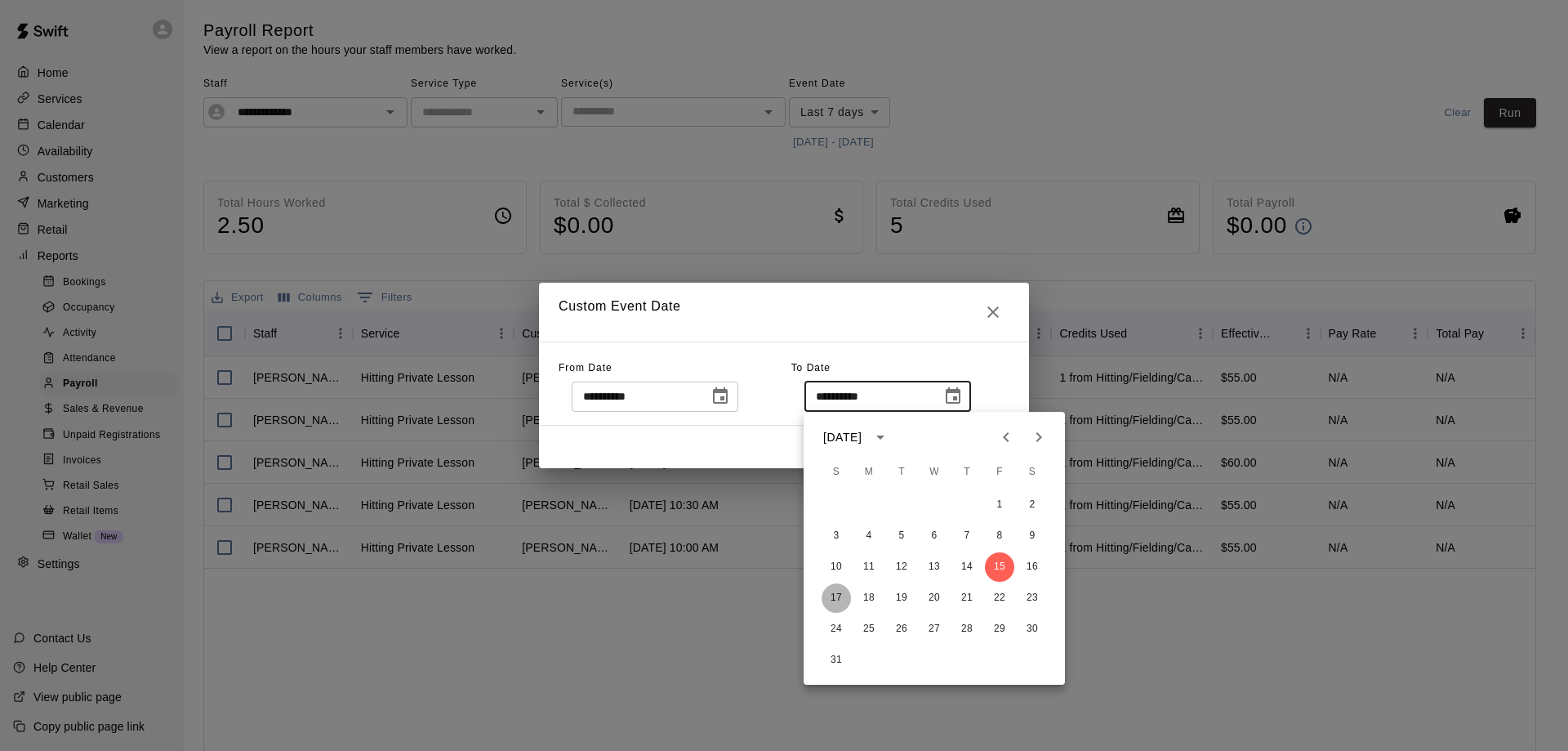
click at [838, 595] on button "17" at bounding box center [836, 598] width 30 height 30
type input "**********"
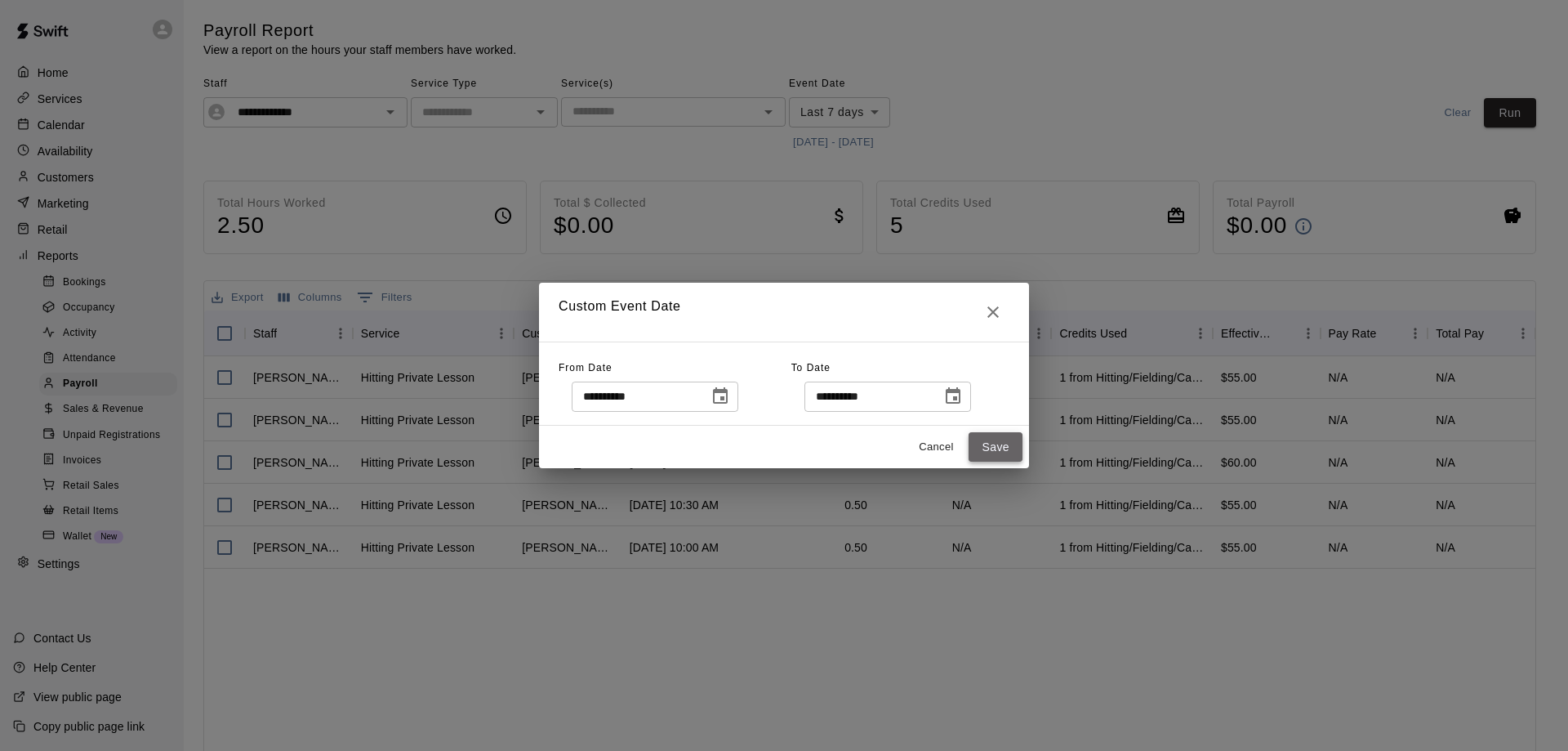
click at [989, 451] on button "Save" at bounding box center [996, 448] width 54 height 31
type input "******"
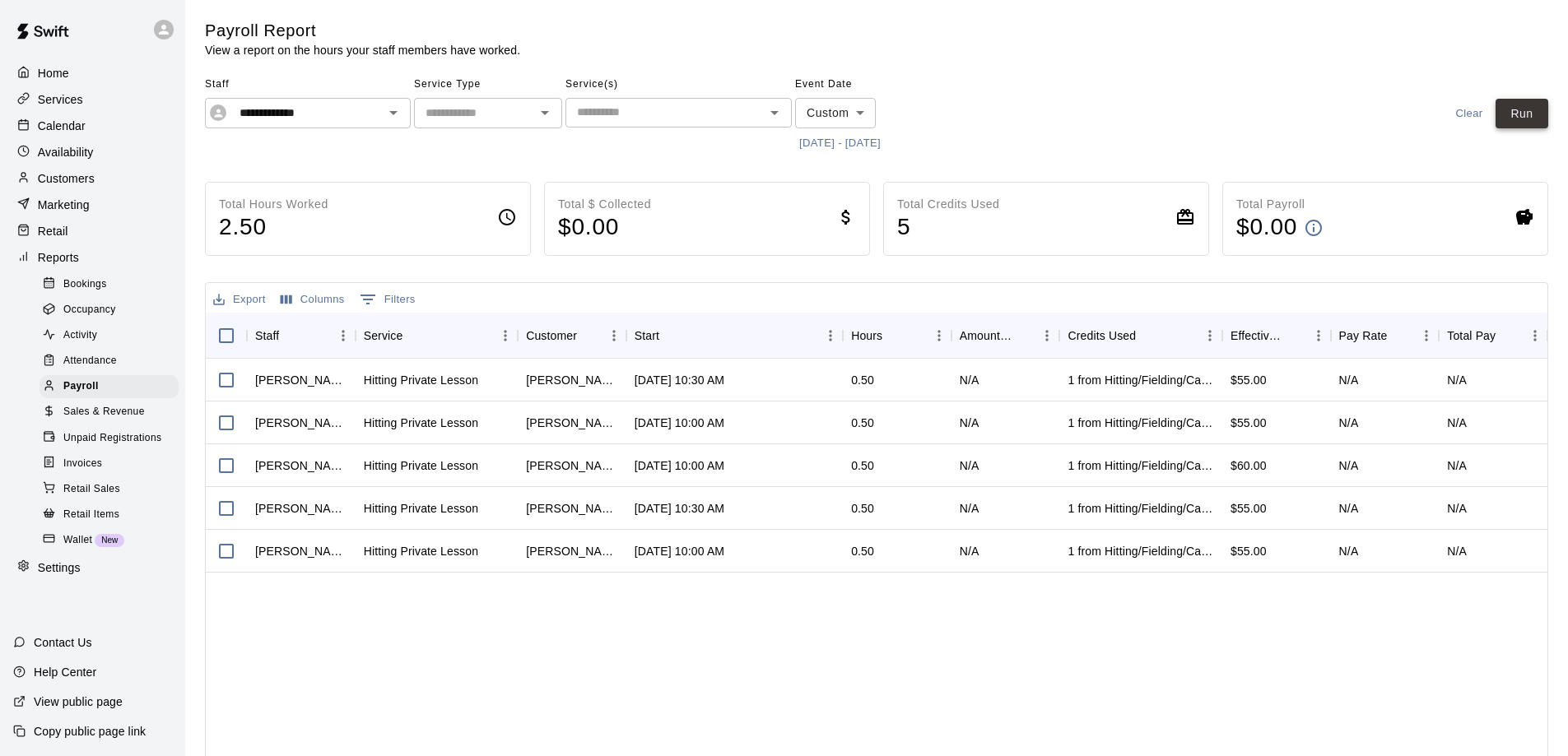
click at [1517, 106] on button "Run" at bounding box center [1522, 114] width 53 height 31
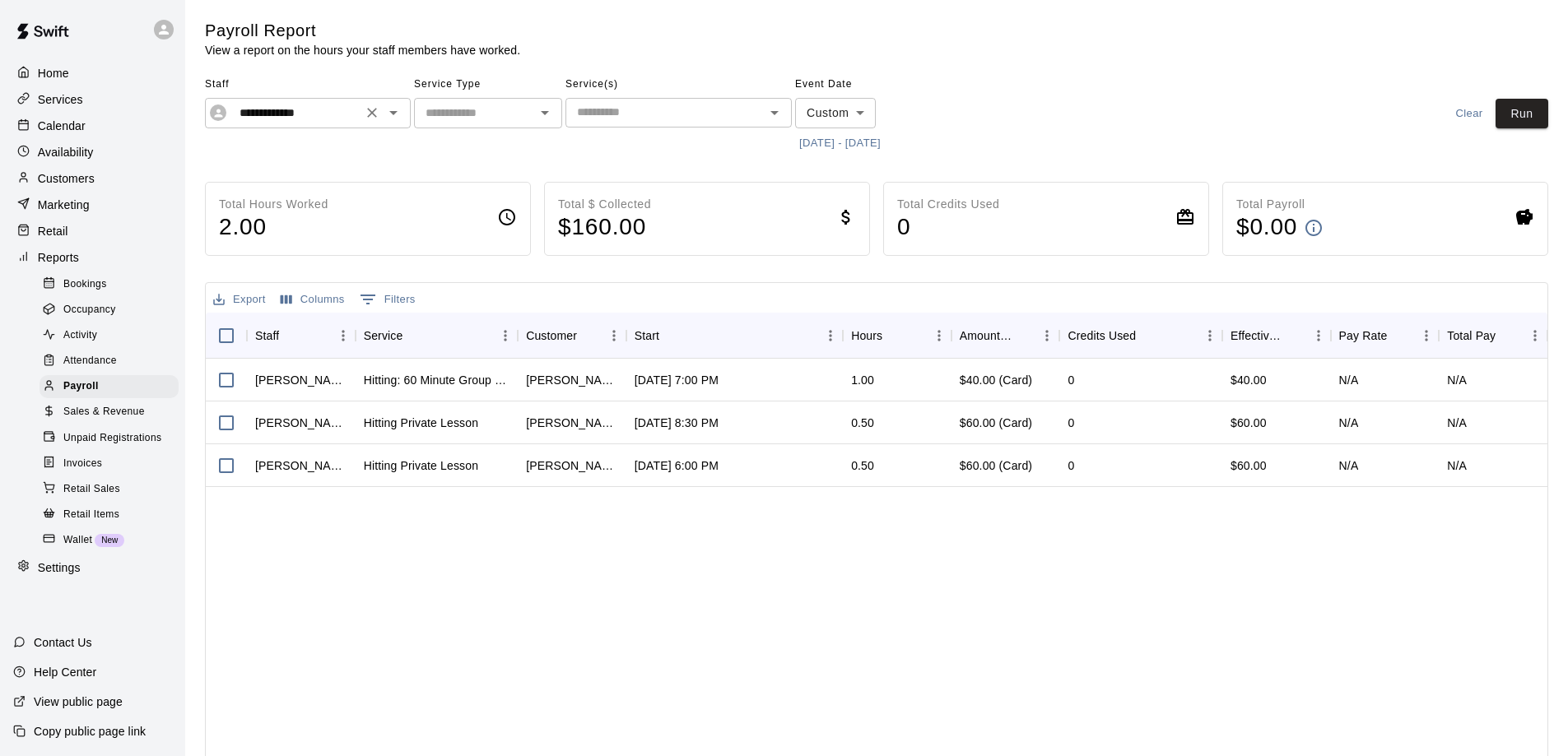
click at [390, 112] on icon "Open" at bounding box center [393, 113] width 9 height 4
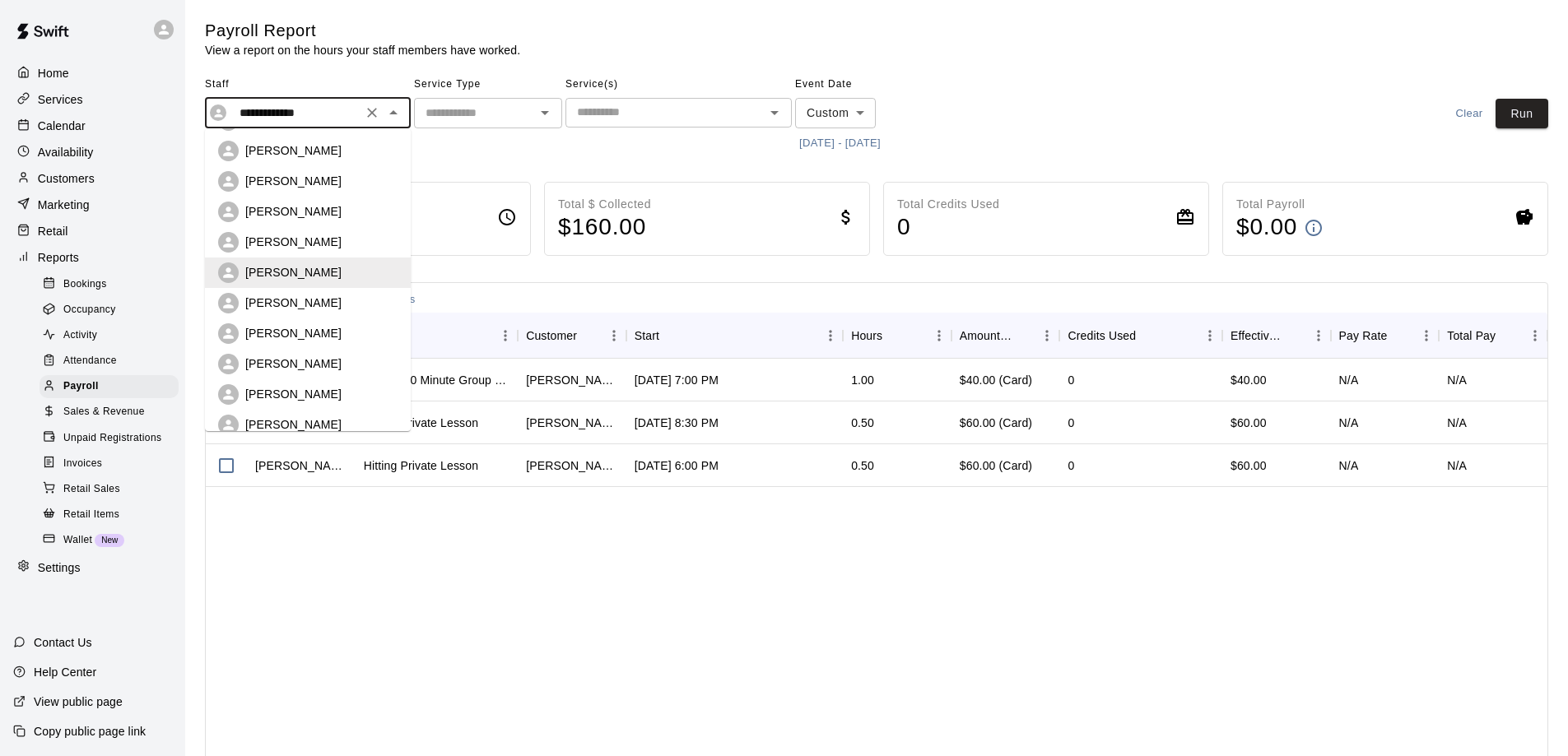
scroll to position [247, 0]
click at [295, 299] on p "[PERSON_NAME]" at bounding box center [293, 297] width 96 height 16
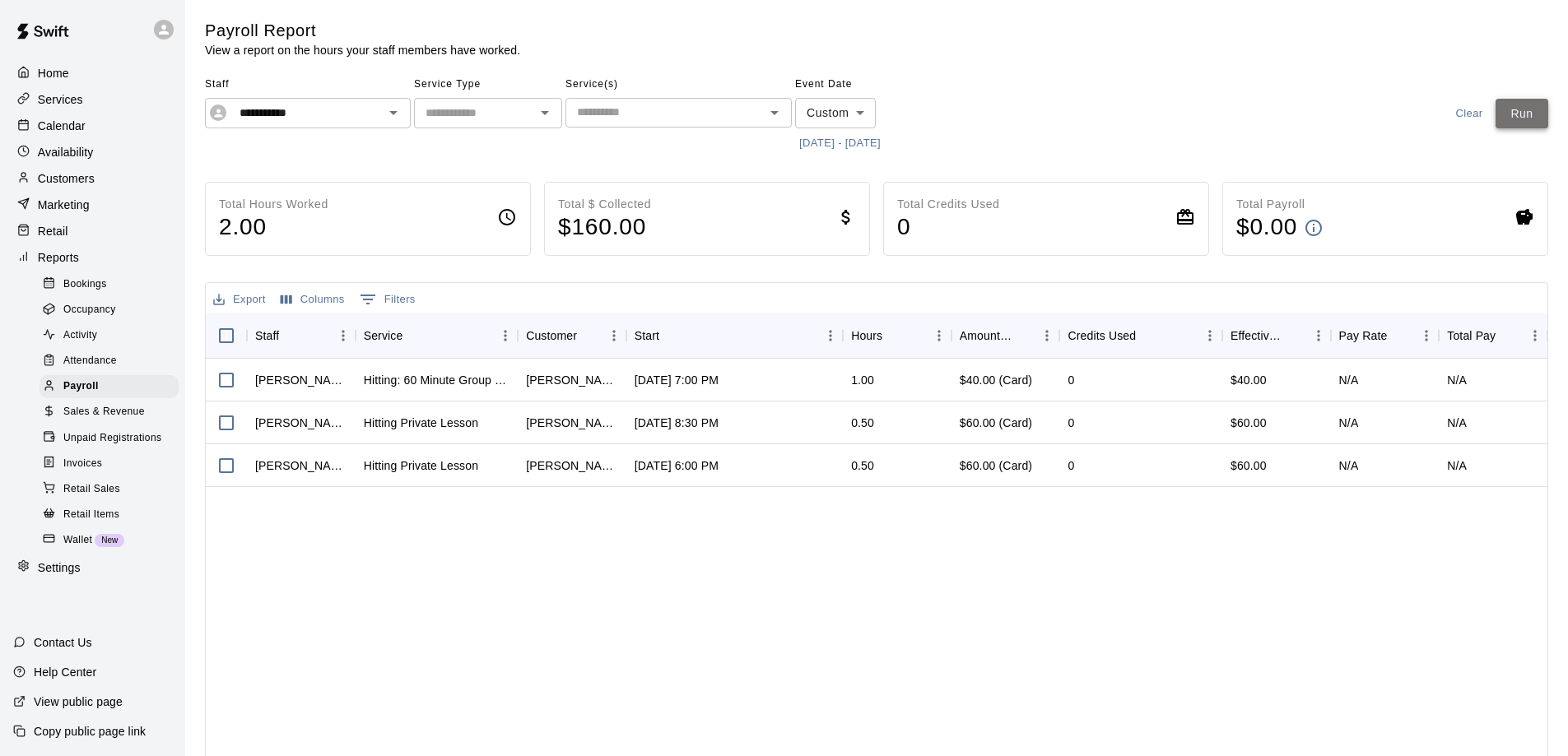
click at [1515, 113] on button "Run" at bounding box center [1522, 114] width 53 height 31
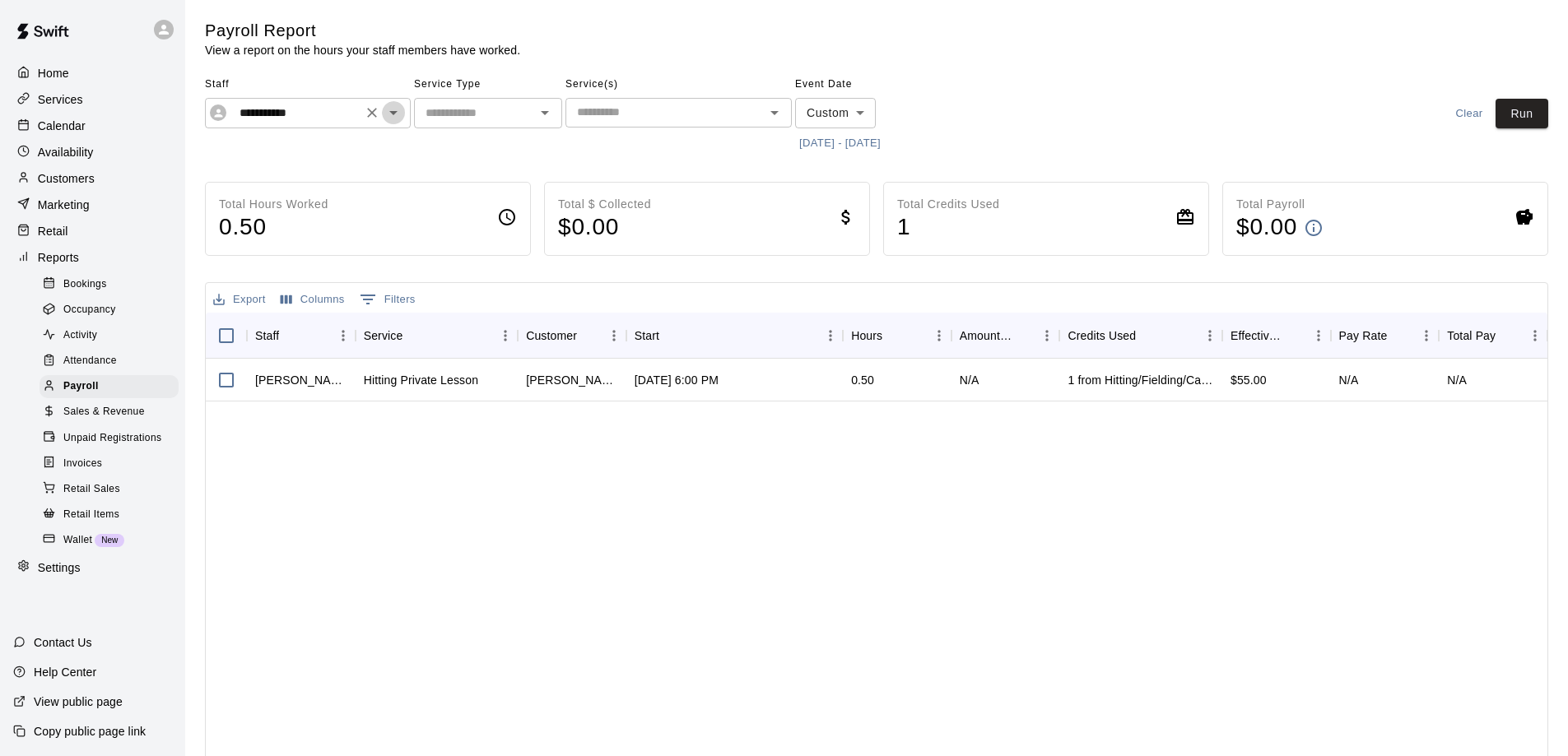
click at [397, 113] on icon "Open" at bounding box center [393, 113] width 20 height 20
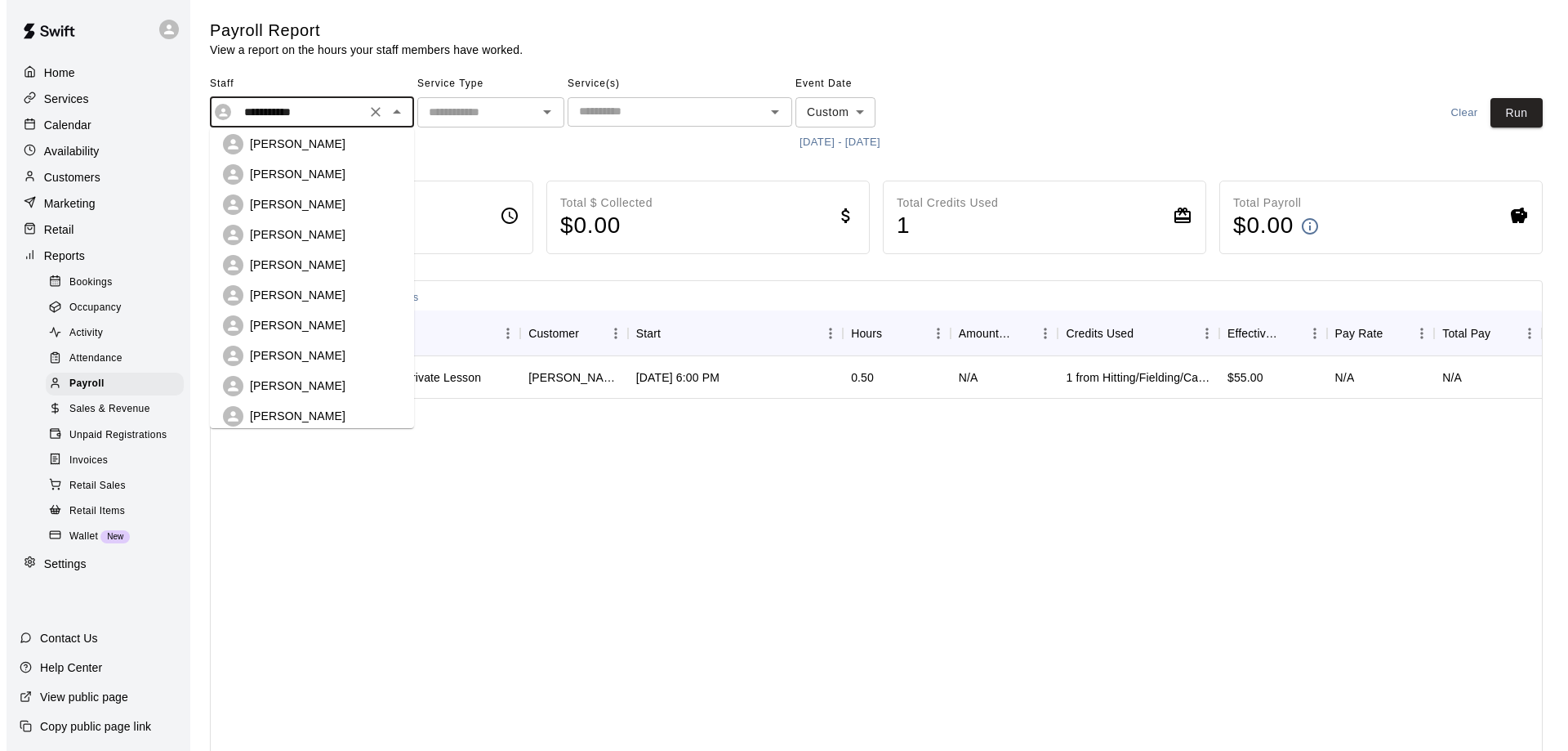
scroll to position [0, 0]
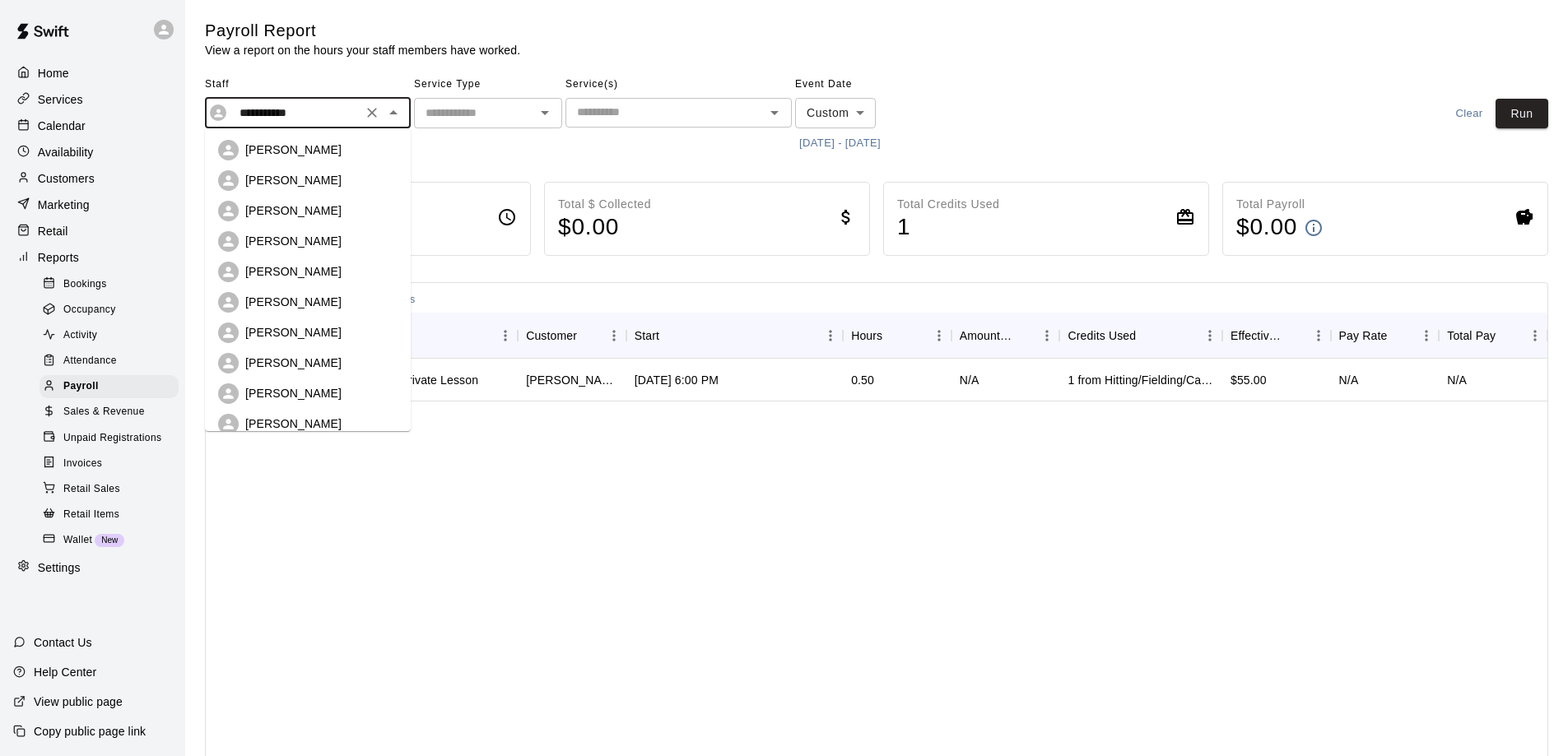
click at [329, 153] on div "[PERSON_NAME]" at bounding box center [321, 149] width 152 height 16
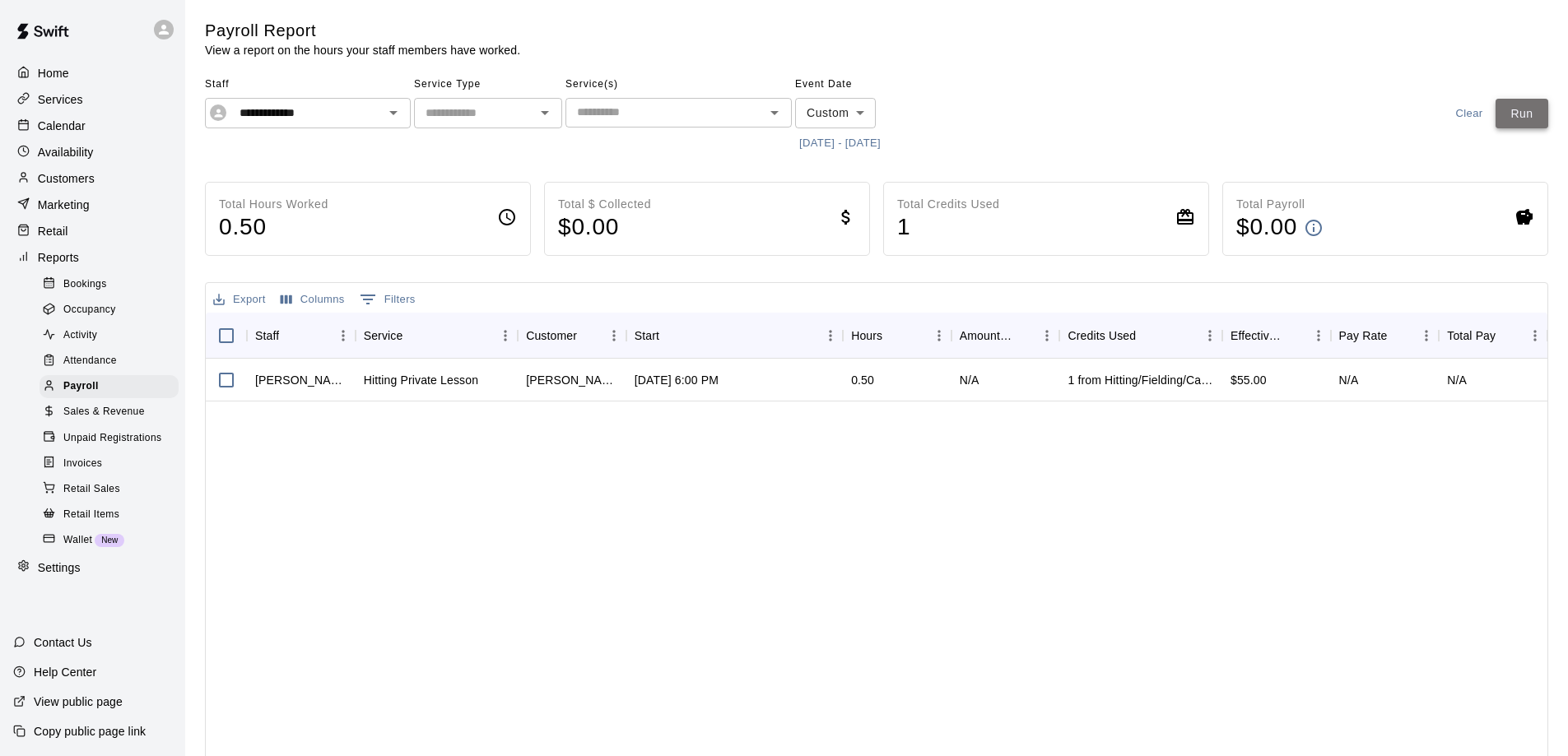
click at [1508, 110] on button "Run" at bounding box center [1522, 114] width 53 height 31
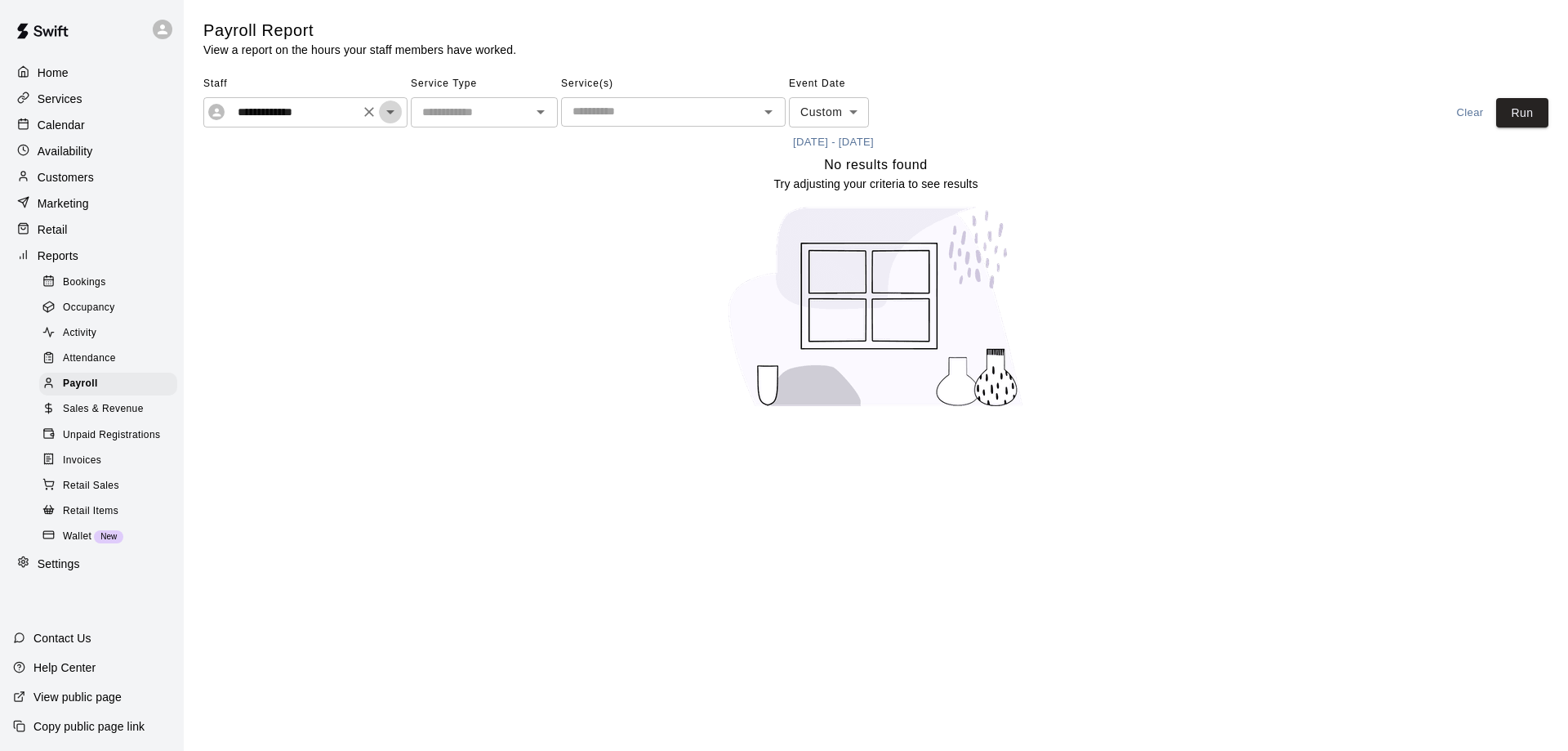
click at [399, 112] on icon "Open" at bounding box center [390, 112] width 19 height 19
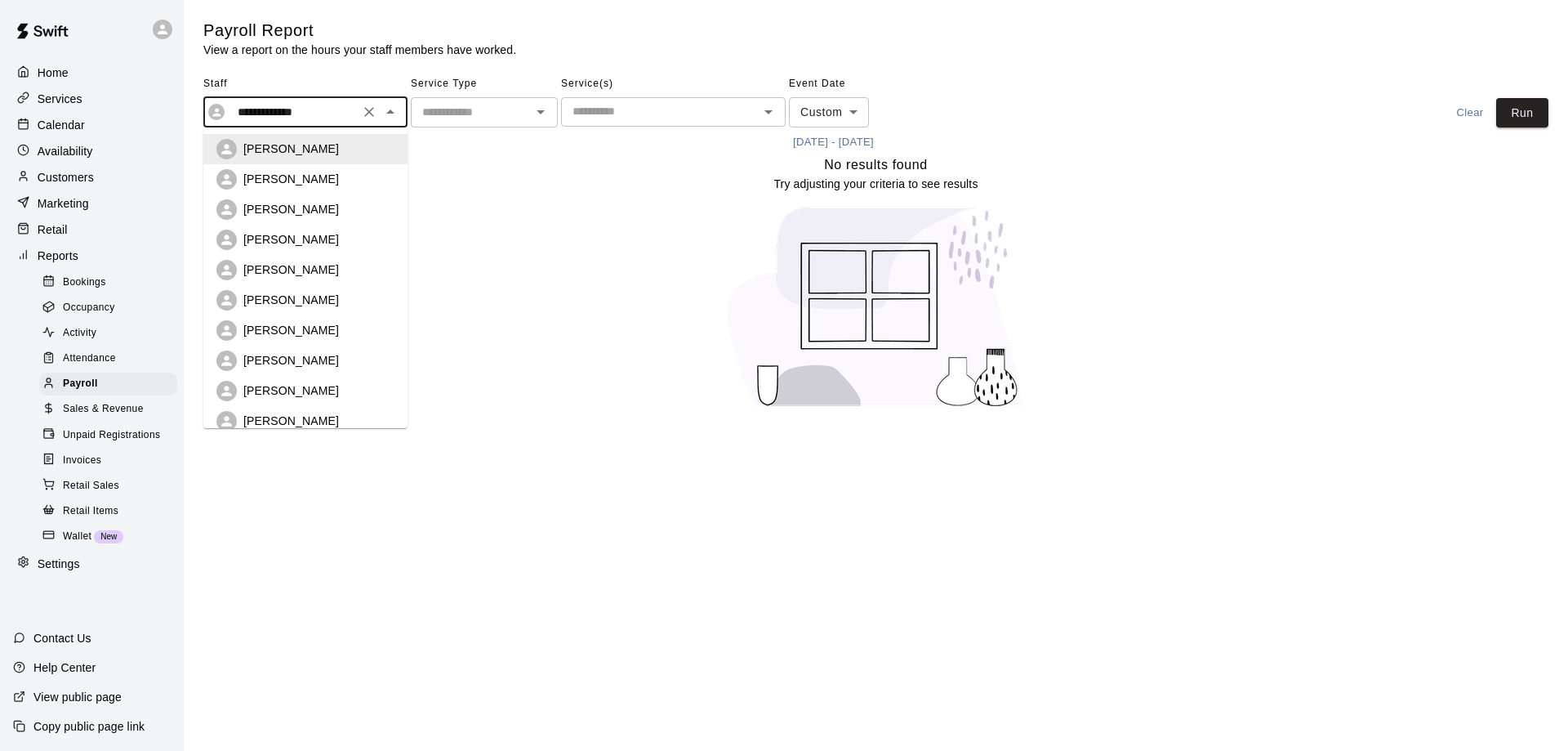
click at [316, 179] on div "[PERSON_NAME]" at bounding box center [319, 179] width 151 height 16
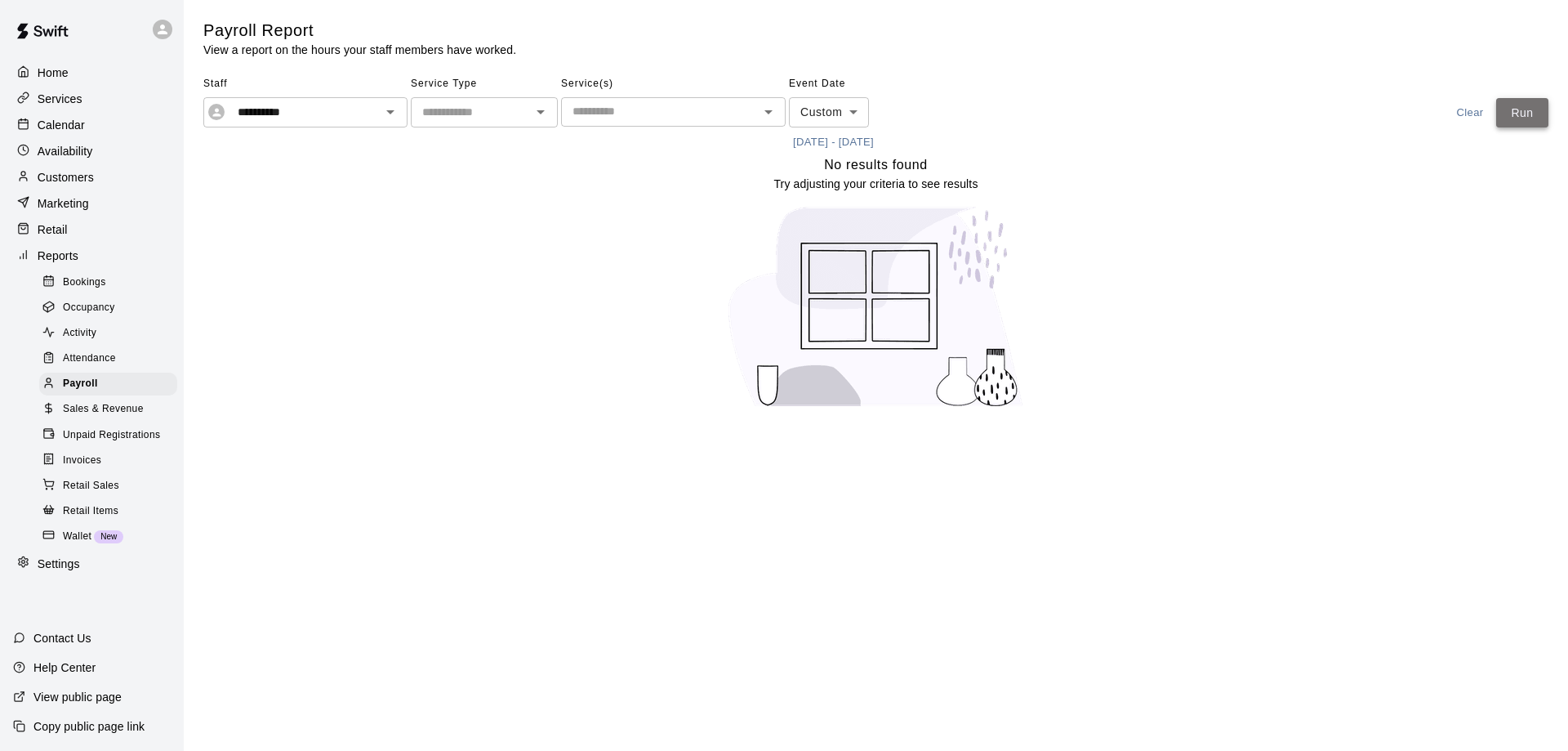
click at [1504, 113] on button "Run" at bounding box center [1522, 114] width 53 height 31
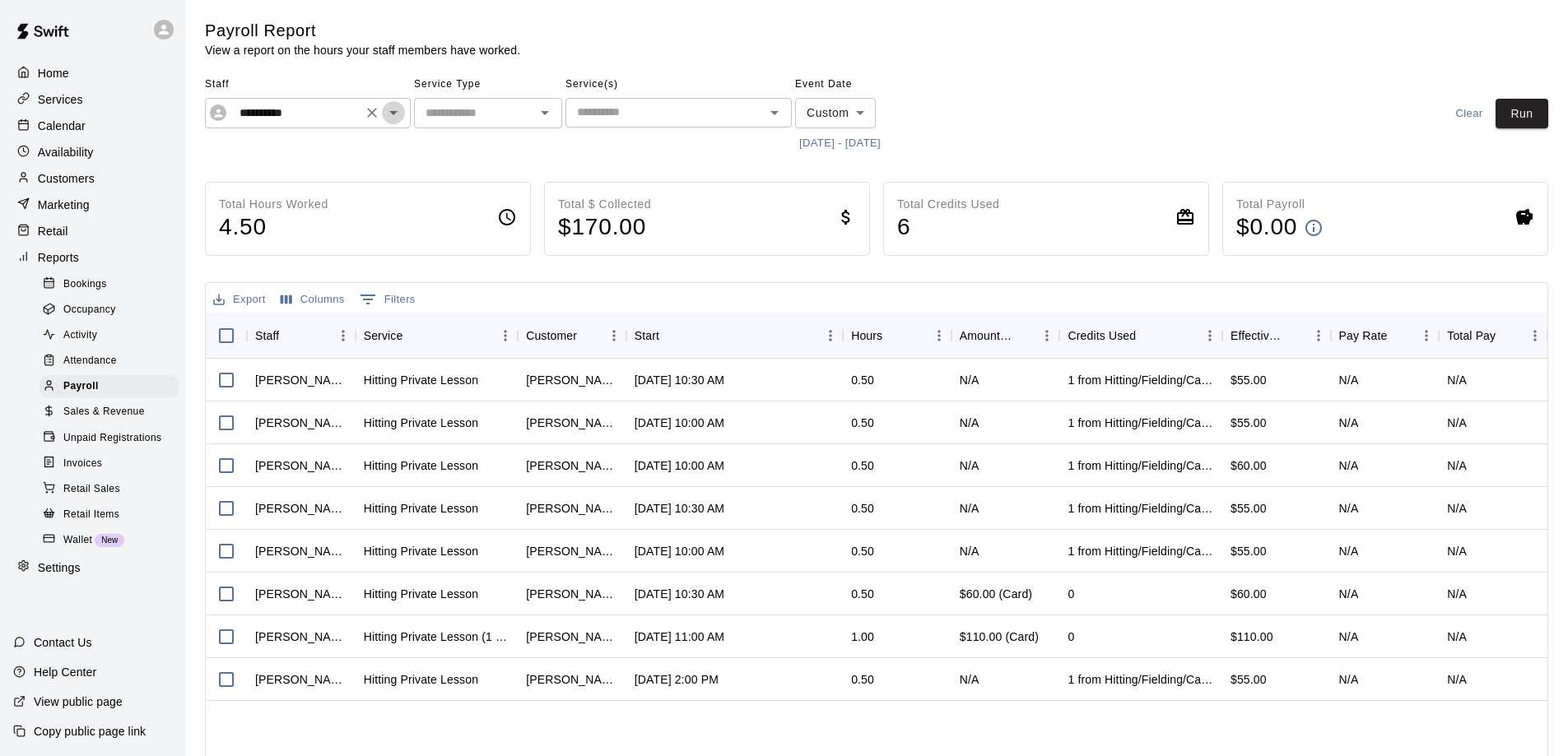
click at [399, 113] on icon "Open" at bounding box center [393, 113] width 20 height 20
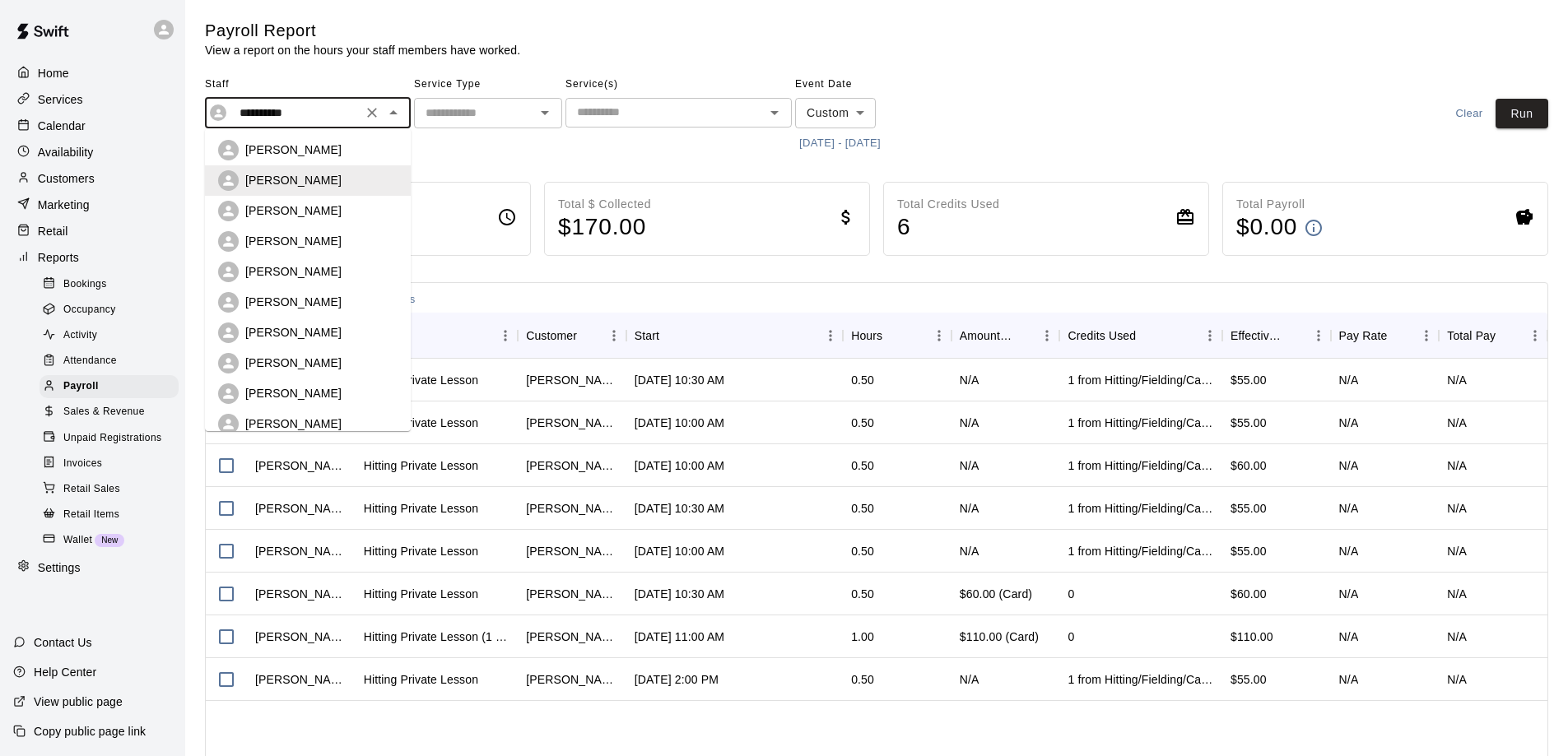
click at [310, 306] on p "[PERSON_NAME]" at bounding box center [293, 301] width 96 height 16
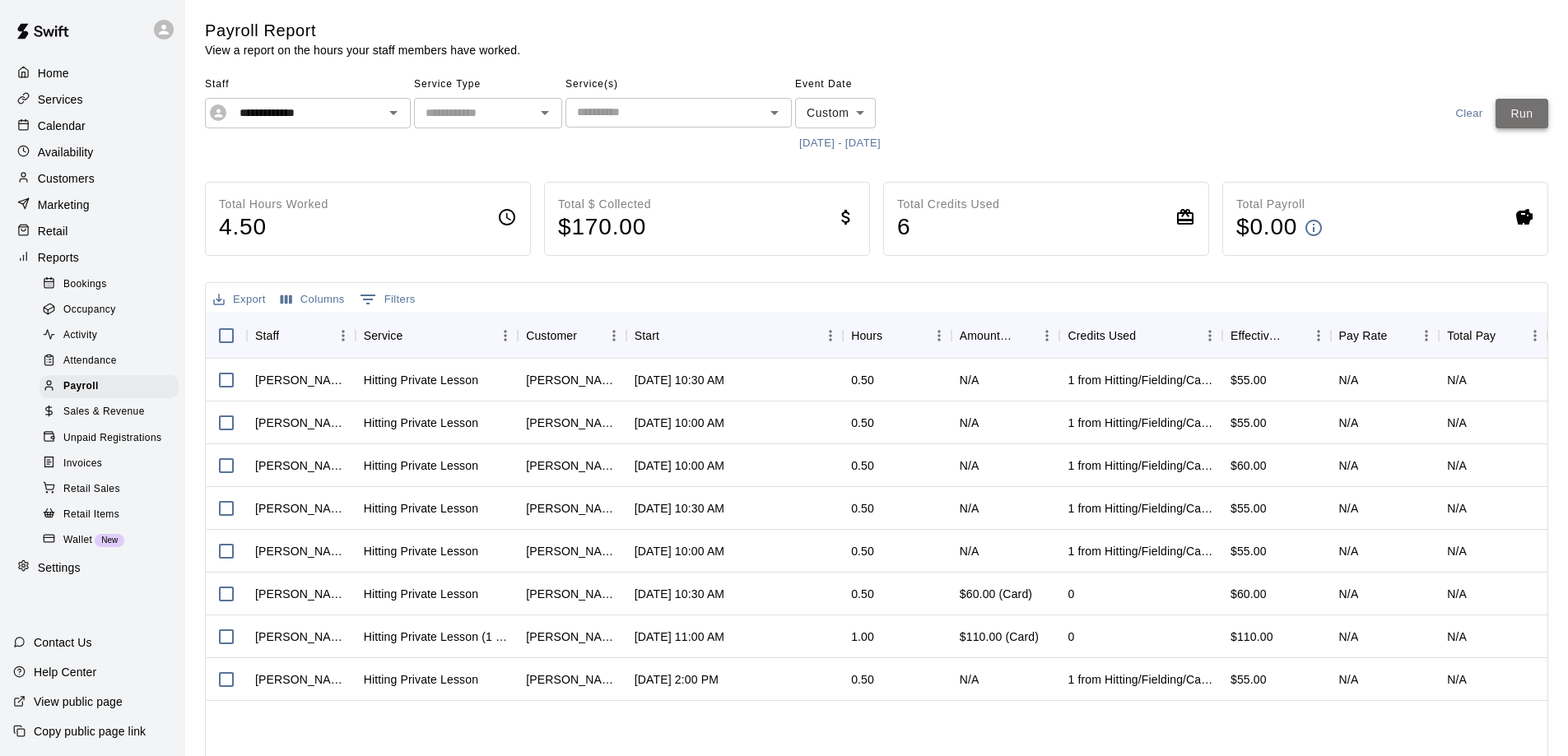
click at [1515, 115] on button "Run" at bounding box center [1522, 114] width 53 height 31
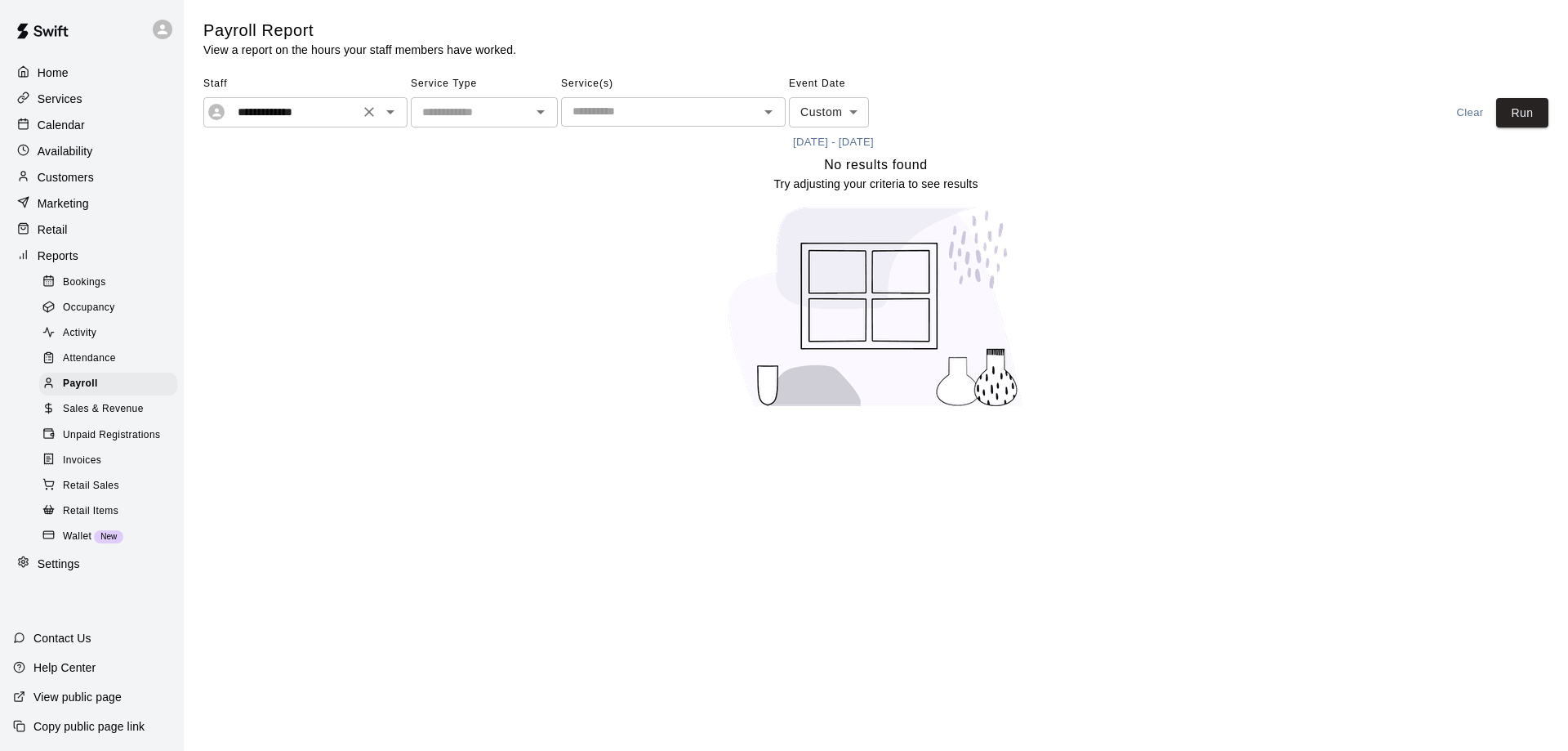
click at [397, 113] on icon "Open" at bounding box center [390, 112] width 19 height 19
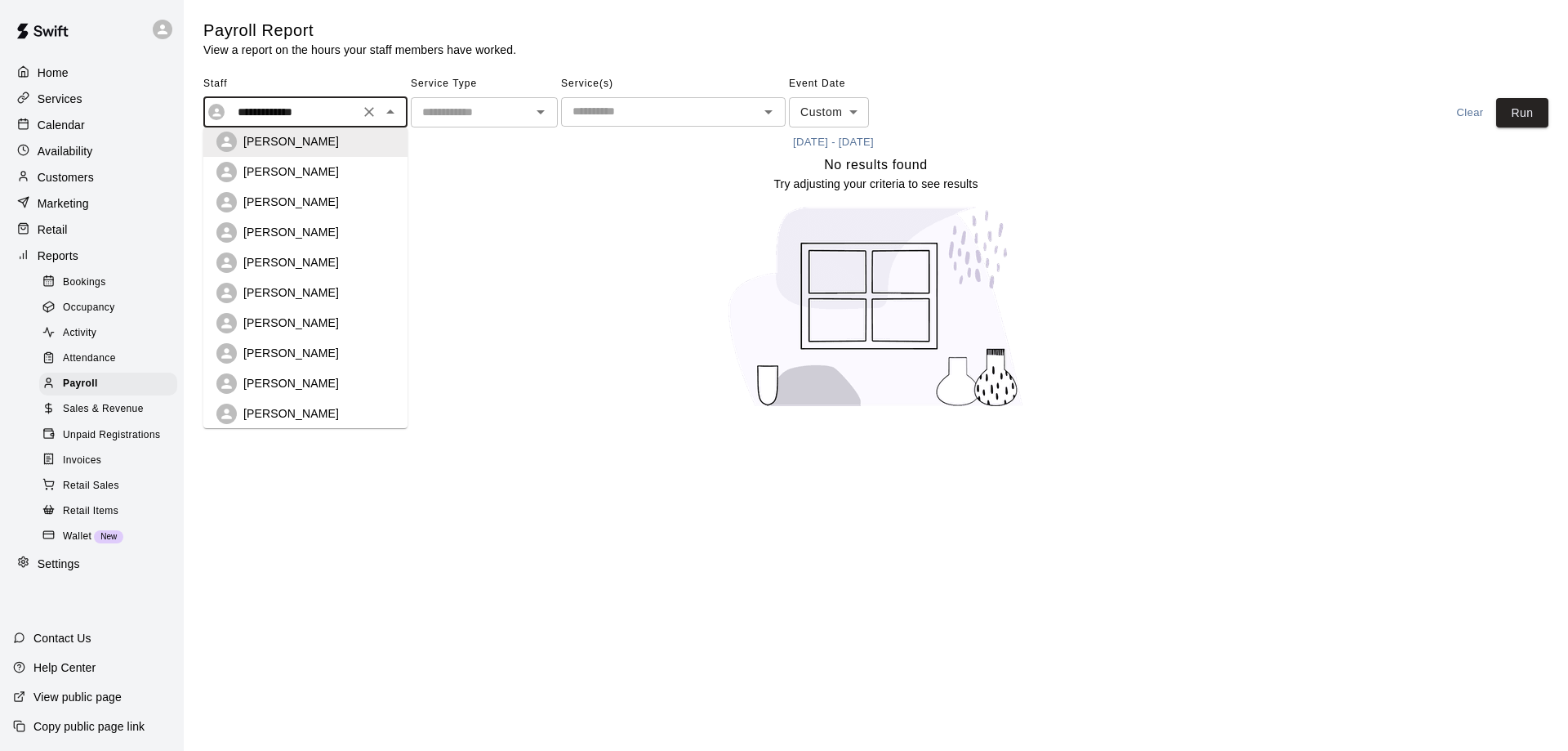
scroll to position [164, 0]
click at [305, 263] on div "[PERSON_NAME]" at bounding box center [319, 257] width 151 height 16
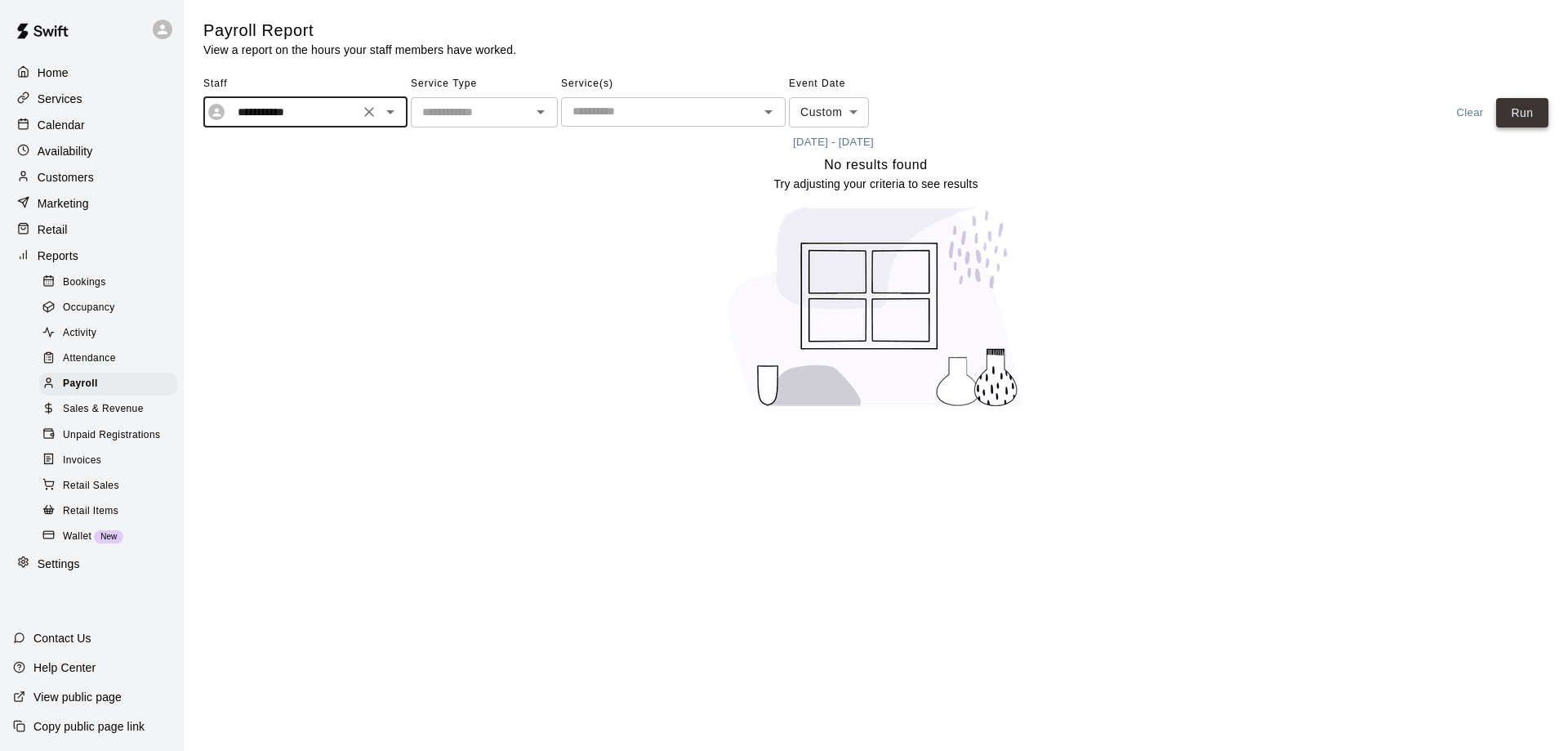
click at [1520, 112] on button "Run" at bounding box center [1522, 114] width 53 height 31
click at [392, 111] on icon "Open" at bounding box center [391, 112] width 8 height 4
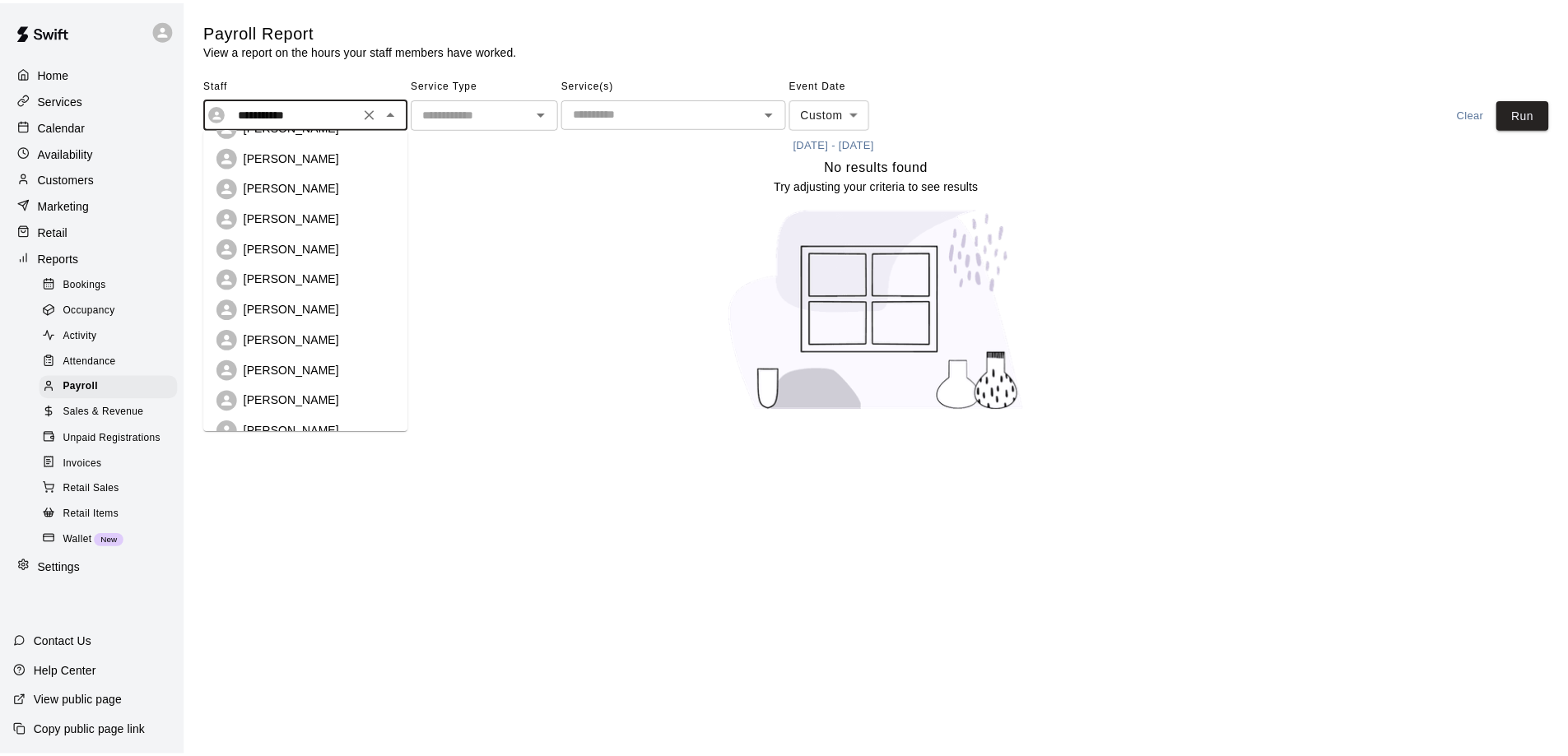
scroll to position [337, 0]
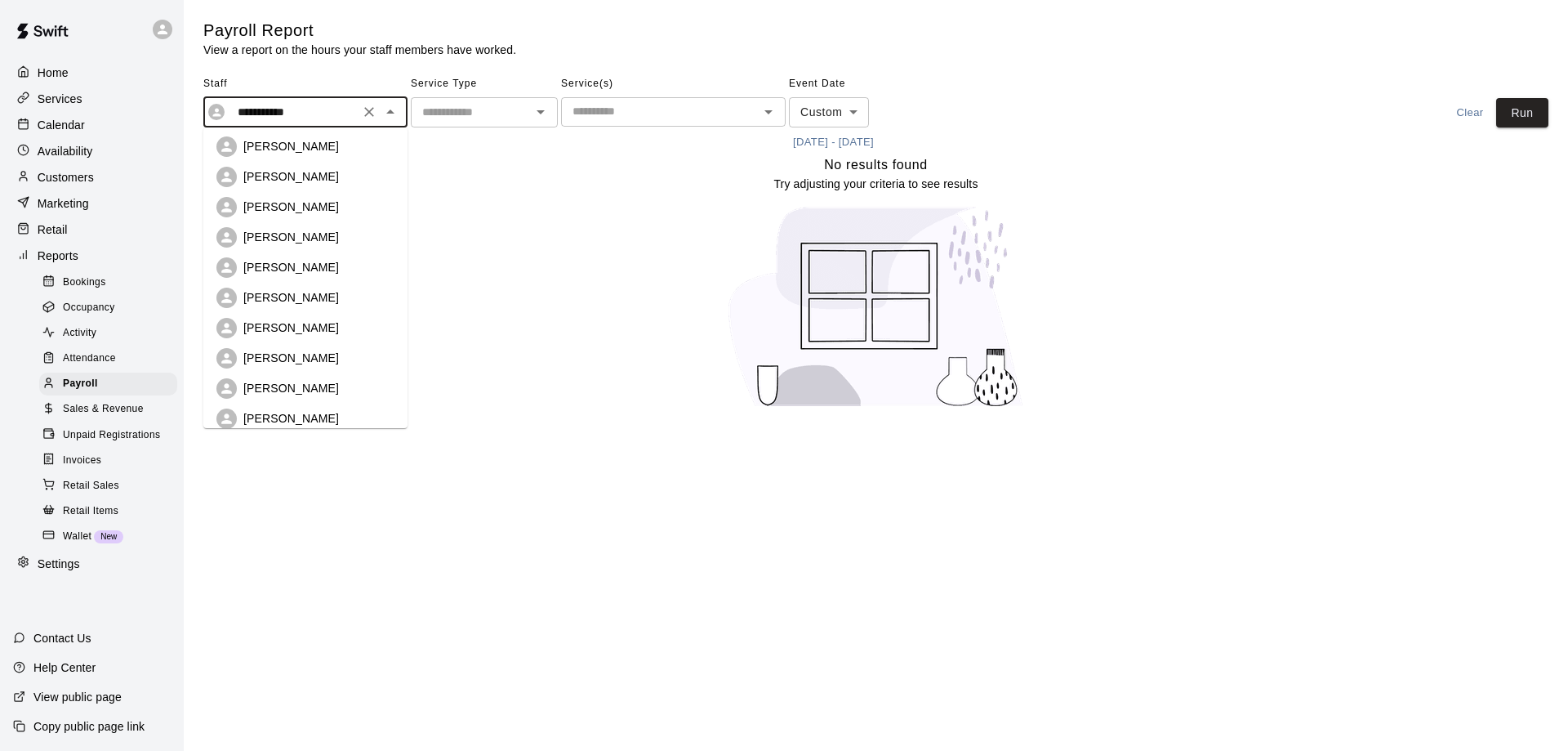
click at [313, 231] on p "[PERSON_NAME]" at bounding box center [291, 236] width 96 height 16
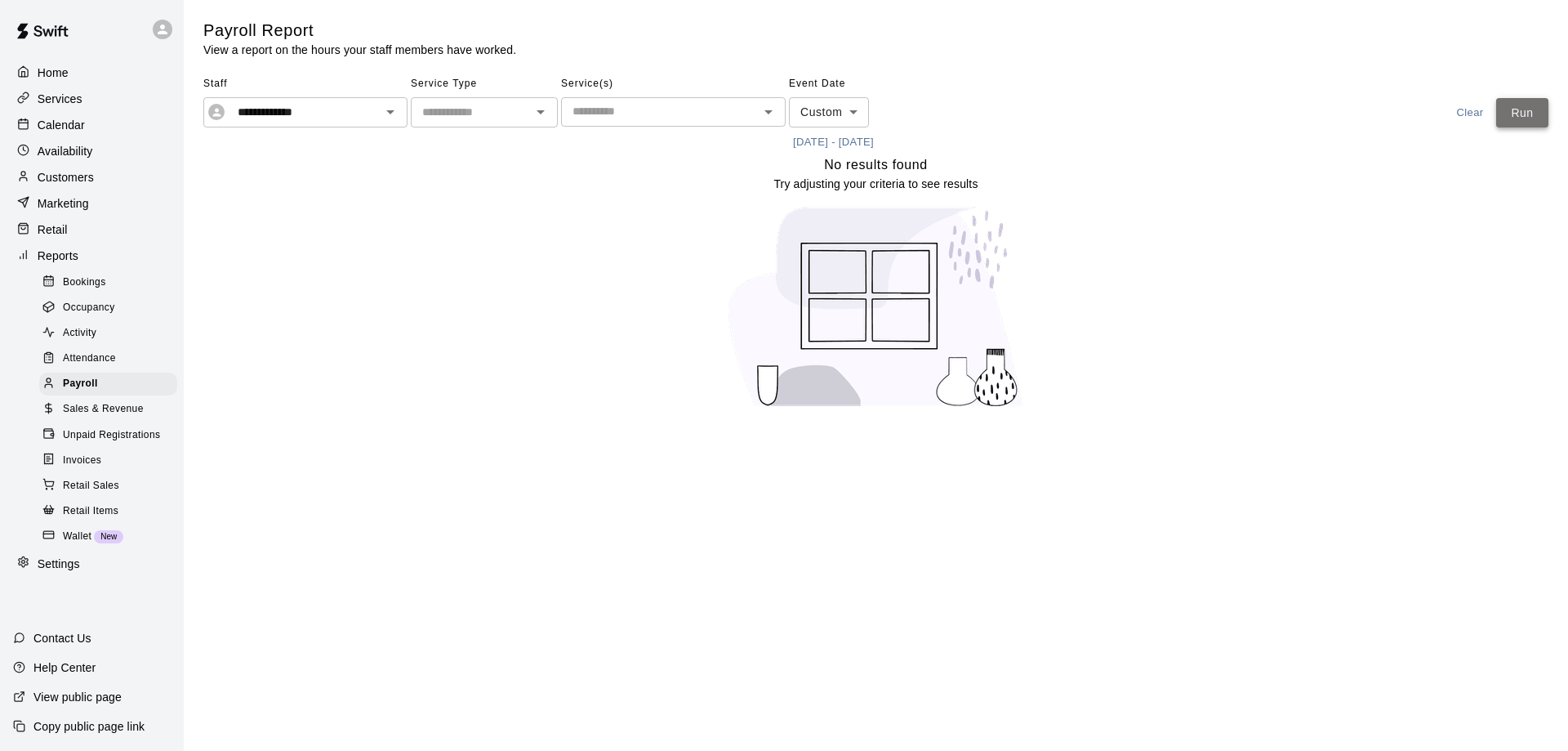
click at [1510, 111] on button "Run" at bounding box center [1522, 114] width 53 height 31
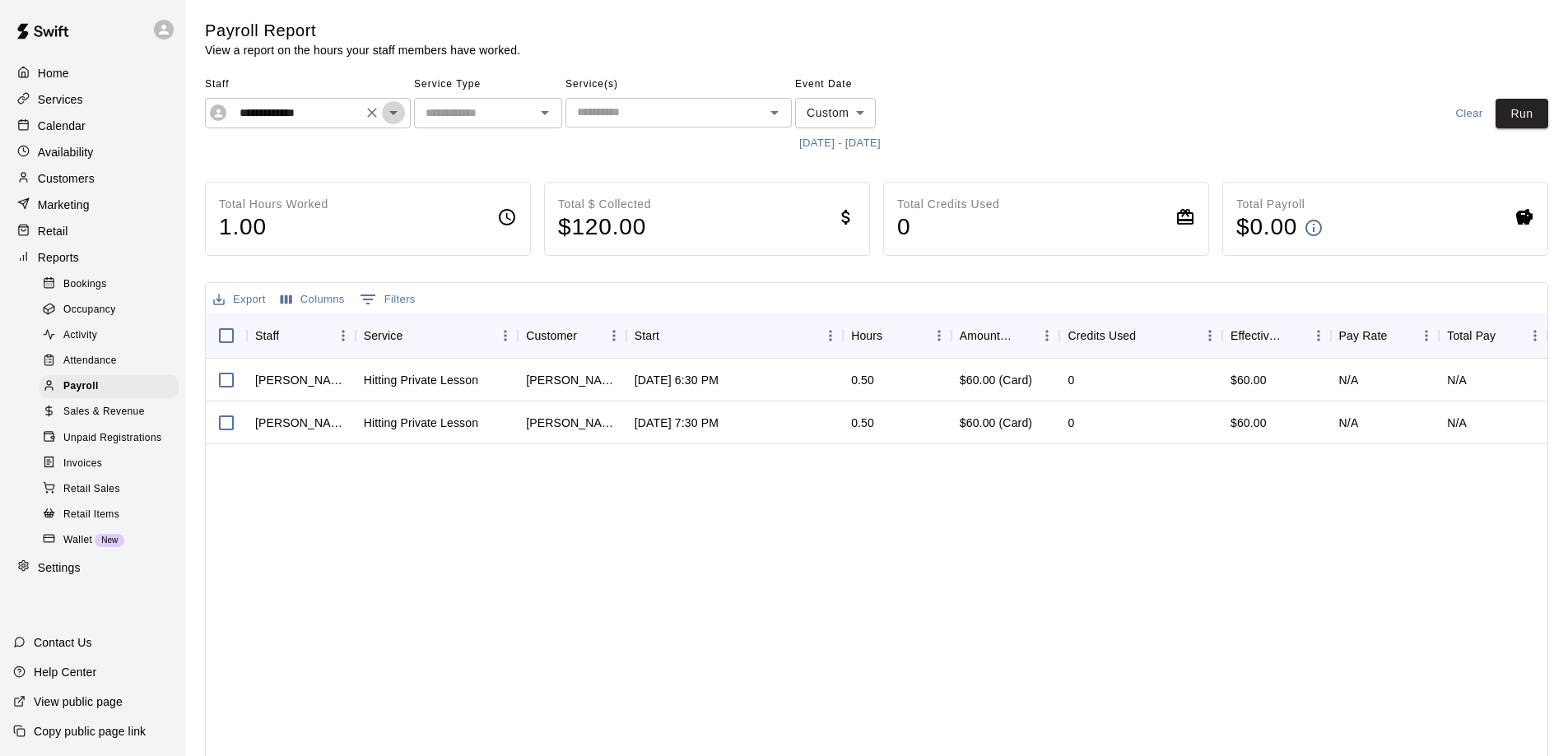
click at [393, 110] on icon "Open" at bounding box center [393, 113] width 20 height 20
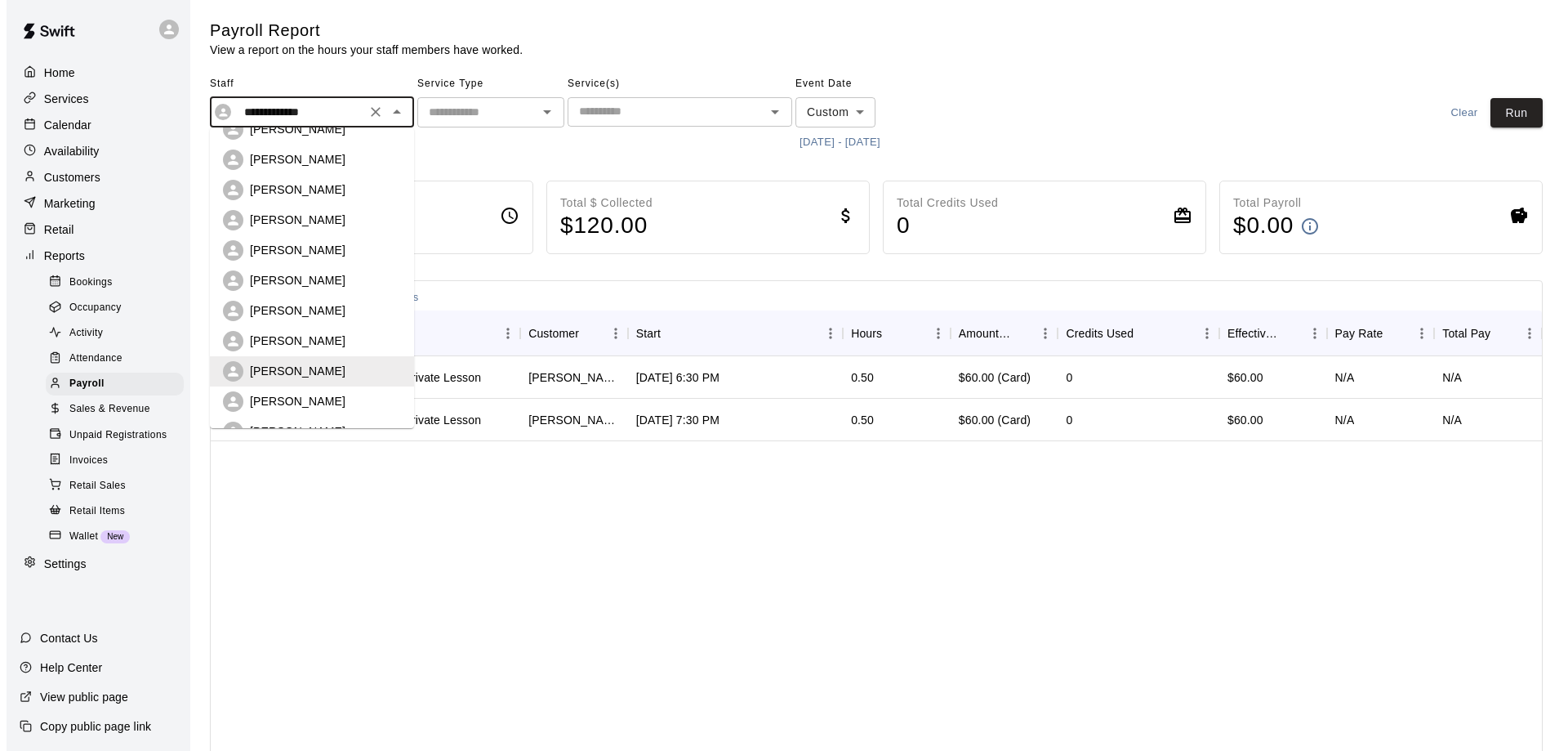
scroll to position [241, 0]
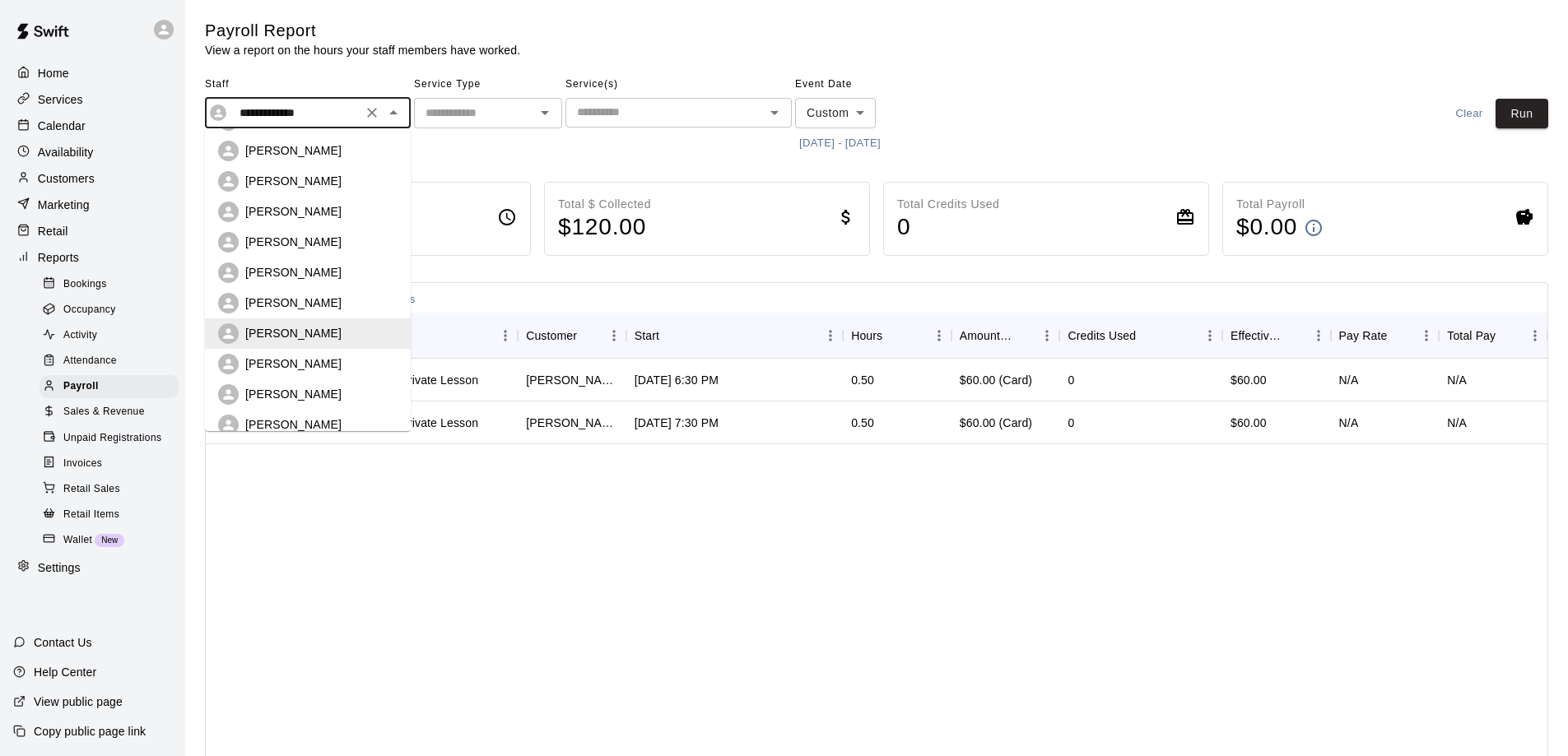
click at [289, 358] on p "[PERSON_NAME]" at bounding box center [293, 363] width 96 height 16
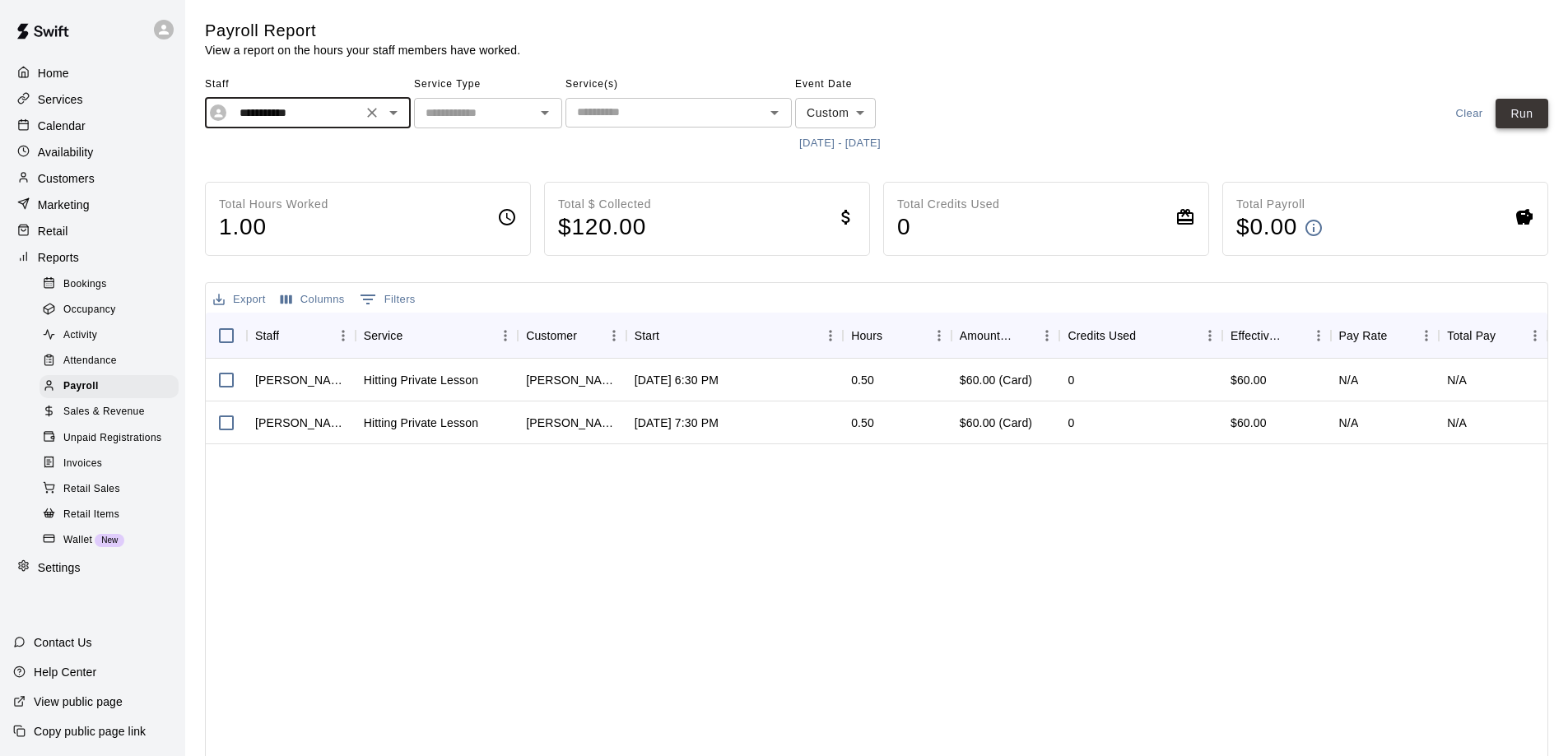
click at [1529, 120] on button "Run" at bounding box center [1522, 114] width 53 height 31
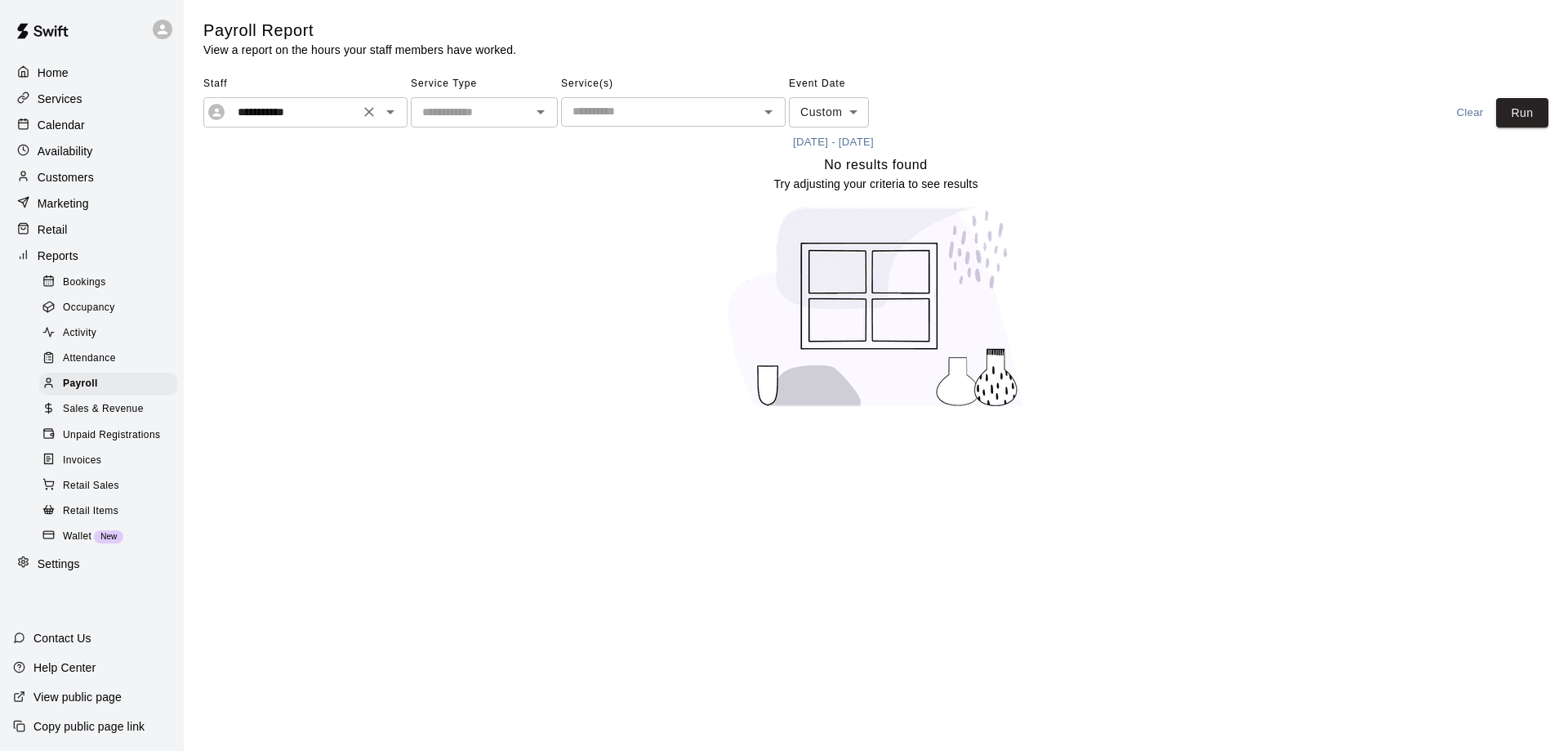
click at [396, 115] on icon "Open" at bounding box center [390, 112] width 19 height 19
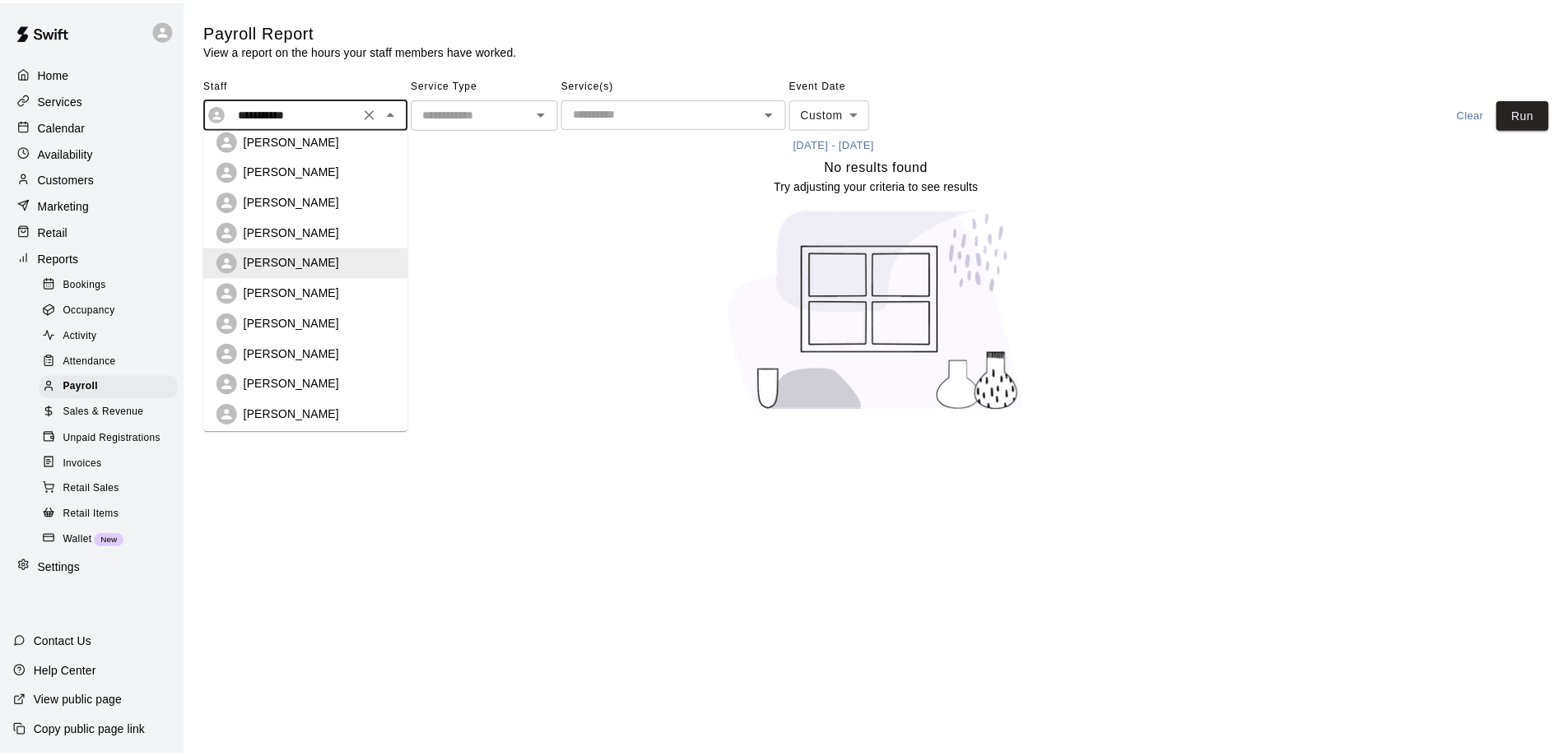
scroll to position [356, 0]
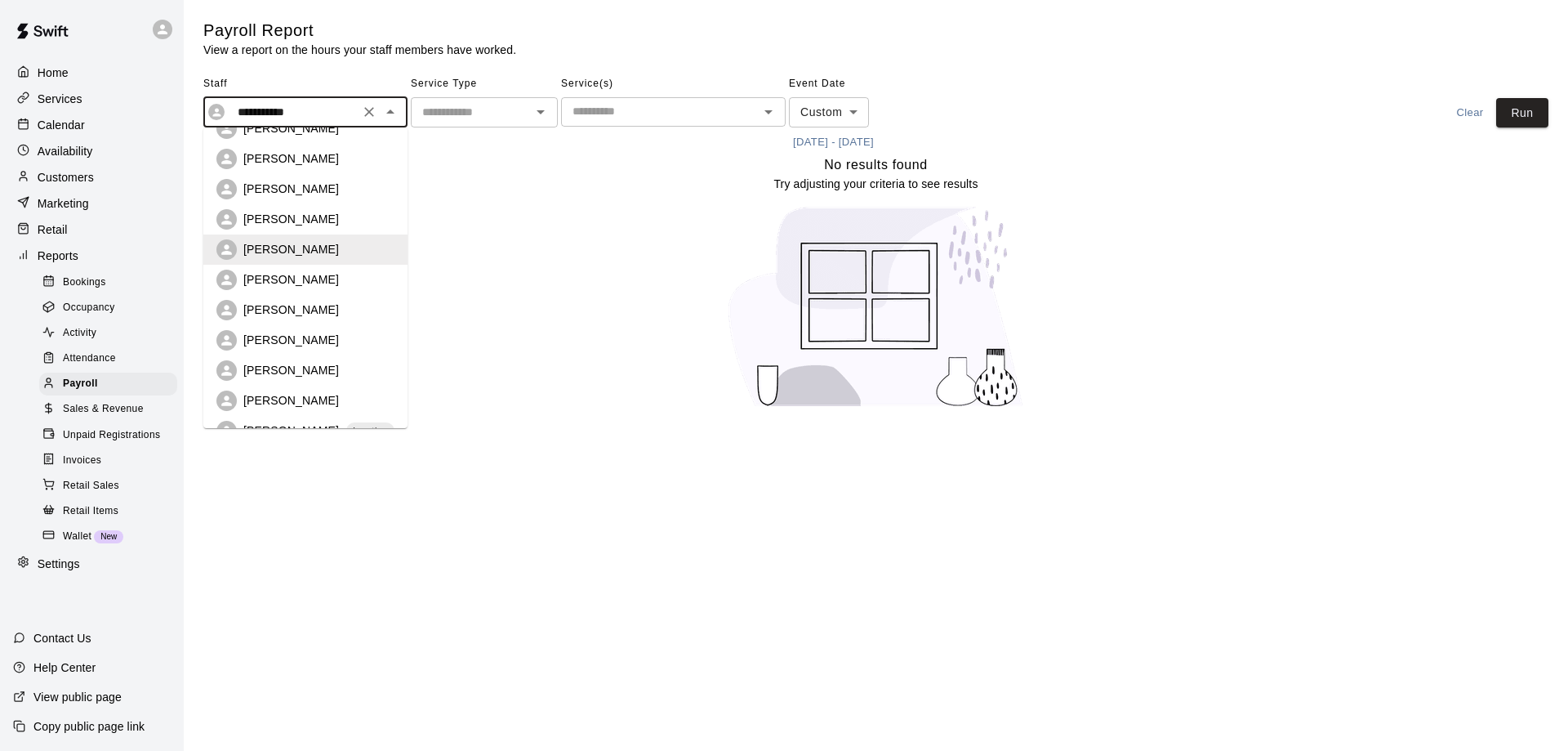
click at [285, 279] on p "[PERSON_NAME]" at bounding box center [291, 279] width 96 height 16
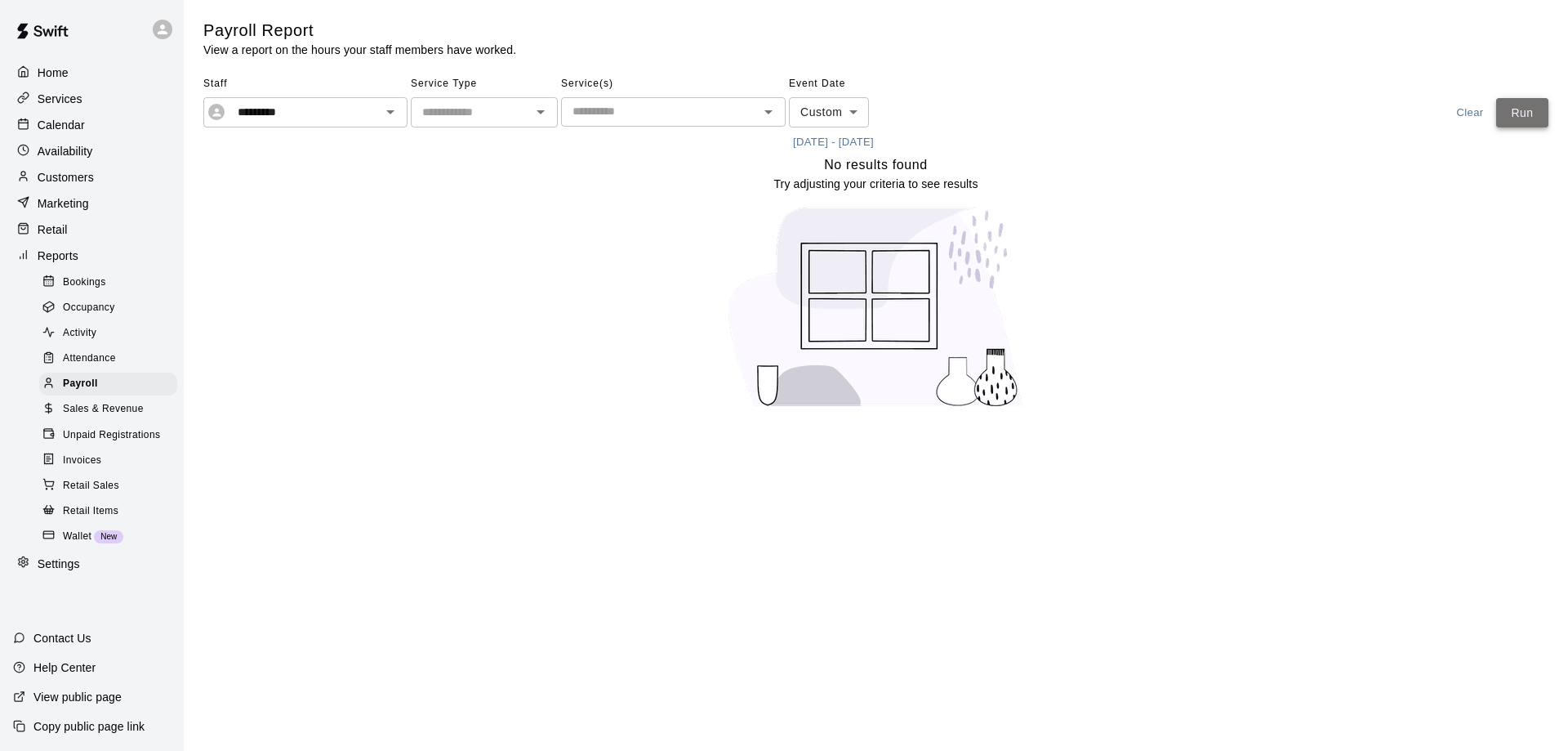
click at [1528, 117] on button "Run" at bounding box center [1522, 114] width 53 height 31
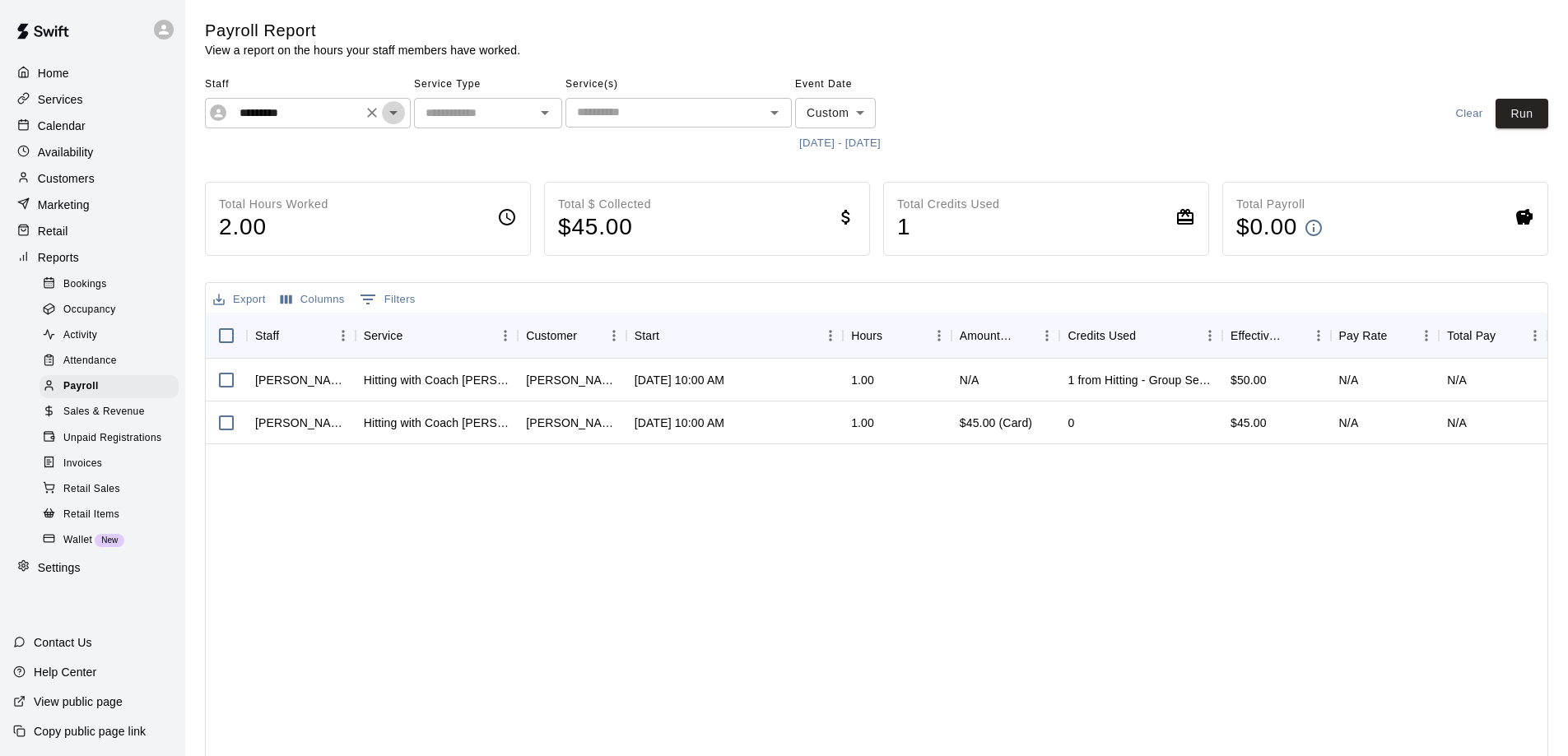
click at [394, 114] on icon "Open" at bounding box center [393, 113] width 9 height 4
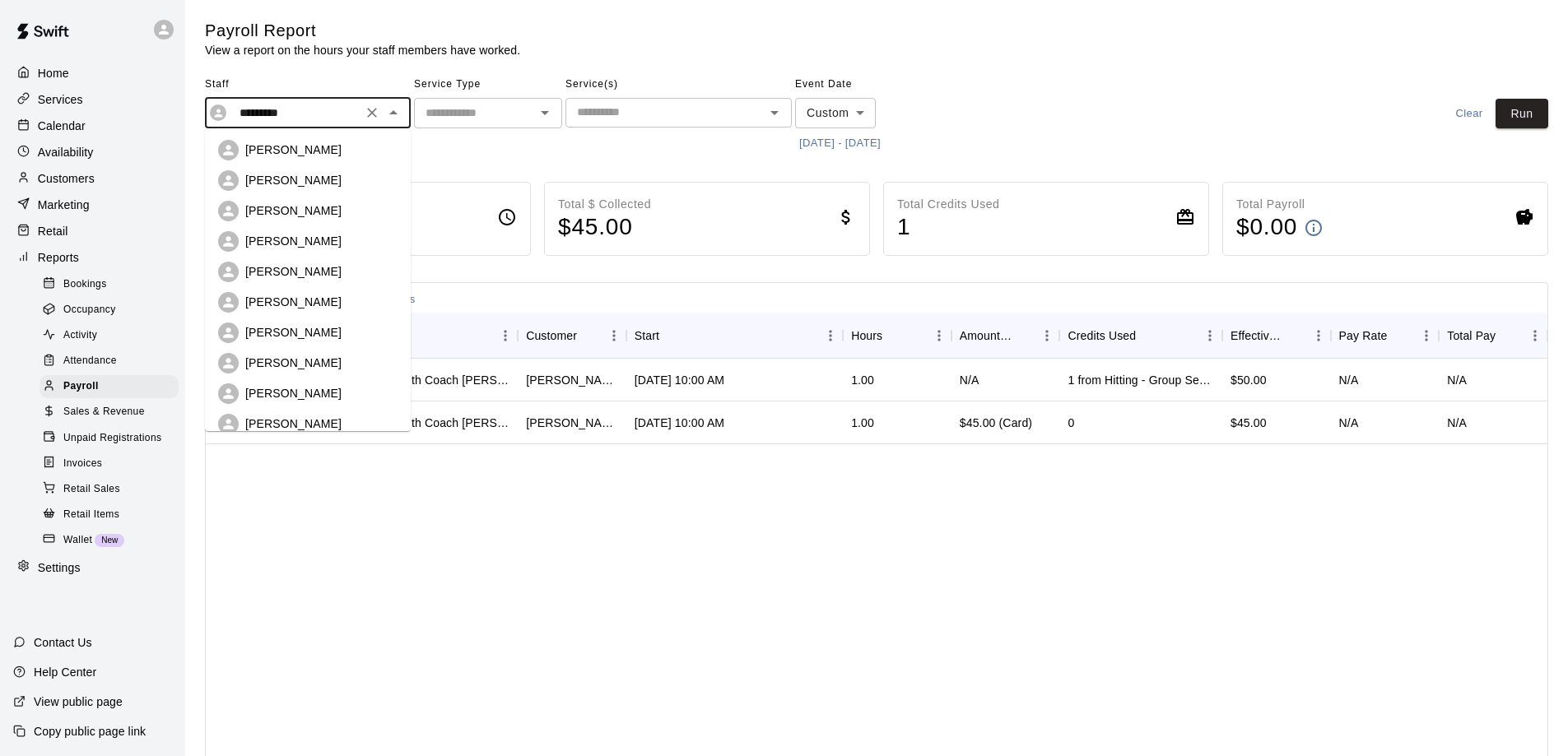
scroll to position [221, 0]
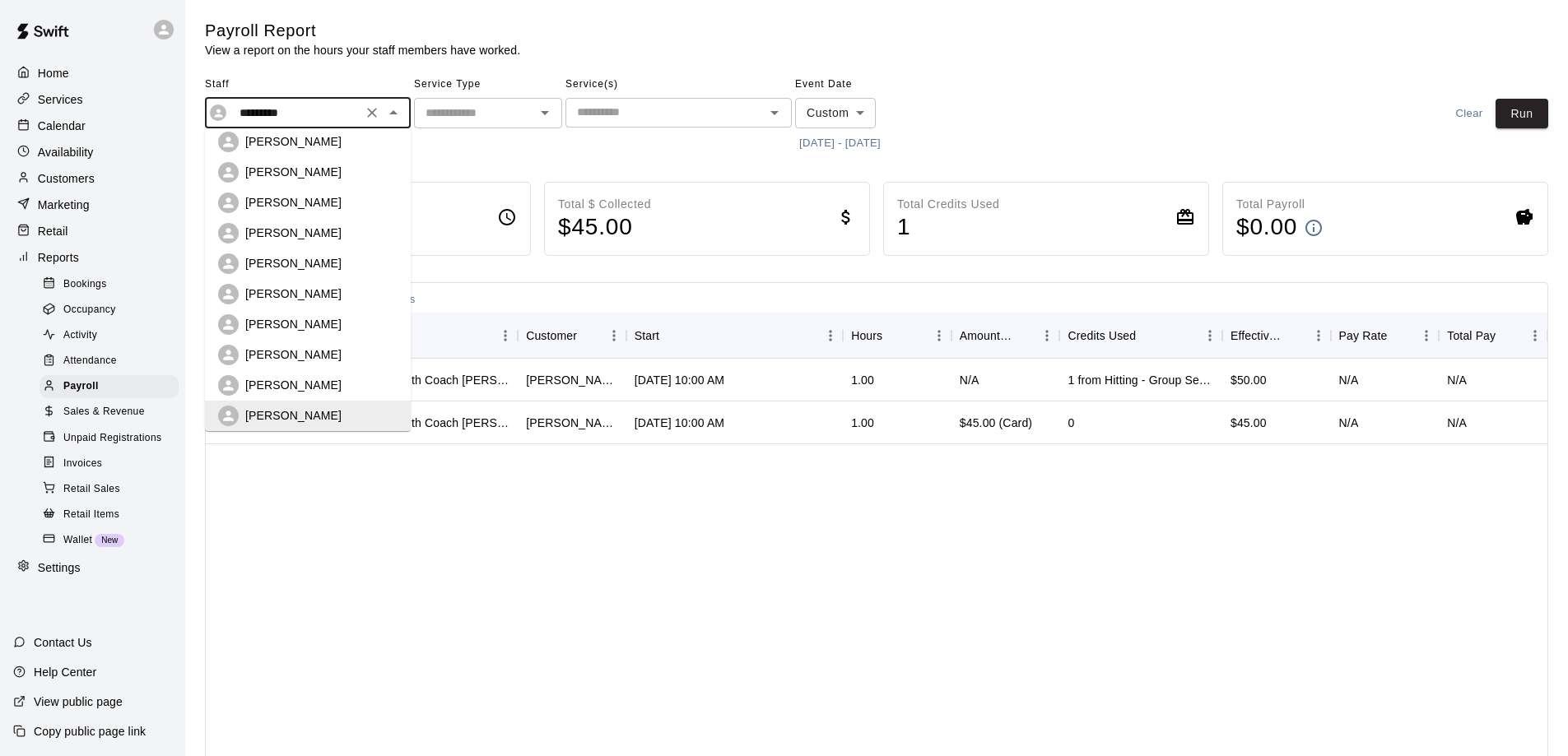
click at [478, 161] on main "Payroll Report View a report on the hours your staff members have worked. Staff…" at bounding box center [877, 439] width 1344 height 838
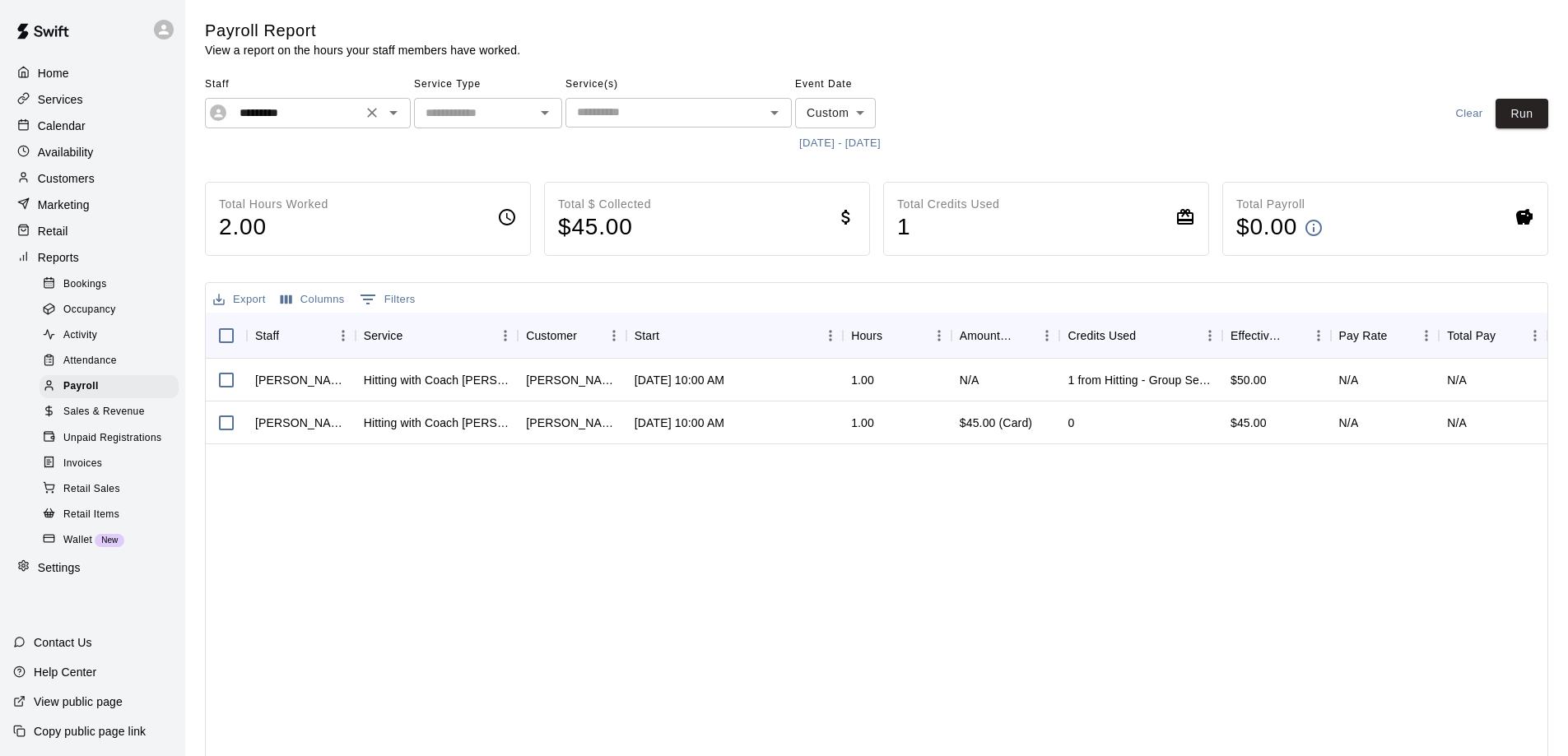
click at [393, 108] on icon "Open" at bounding box center [393, 113] width 20 height 20
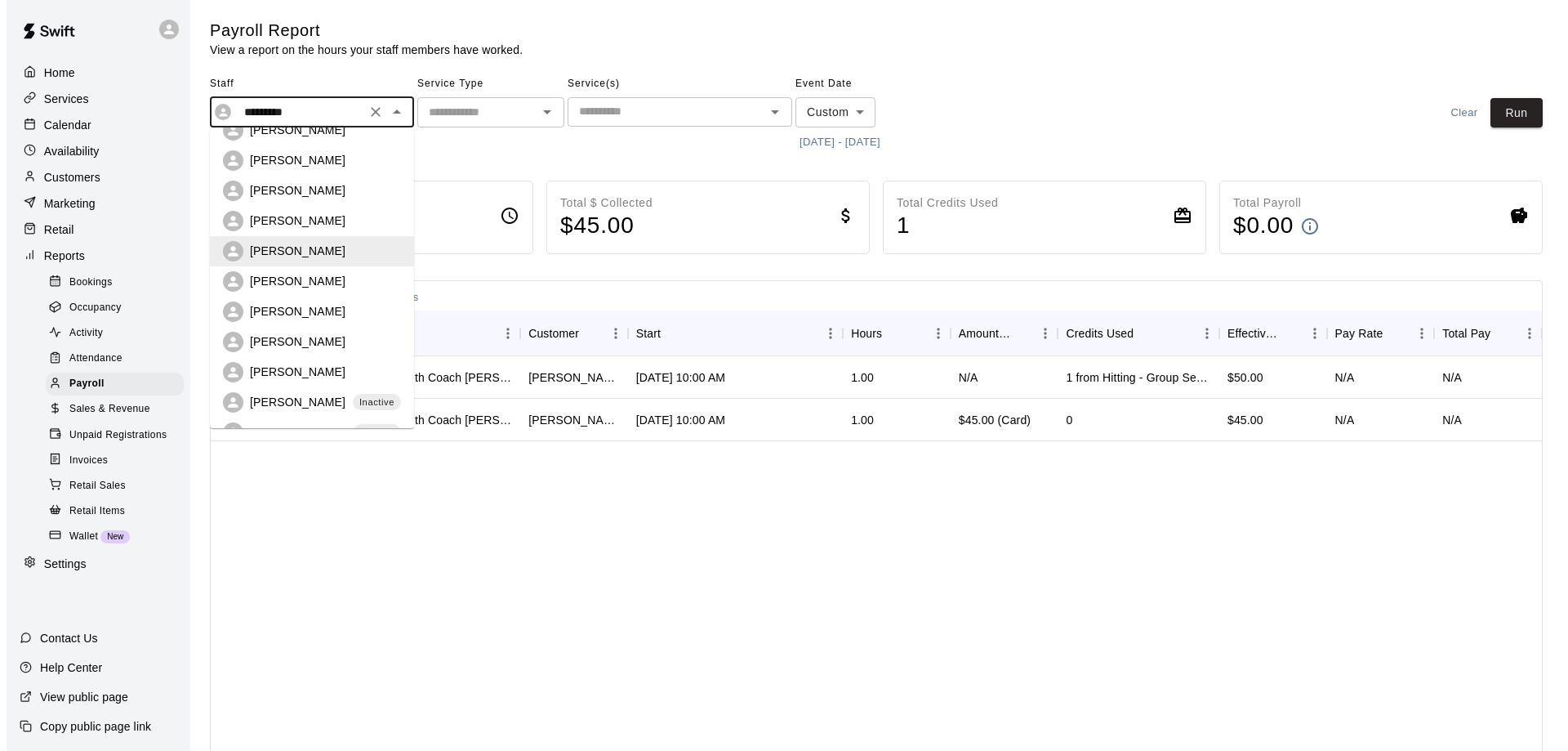
scroll to position [383, 0]
click at [288, 277] on p "[PERSON_NAME]" at bounding box center [291, 279] width 96 height 16
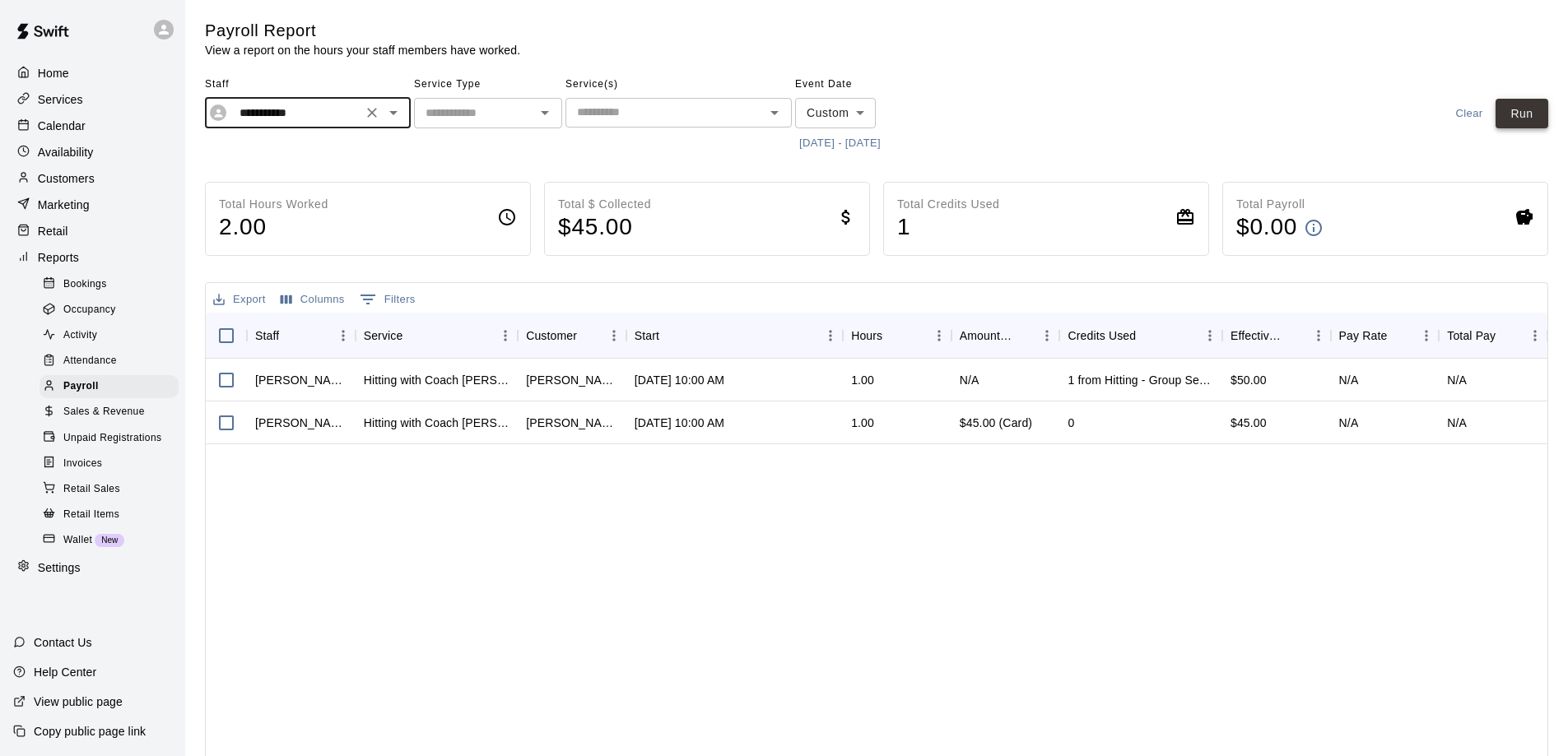
click at [1514, 112] on button "Run" at bounding box center [1522, 114] width 53 height 31
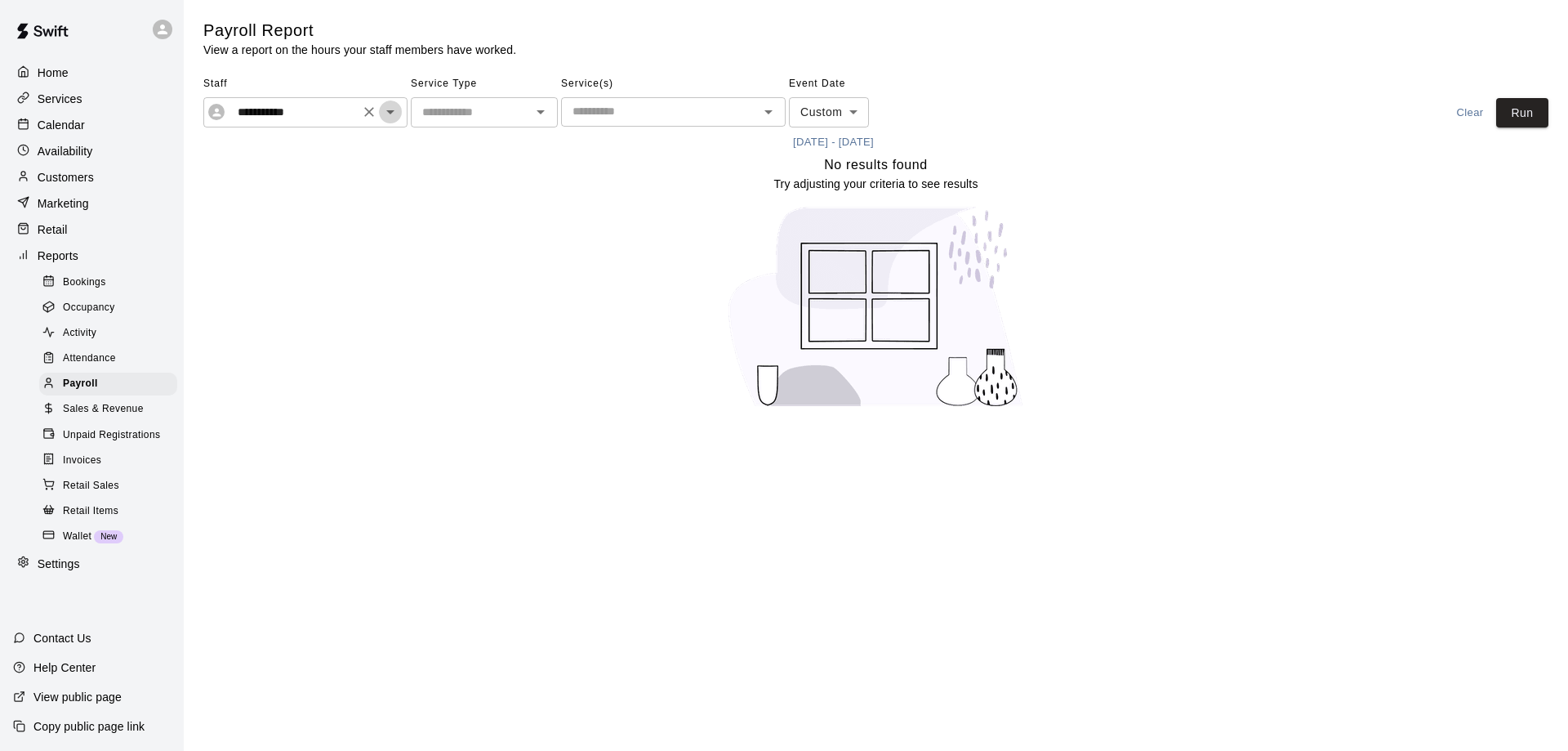
click at [396, 116] on icon "Open" at bounding box center [390, 112] width 19 height 19
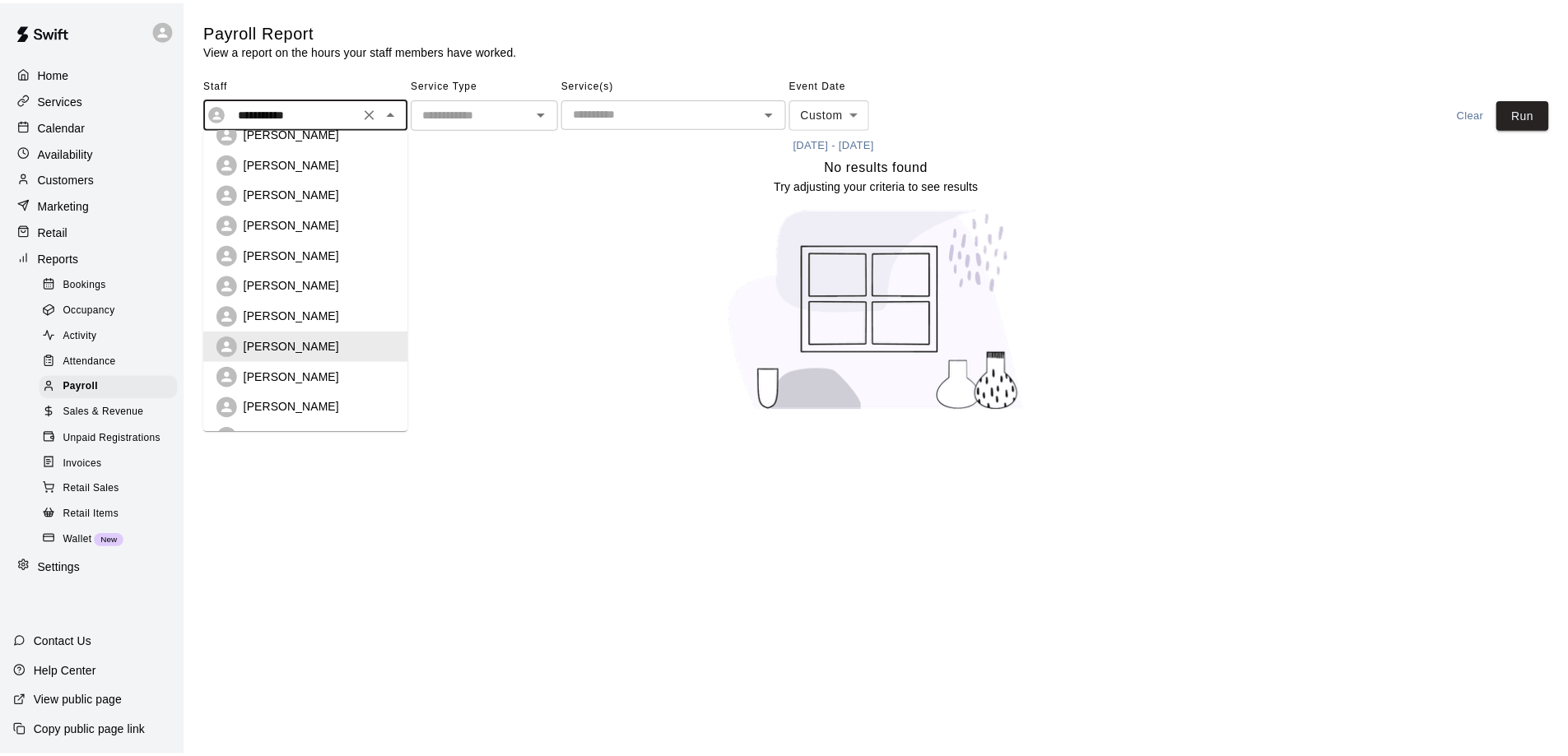
scroll to position [416, 0]
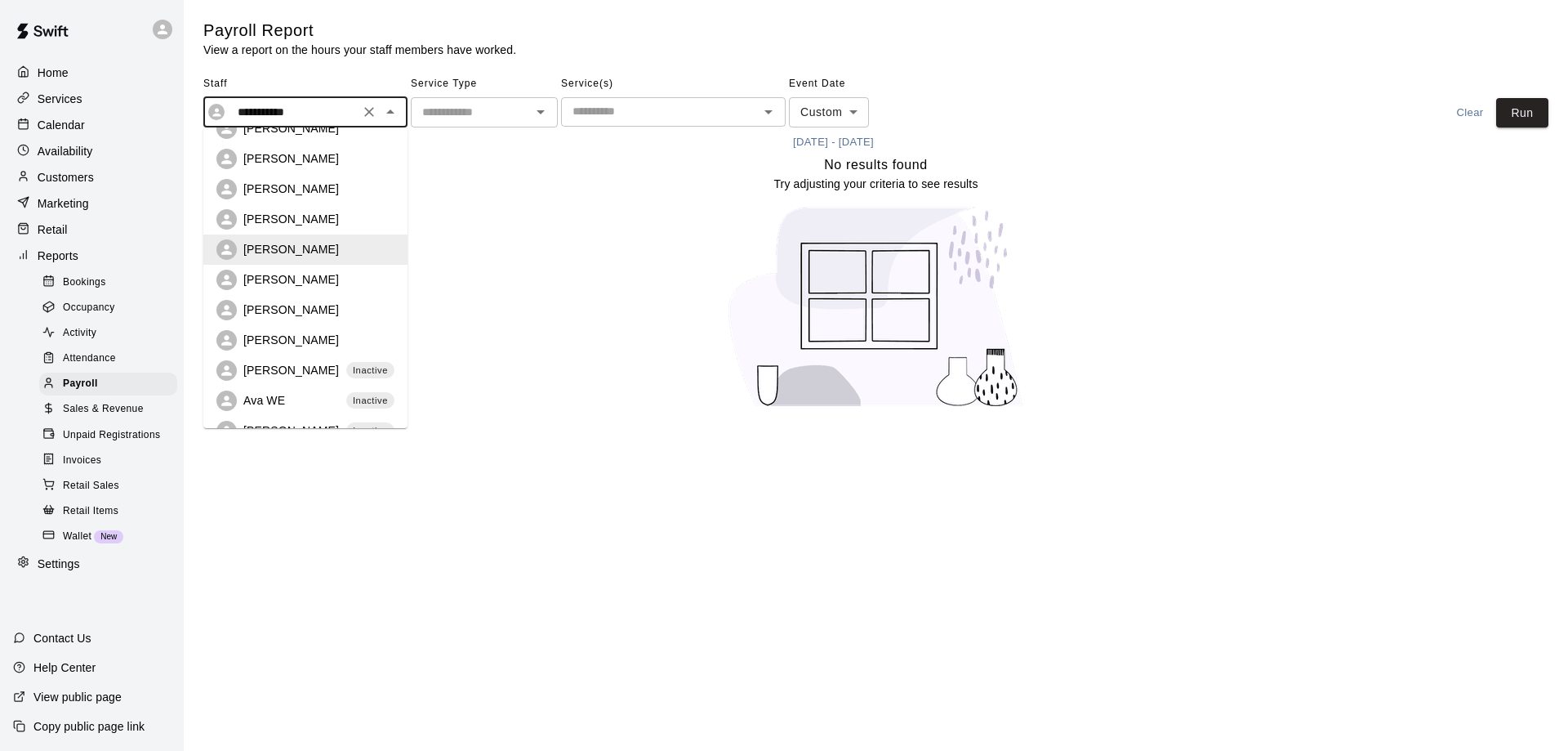
click at [283, 277] on p "[PERSON_NAME]" at bounding box center [291, 279] width 96 height 16
type input "*********"
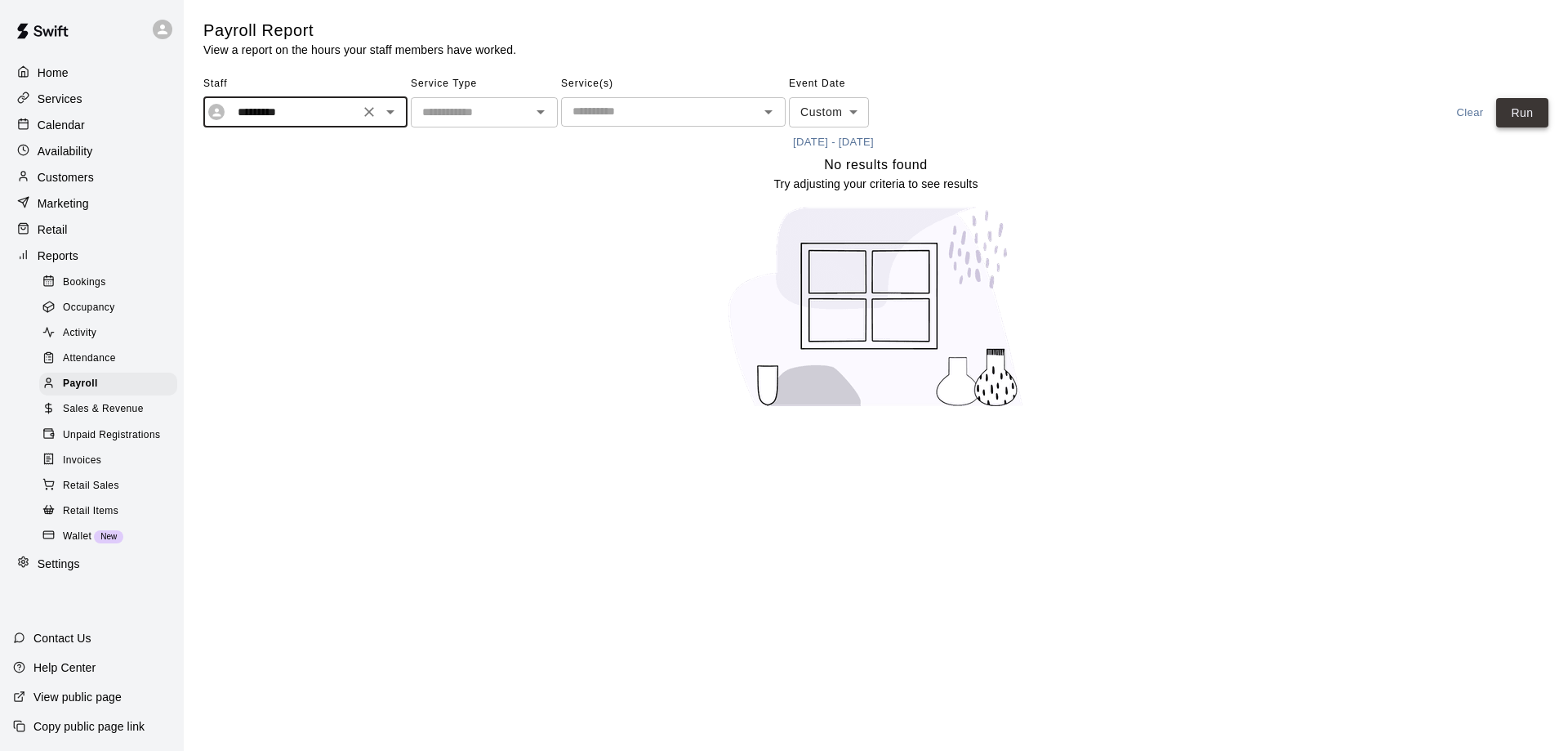
click at [1508, 107] on button "Run" at bounding box center [1522, 114] width 53 height 31
click at [69, 125] on p "Calendar" at bounding box center [61, 125] width 47 height 16
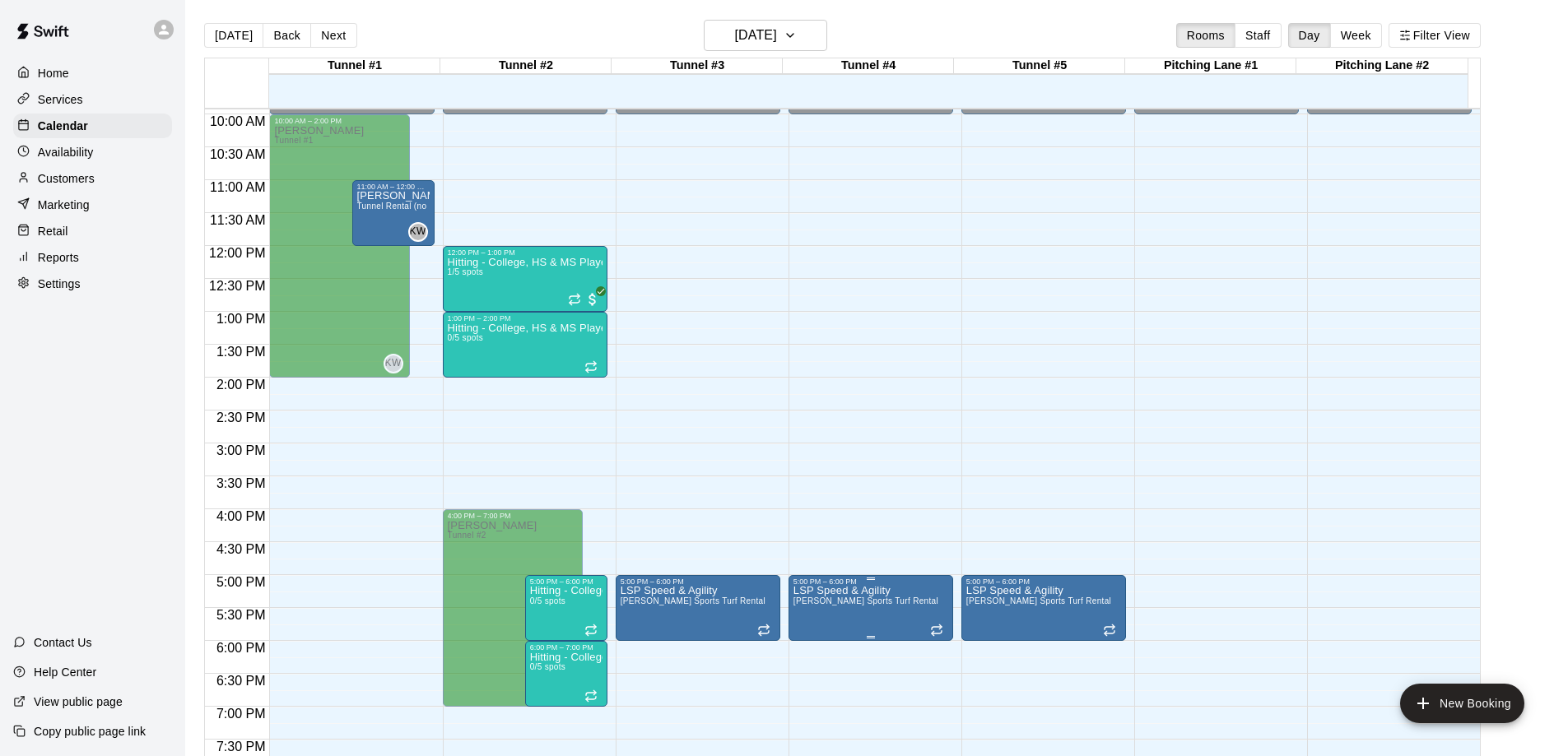
scroll to position [651, 0]
